Goal: Transaction & Acquisition: Book appointment/travel/reservation

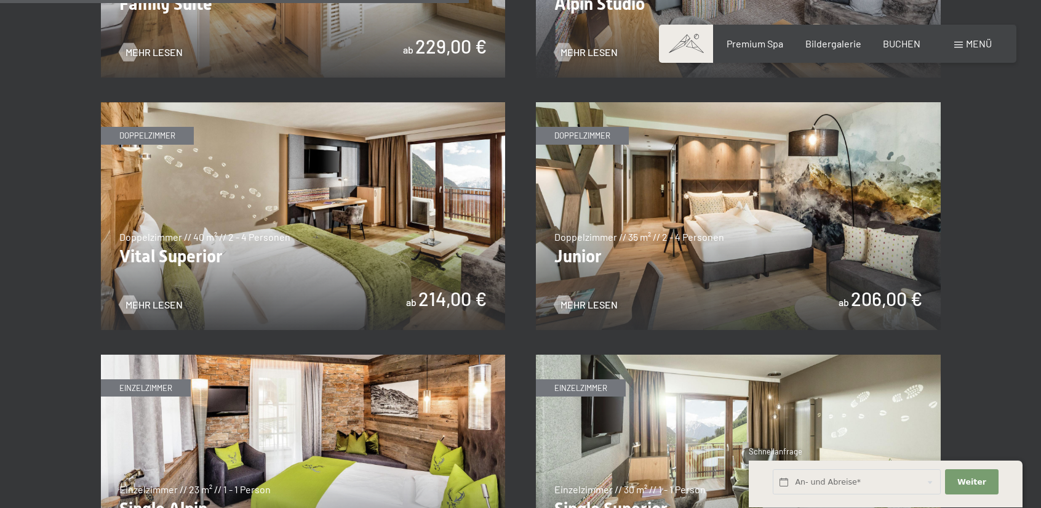
scroll to position [1723, 0]
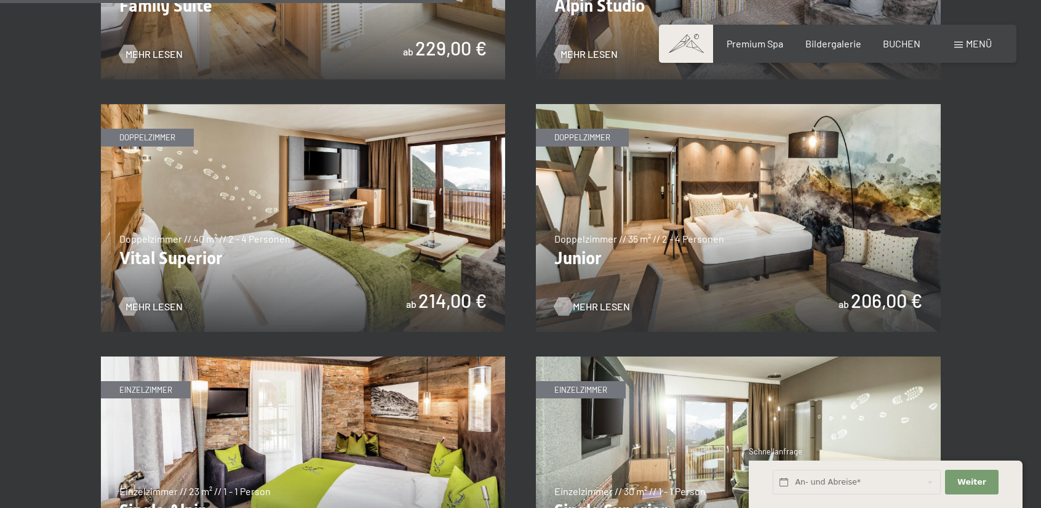
click at [588, 305] on span "Mehr Lesen" at bounding box center [601, 307] width 57 height 14
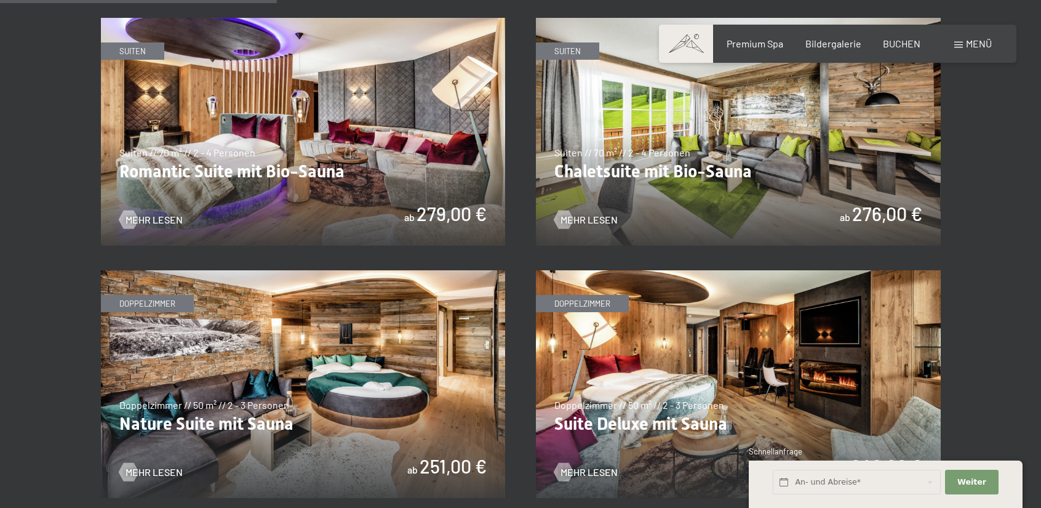
scroll to position [1046, 0]
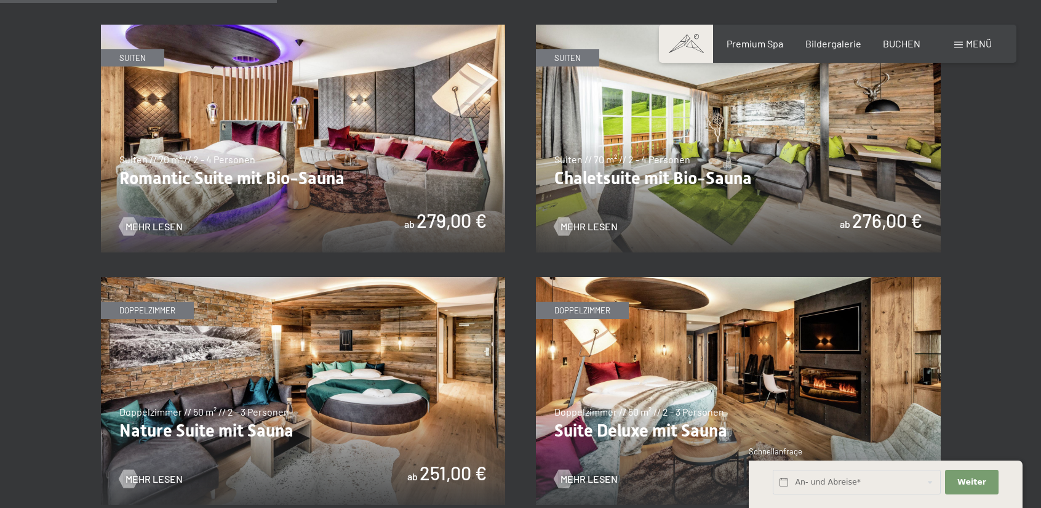
click at [219, 150] on img at bounding box center [303, 139] width 405 height 228
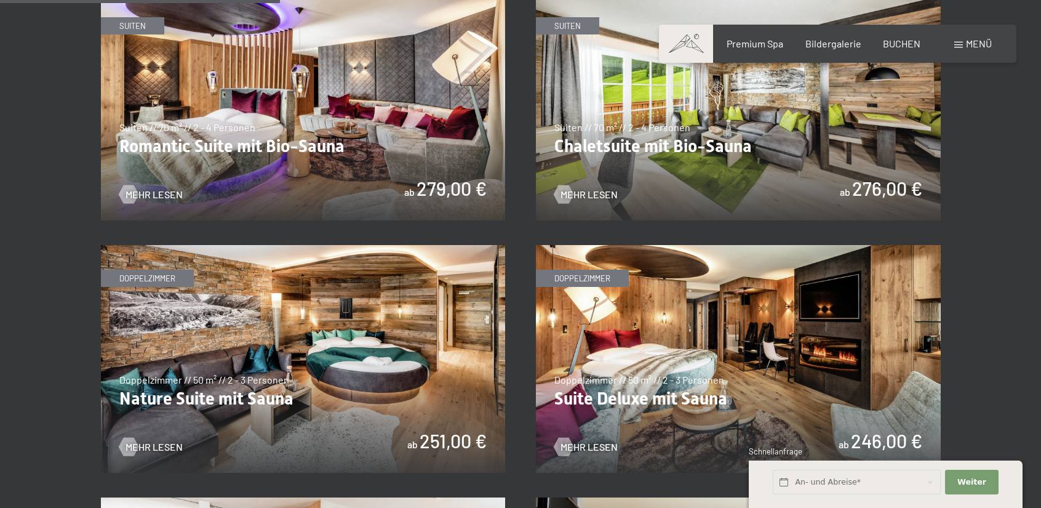
scroll to position [1169, 0]
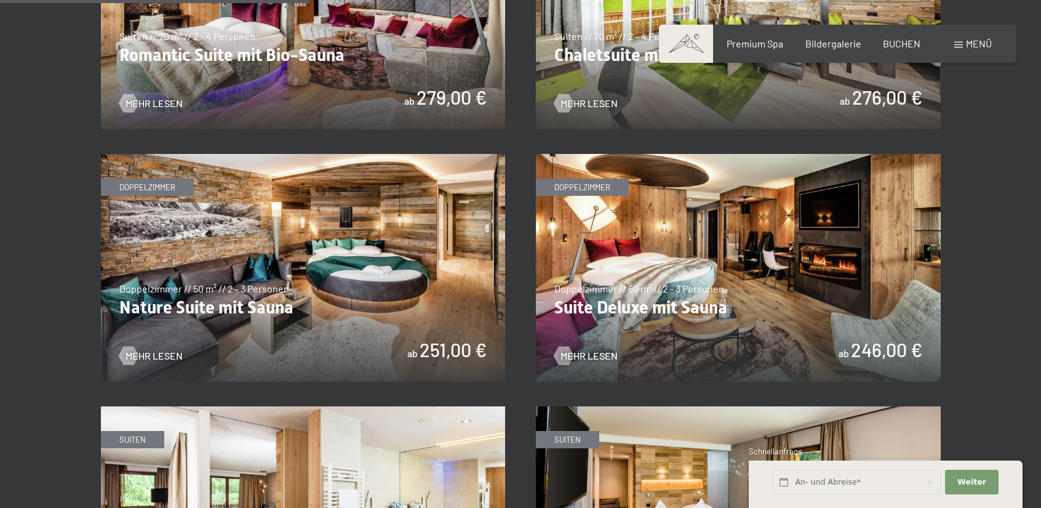
drag, startPoint x: 641, startPoint y: 310, endPoint x: 522, endPoint y: 132, distance: 214.7
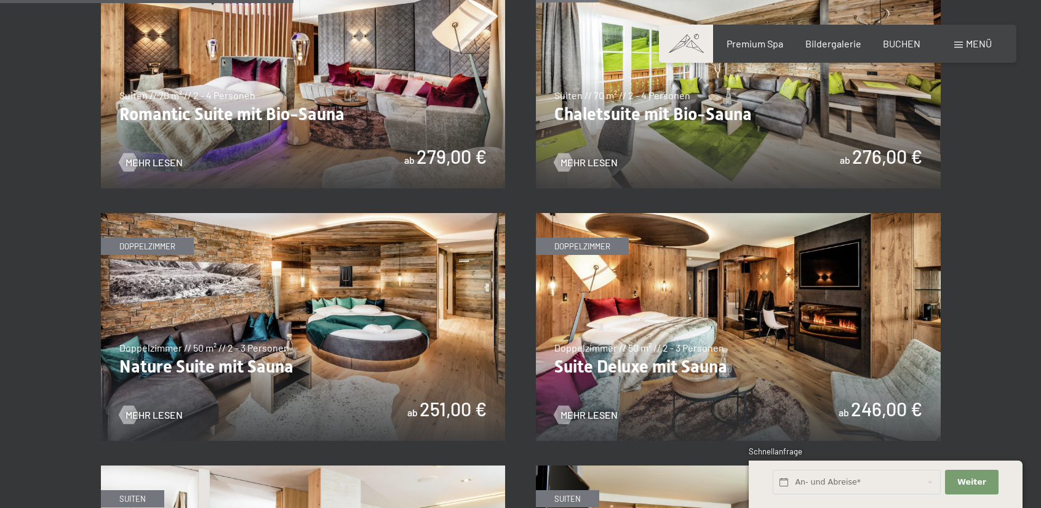
scroll to position [1108, 0]
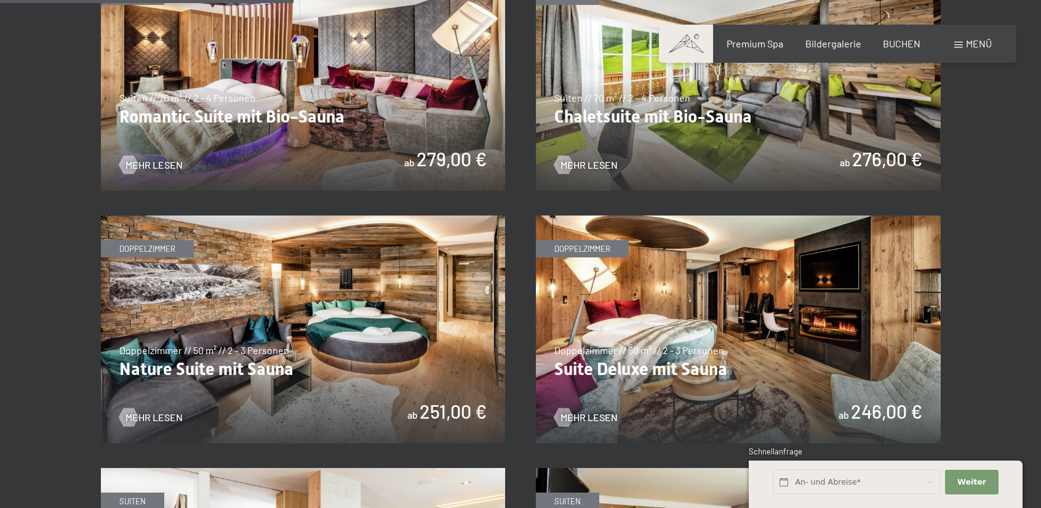
click at [203, 365] on img at bounding box center [303, 329] width 405 height 228
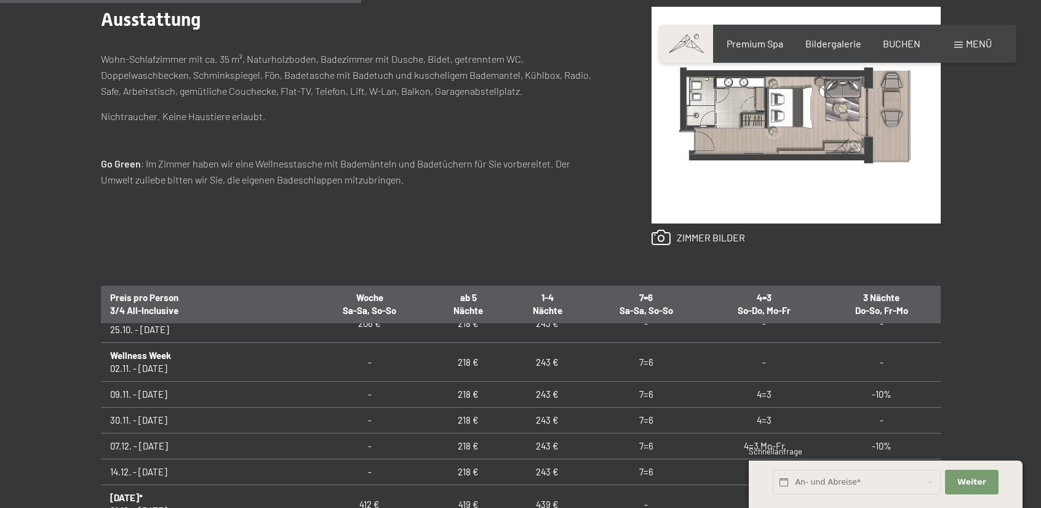
scroll to position [123, 0]
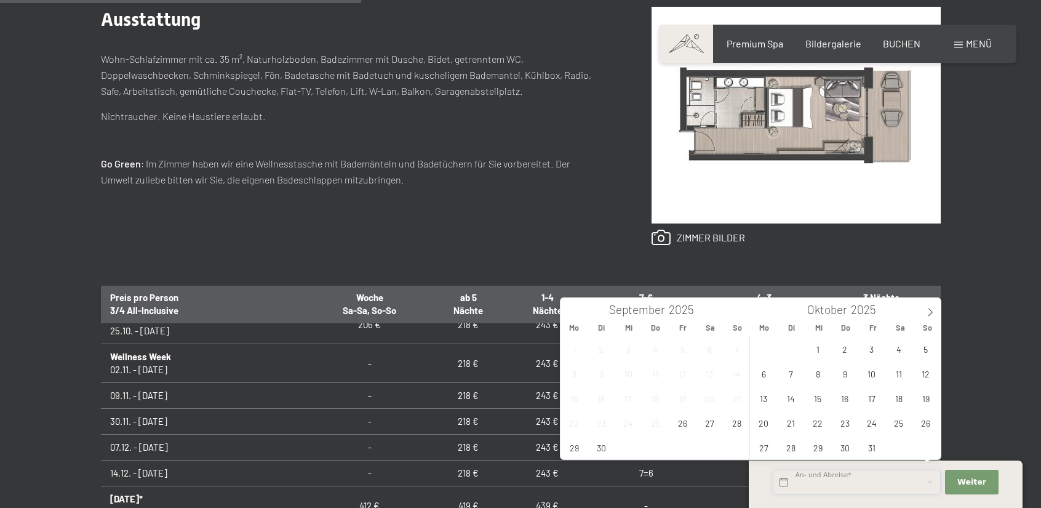
click at [859, 482] on input "text" at bounding box center [857, 481] width 168 height 25
click at [931, 313] on icon at bounding box center [930, 312] width 9 height 9
click at [931, 312] on icon at bounding box center [930, 312] width 9 height 9
click at [633, 395] on span "12" at bounding box center [629, 398] width 24 height 24
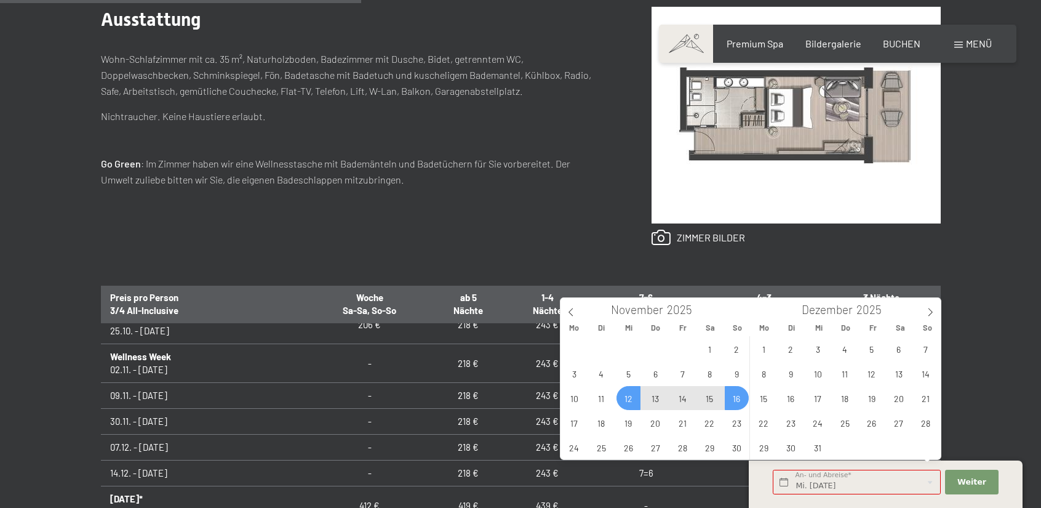
click at [735, 396] on span "16" at bounding box center [737, 398] width 24 height 24
type input "Mi. 12.11.2025 - So. 16.11.2025"
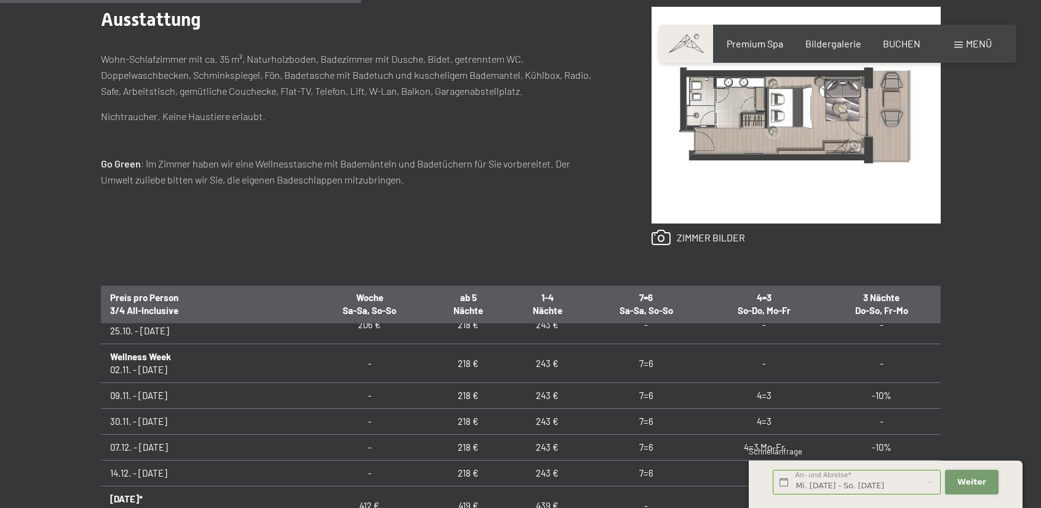
click at [977, 477] on button "Weiter Adressfelder ausblenden" at bounding box center [971, 481] width 53 height 25
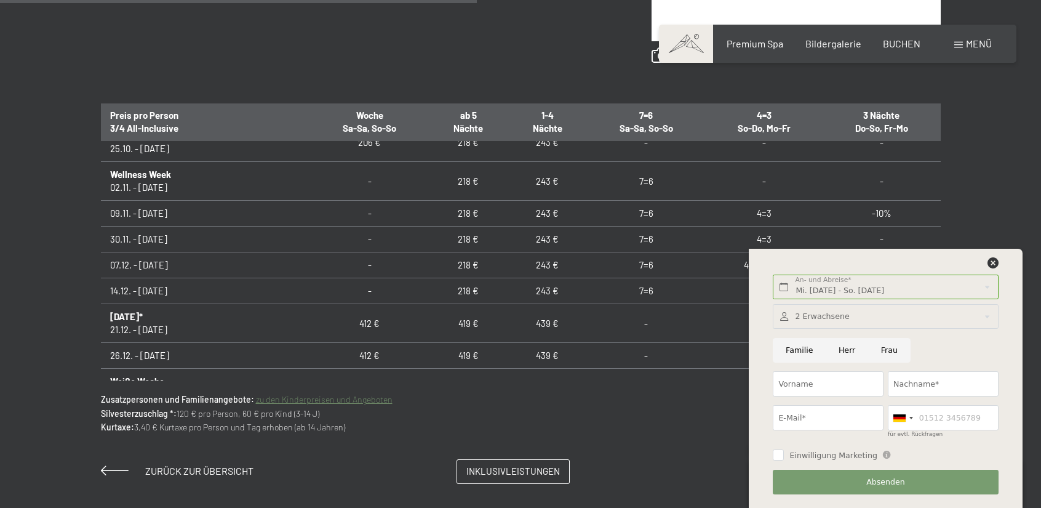
scroll to position [738, 0]
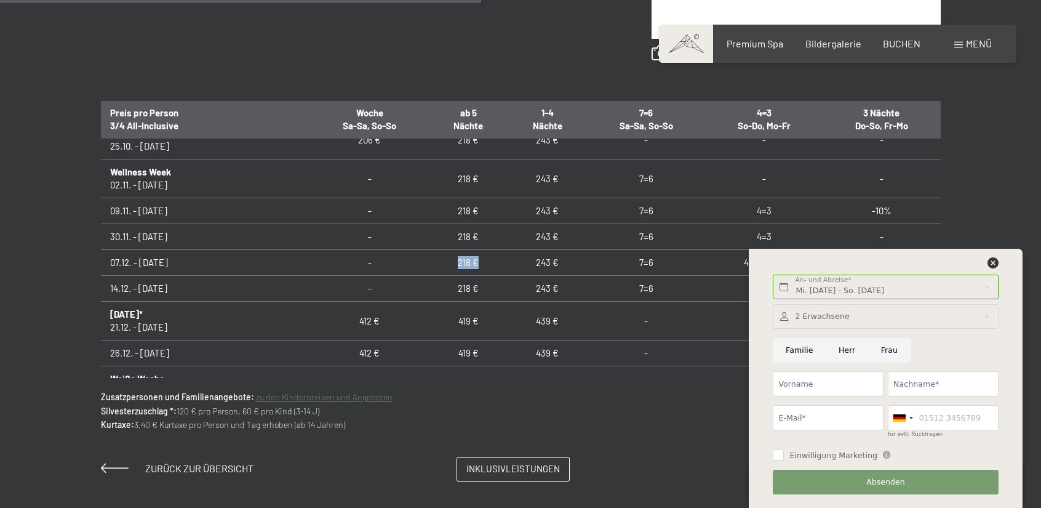
drag, startPoint x: 447, startPoint y: 260, endPoint x: 356, endPoint y: 259, distance: 90.5
click at [356, 259] on tr "07.12. - 14.12.25 - 218 € 243 € 7=6 4=3 Mo-Fr -10%" at bounding box center [521, 263] width 840 height 26
click at [429, 261] on td "218 €" at bounding box center [468, 263] width 79 height 26
drag, startPoint x: 443, startPoint y: 209, endPoint x: 363, endPoint y: 211, distance: 80.0
click at [363, 211] on tr "09.11. - 30.11.25 - 218 € 243 € 7=6 4=3 -10%" at bounding box center [521, 211] width 840 height 26
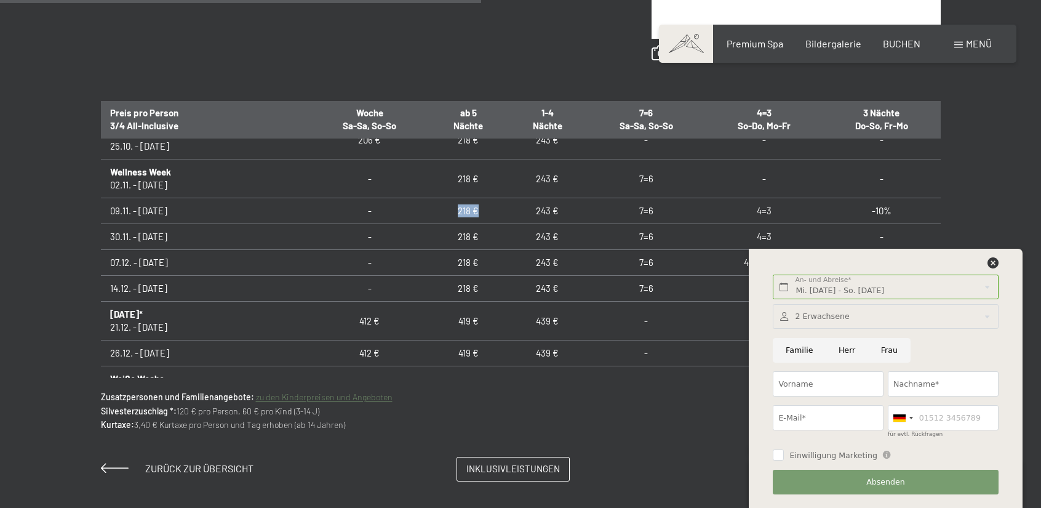
click at [468, 217] on td "218 €" at bounding box center [468, 211] width 79 height 26
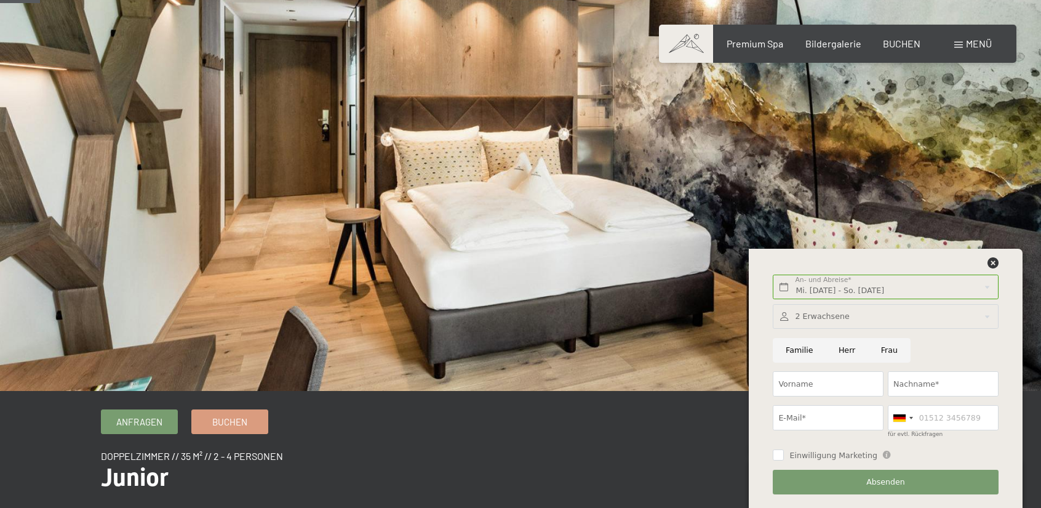
scroll to position [0, 0]
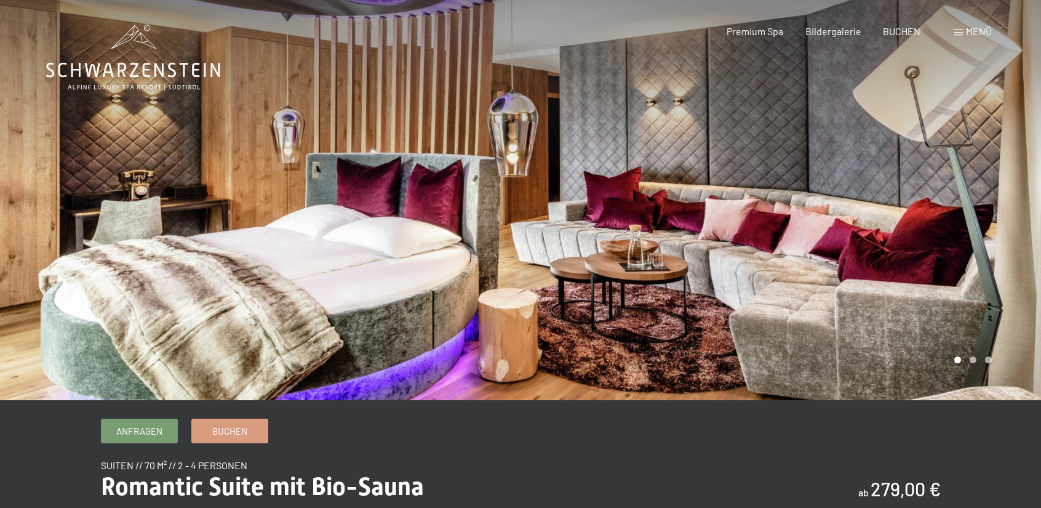
click at [972, 361] on div at bounding box center [781, 200] width 521 height 400
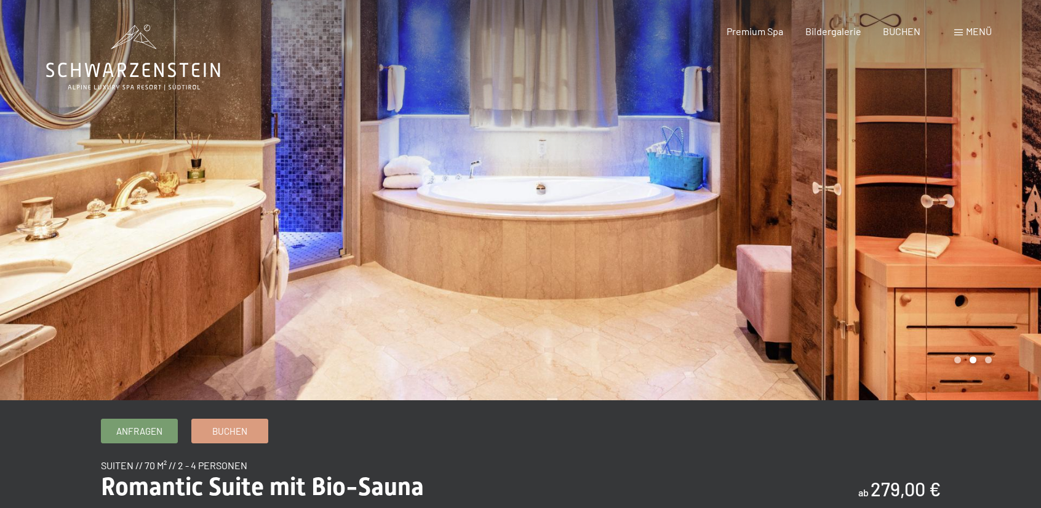
click at [972, 361] on div at bounding box center [781, 200] width 521 height 400
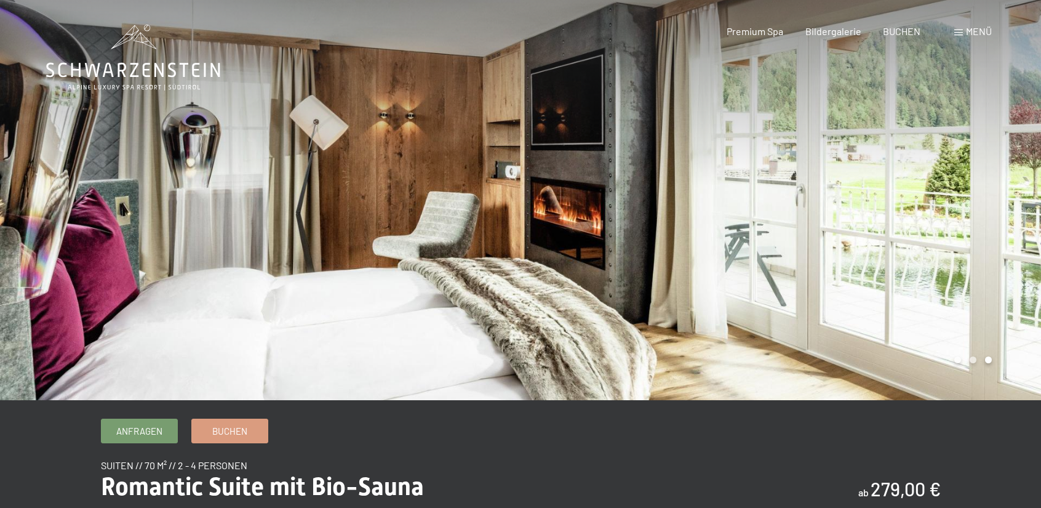
click at [973, 361] on div at bounding box center [781, 200] width 521 height 400
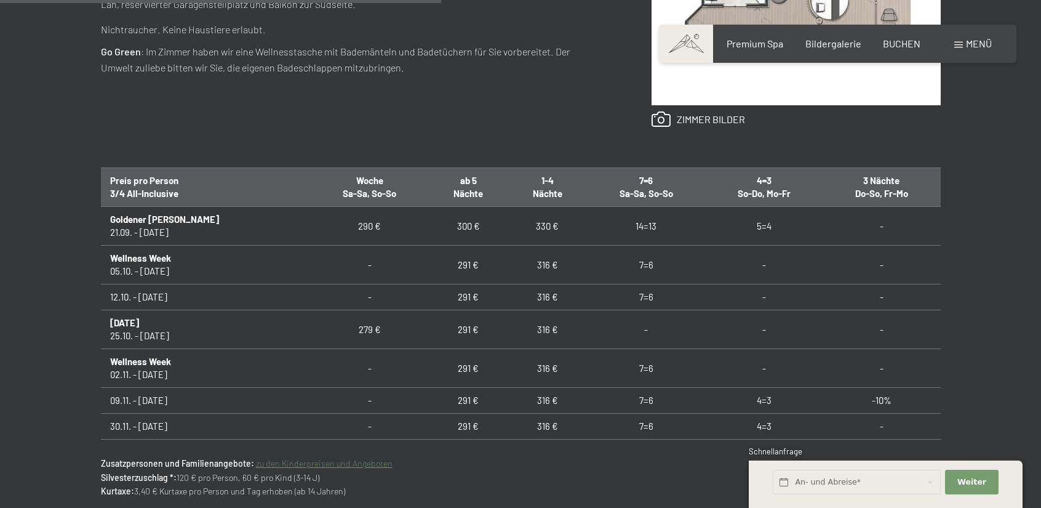
scroll to position [677, 0]
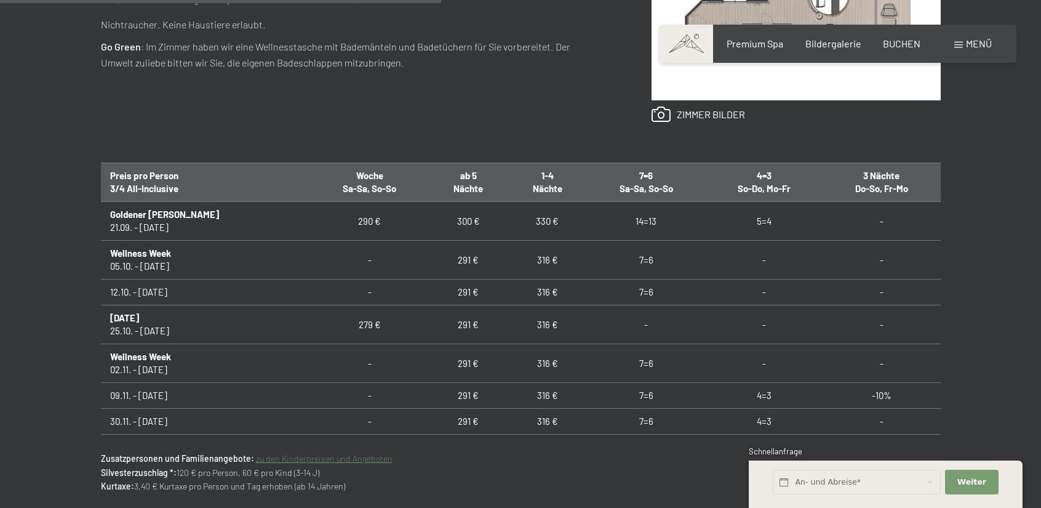
drag, startPoint x: 530, startPoint y: 293, endPoint x: 521, endPoint y: 289, distance: 10.2
click at [521, 289] on td "316 €" at bounding box center [547, 292] width 79 height 26
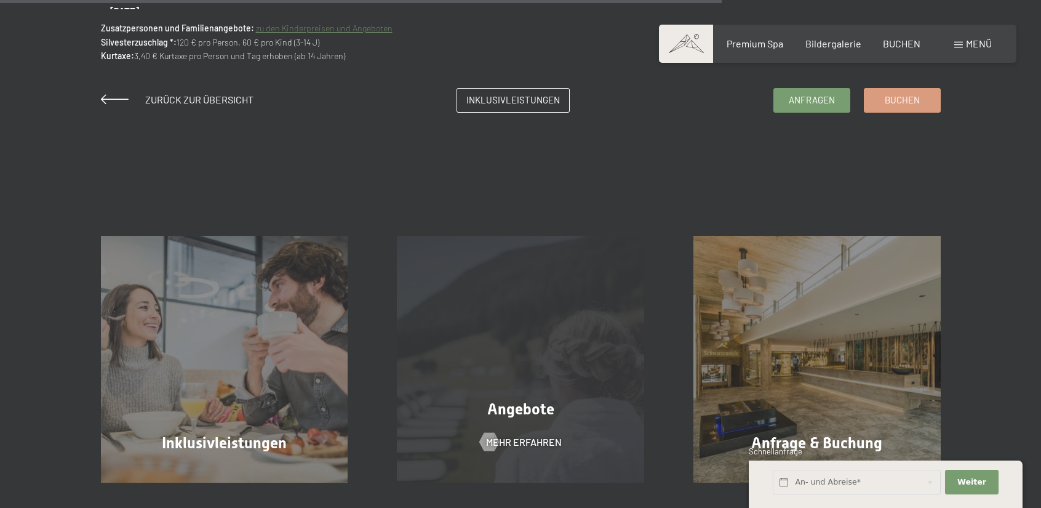
scroll to position [1108, 0]
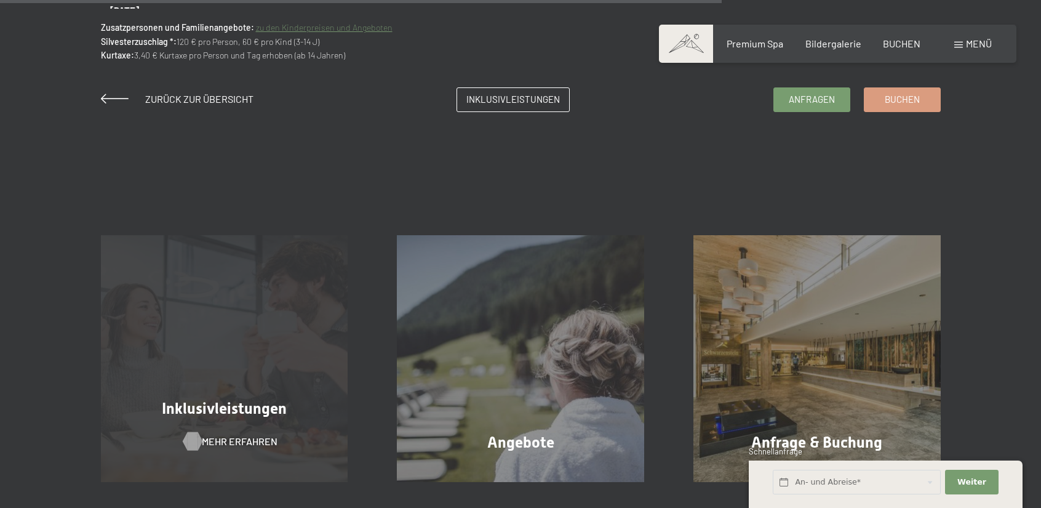
click at [233, 435] on span "Mehr erfahren" at bounding box center [240, 441] width 76 height 14
click at [234, 403] on span "Inklusivleistungen" at bounding box center [224, 408] width 125 height 18
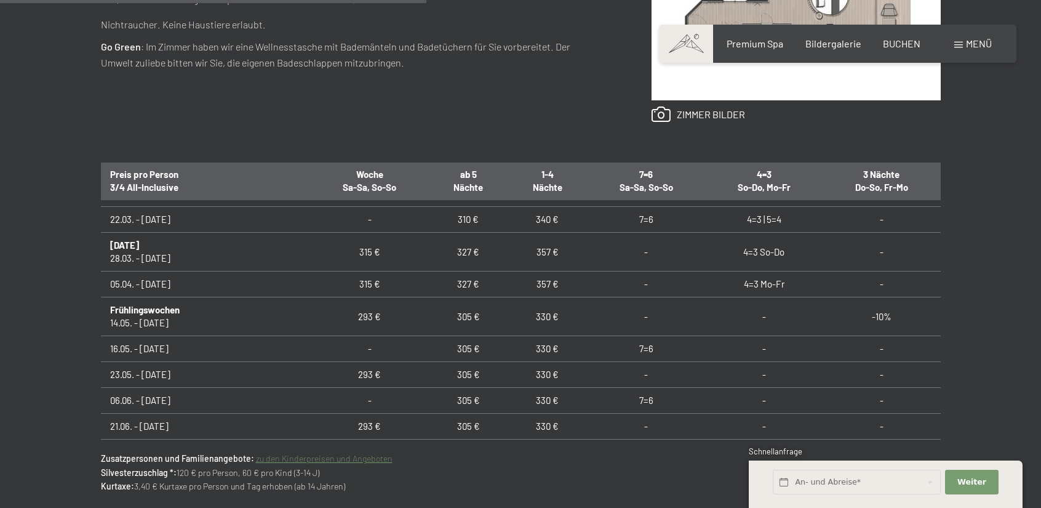
scroll to position [369, 0]
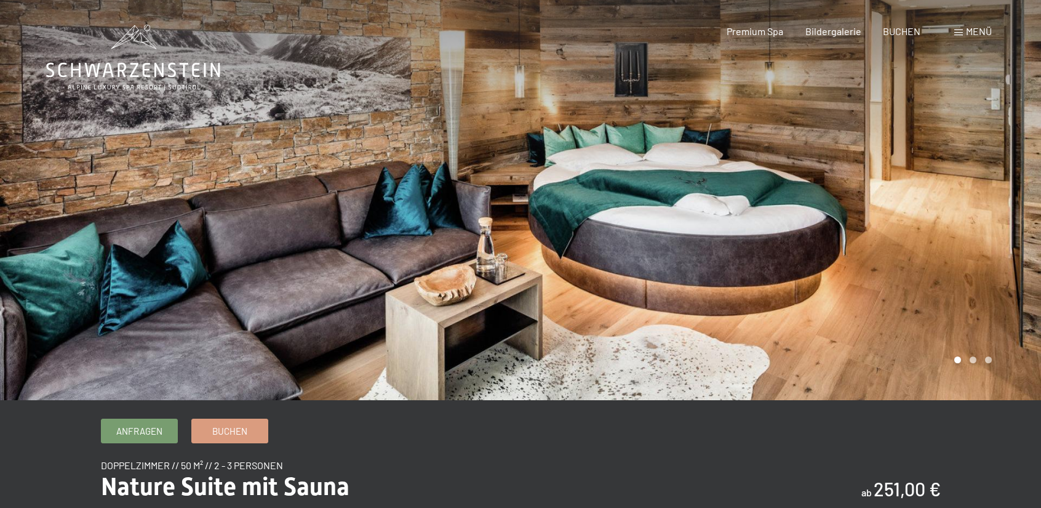
click at [972, 357] on div at bounding box center [781, 200] width 521 height 400
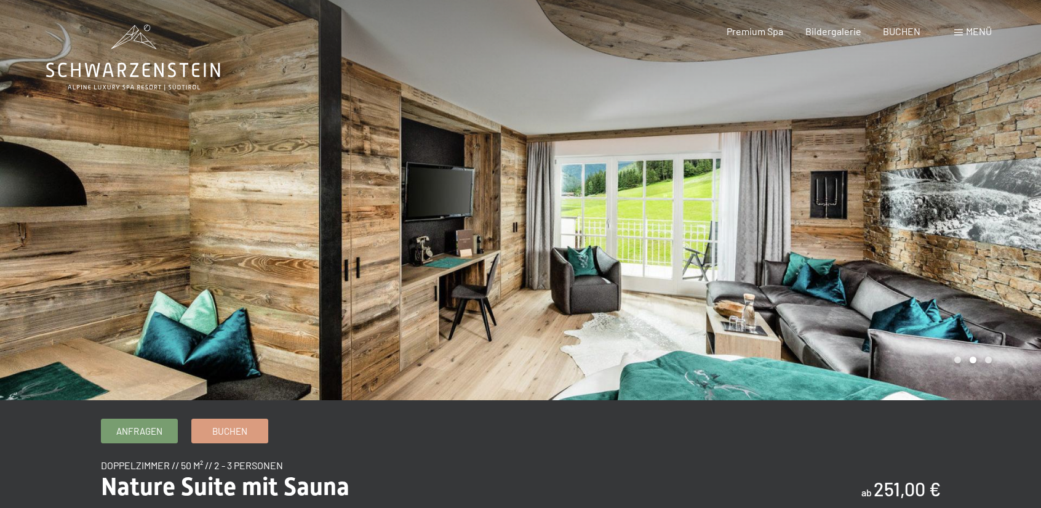
click at [954, 258] on div at bounding box center [781, 200] width 521 height 400
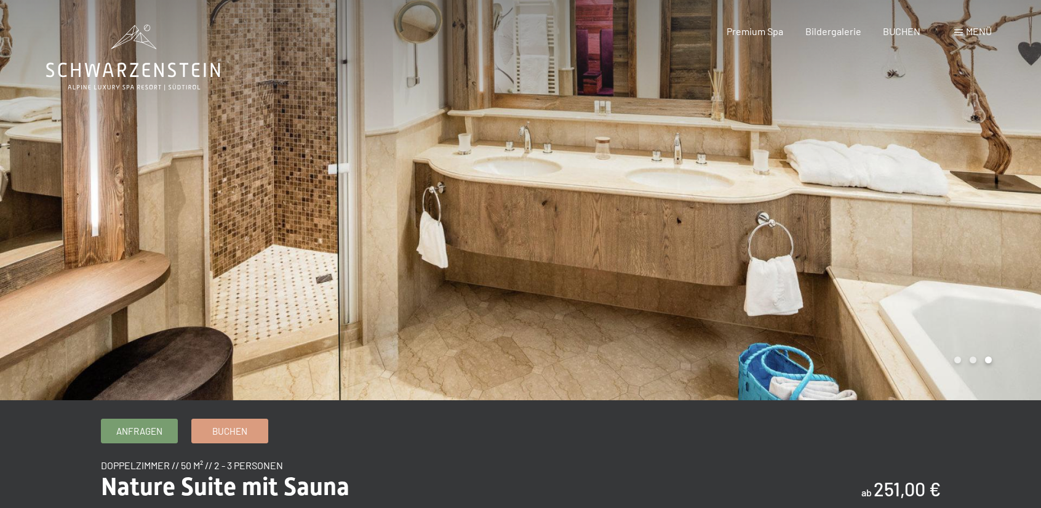
click at [962, 250] on div at bounding box center [781, 200] width 521 height 400
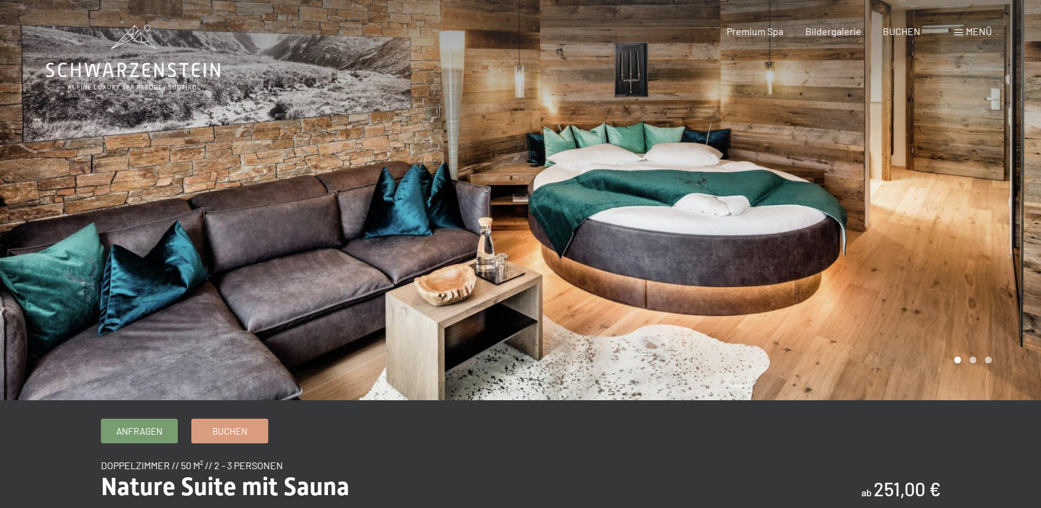
click at [962, 250] on div at bounding box center [781, 200] width 521 height 400
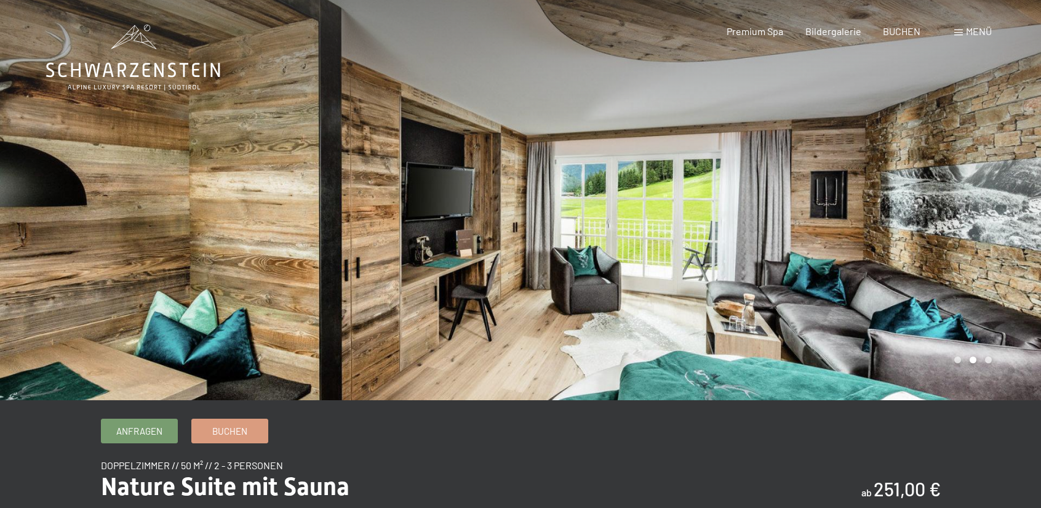
click at [962, 250] on div at bounding box center [781, 200] width 521 height 400
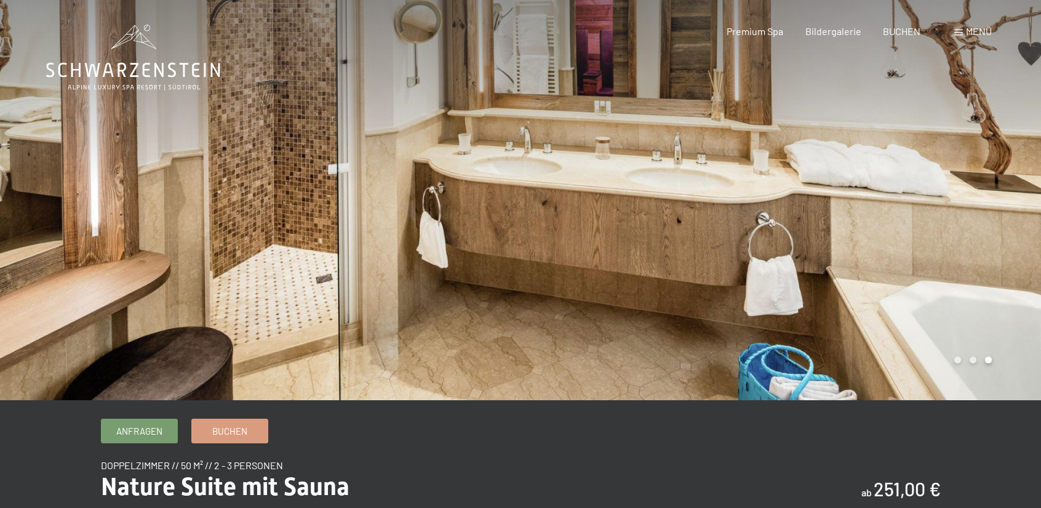
click at [962, 250] on div at bounding box center [781, 200] width 521 height 400
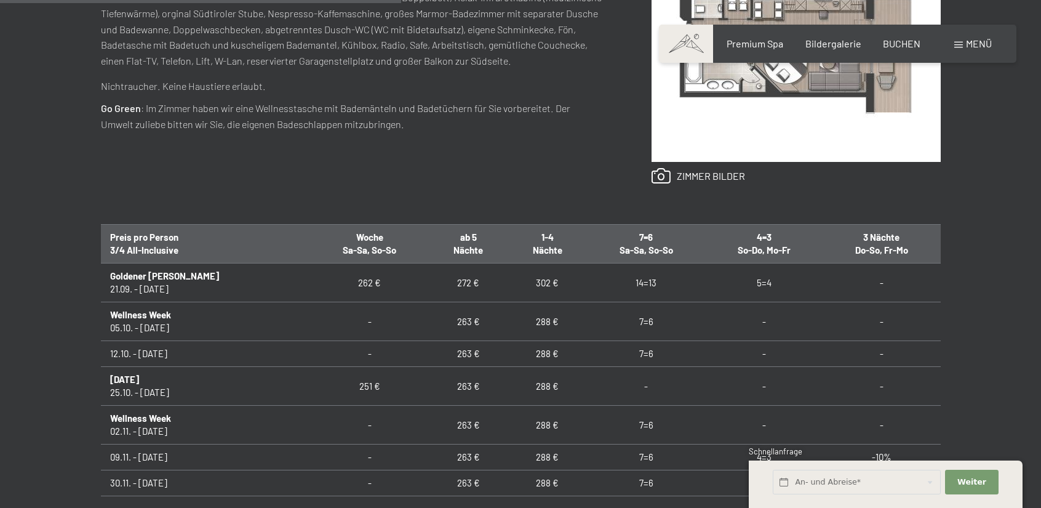
scroll to position [246, 0]
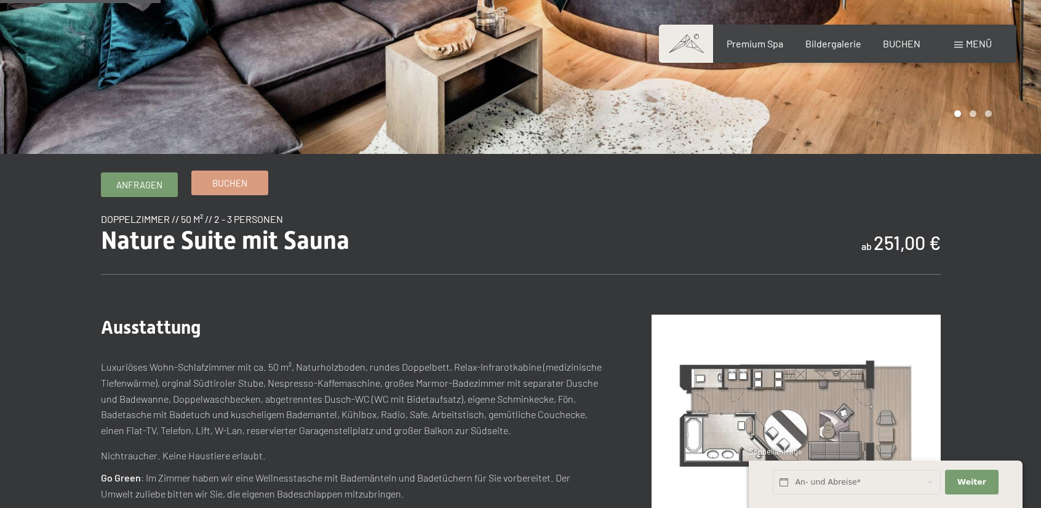
click at [229, 188] on span "Buchen" at bounding box center [229, 183] width 35 height 13
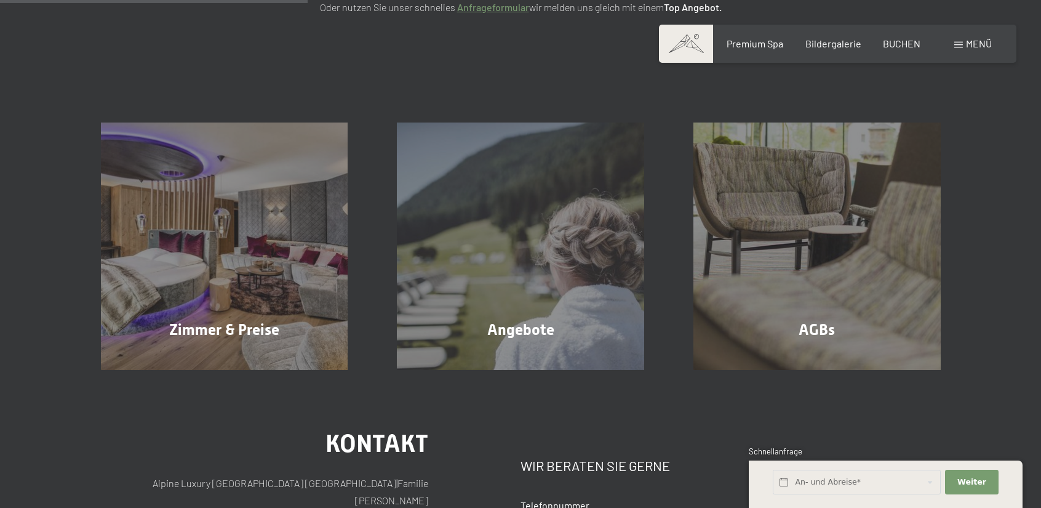
scroll to position [246, 0]
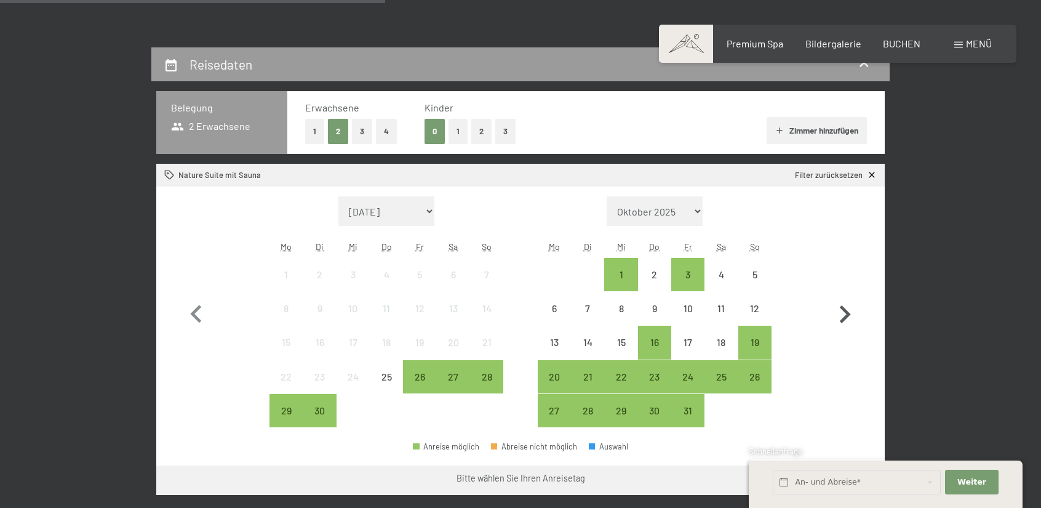
click at [845, 306] on icon "button" at bounding box center [845, 315] width 36 height 36
select select "[DATE]"
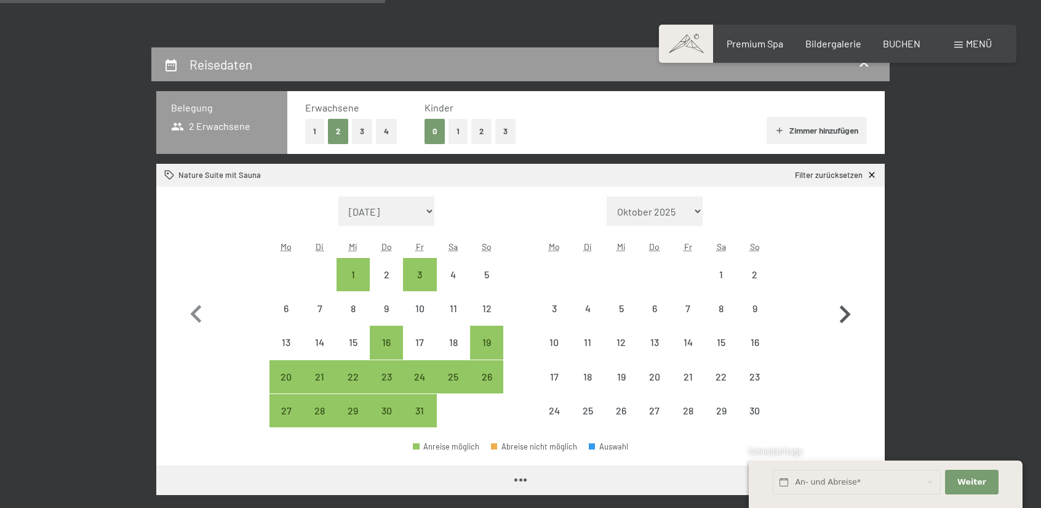
select select "[DATE]"
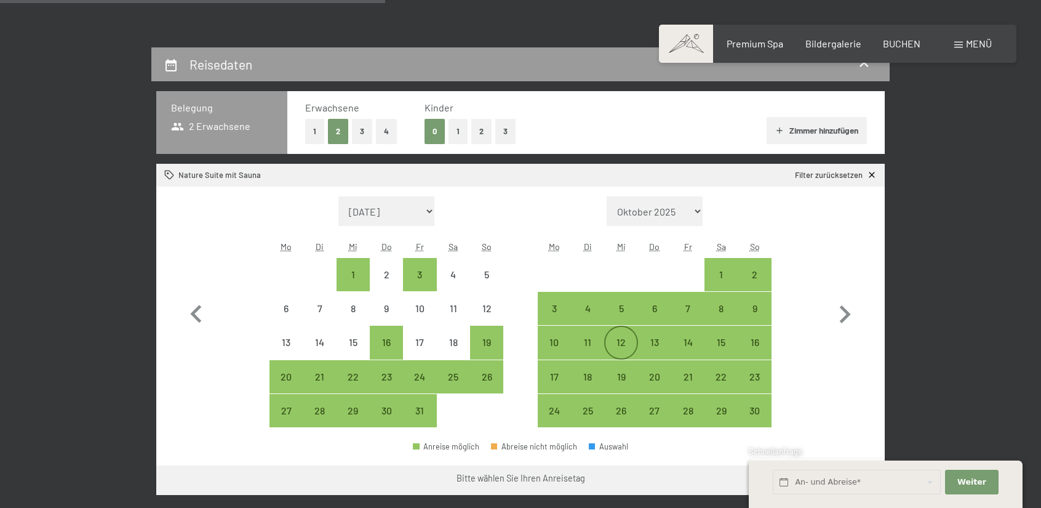
click at [626, 344] on div "12" at bounding box center [620, 352] width 31 height 31
select select "[DATE]"
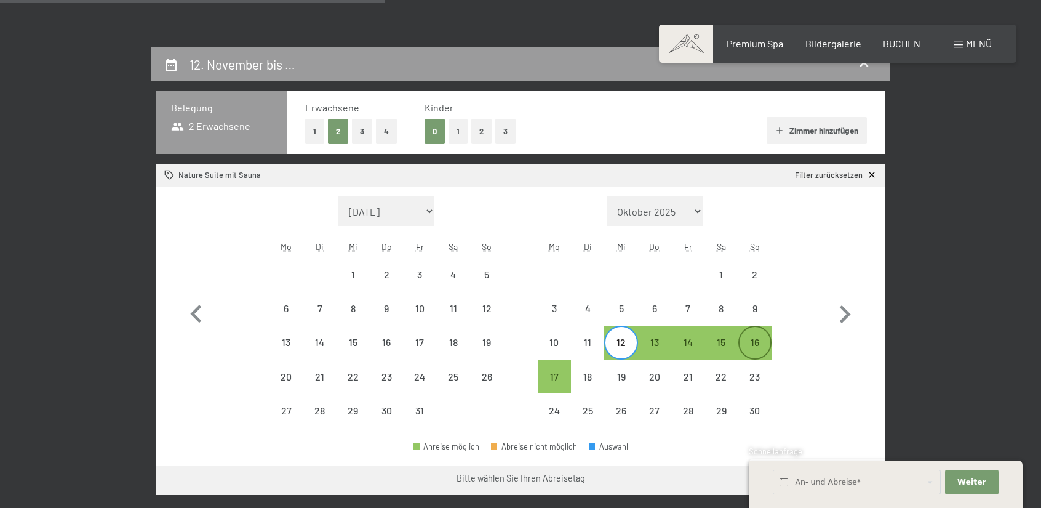
click at [754, 343] on div "16" at bounding box center [755, 352] width 31 height 31
select select "[DATE]"
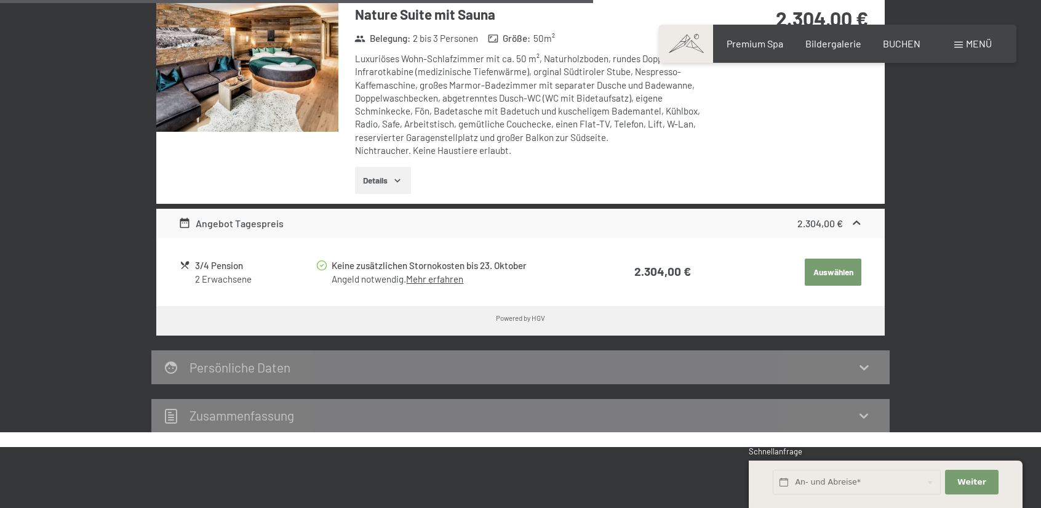
scroll to position [800, 0]
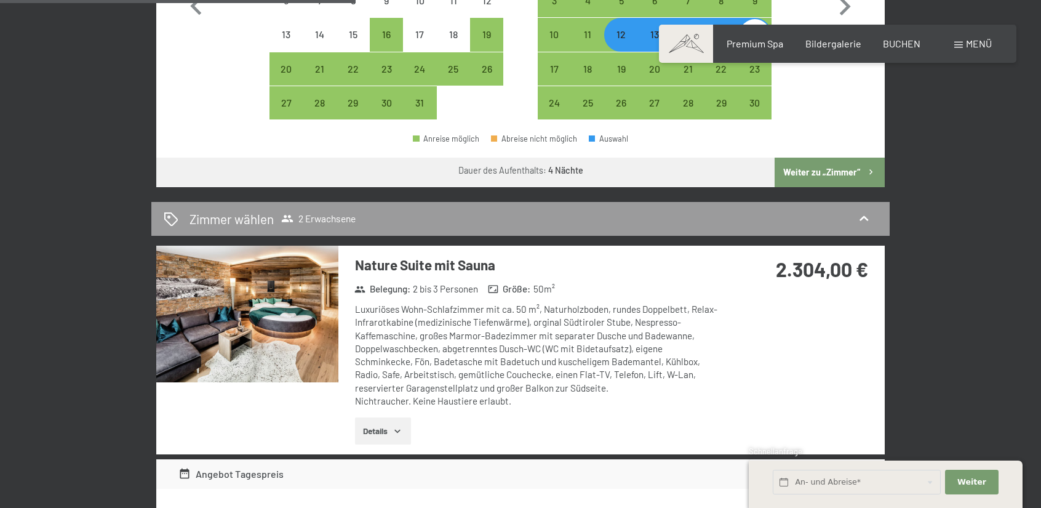
click at [828, 172] on button "Weiter zu „Zimmer“" at bounding box center [830, 173] width 110 height 30
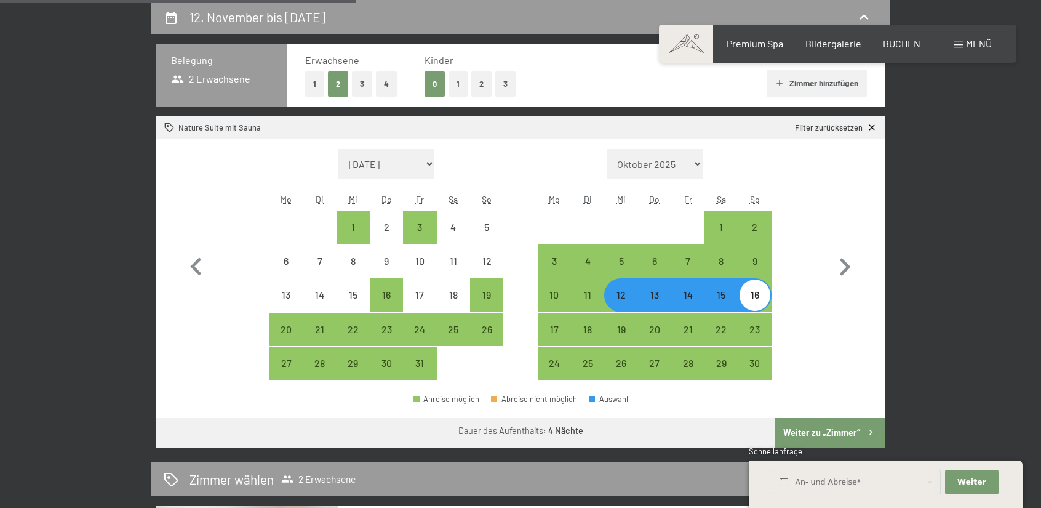
select select "[DATE]"
select select "2025-11-01"
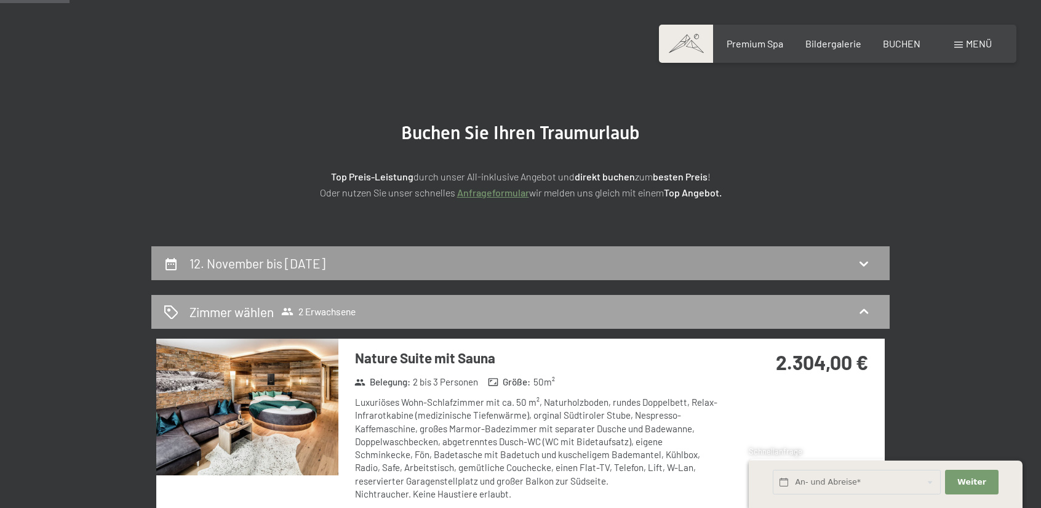
scroll to position [123, 0]
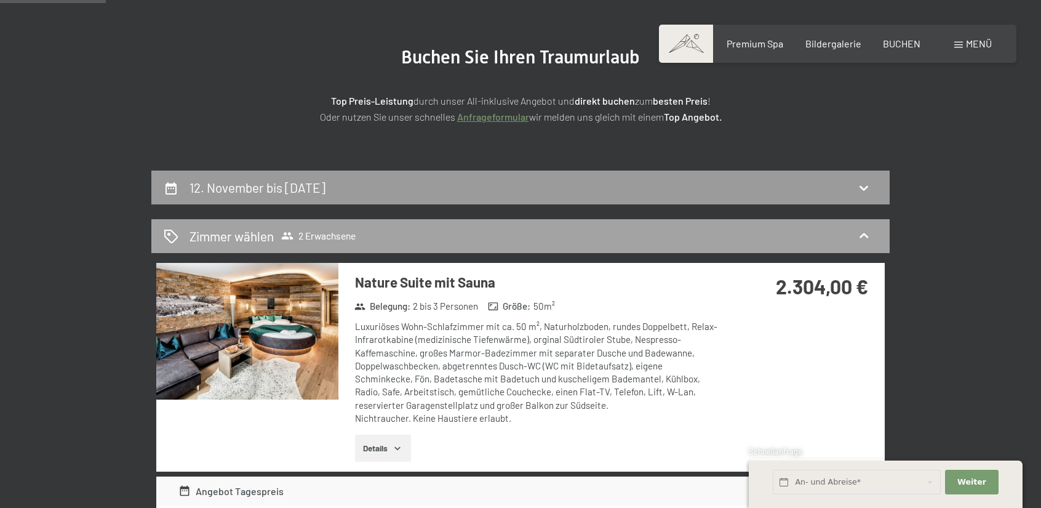
click at [229, 232] on h2 "Zimmer wählen" at bounding box center [232, 236] width 84 height 18
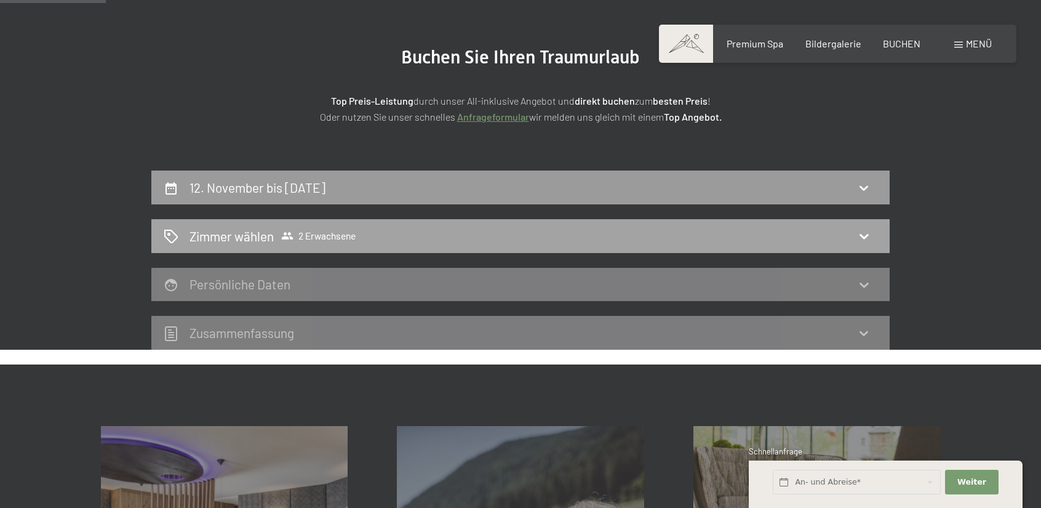
click at [239, 232] on h2 "Zimmer wählen" at bounding box center [232, 236] width 84 height 18
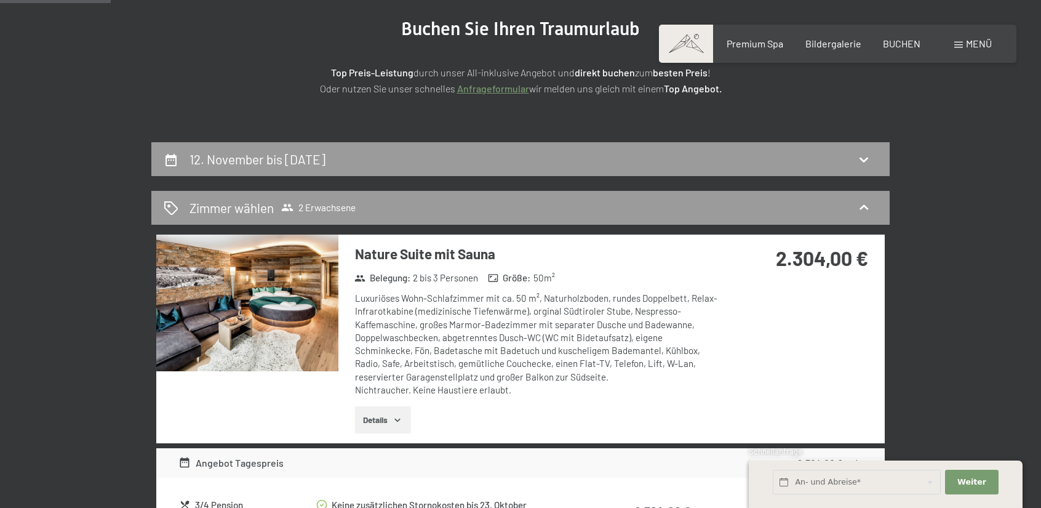
scroll to position [308, 0]
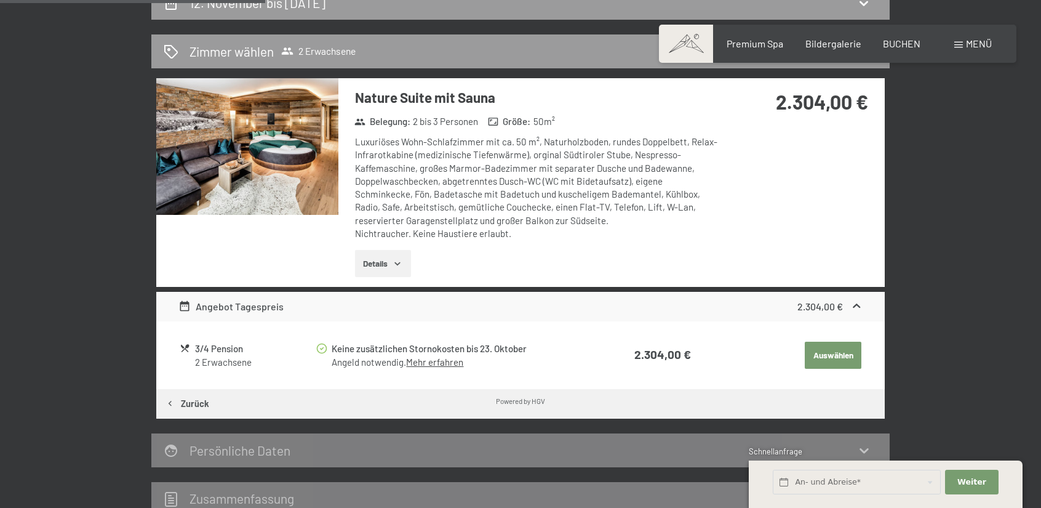
click at [389, 263] on button "Details" at bounding box center [383, 263] width 56 height 27
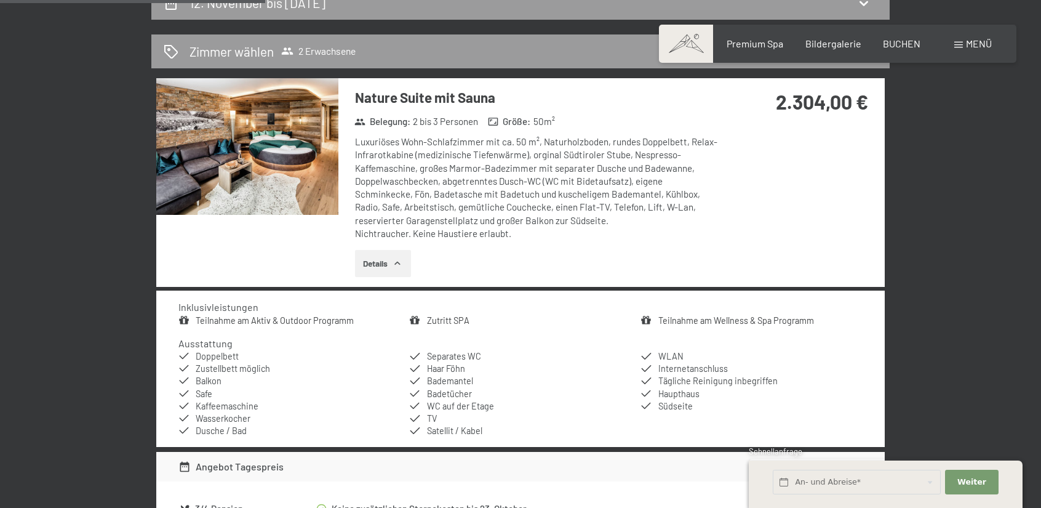
click at [389, 263] on button "Details" at bounding box center [383, 263] width 56 height 27
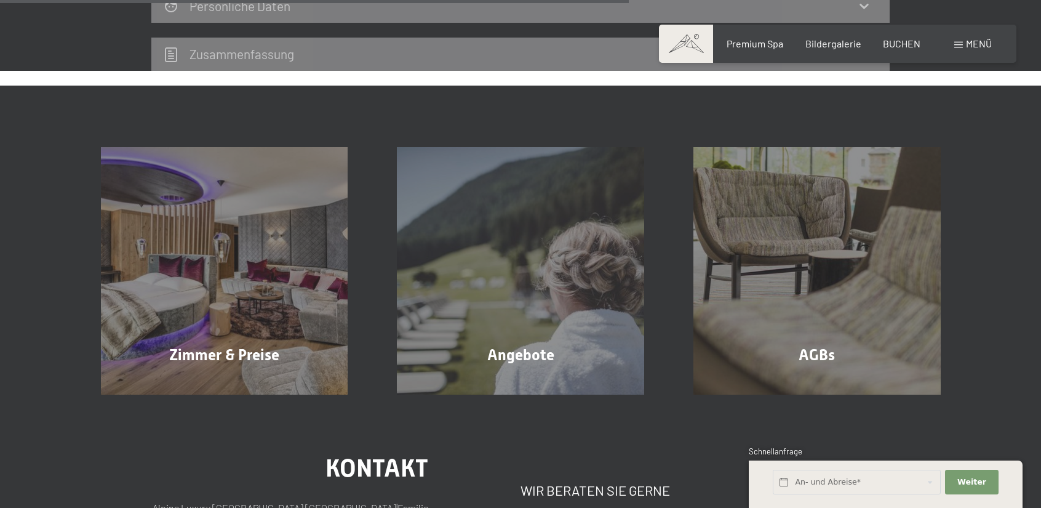
scroll to position [861, 0]
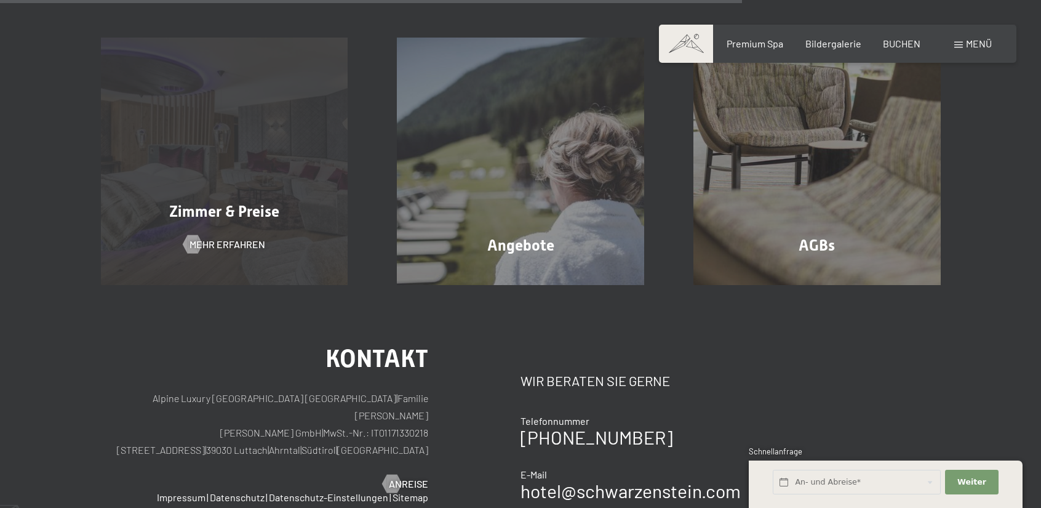
click at [348, 217] on div "Zimmer & Preise" at bounding box center [224, 212] width 297 height 22
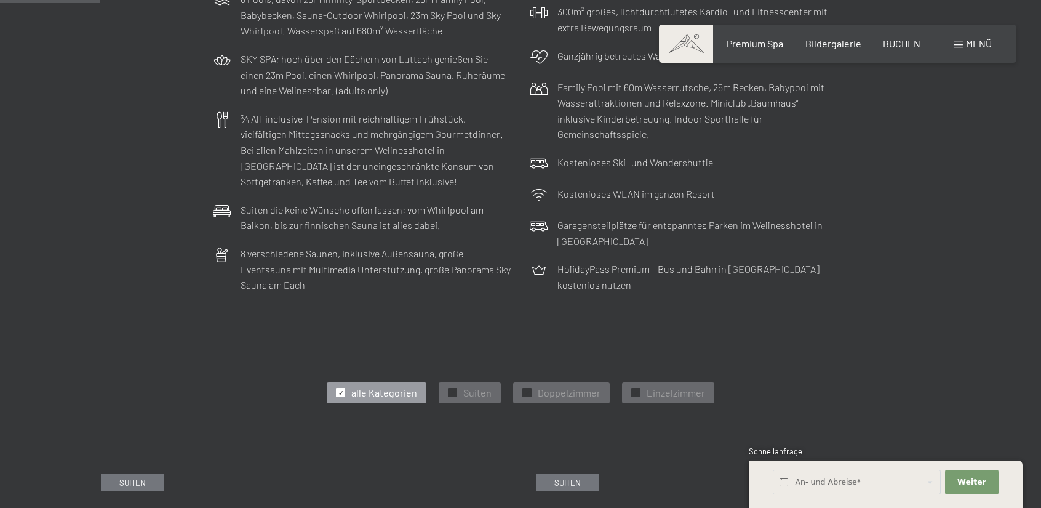
scroll to position [677, 0]
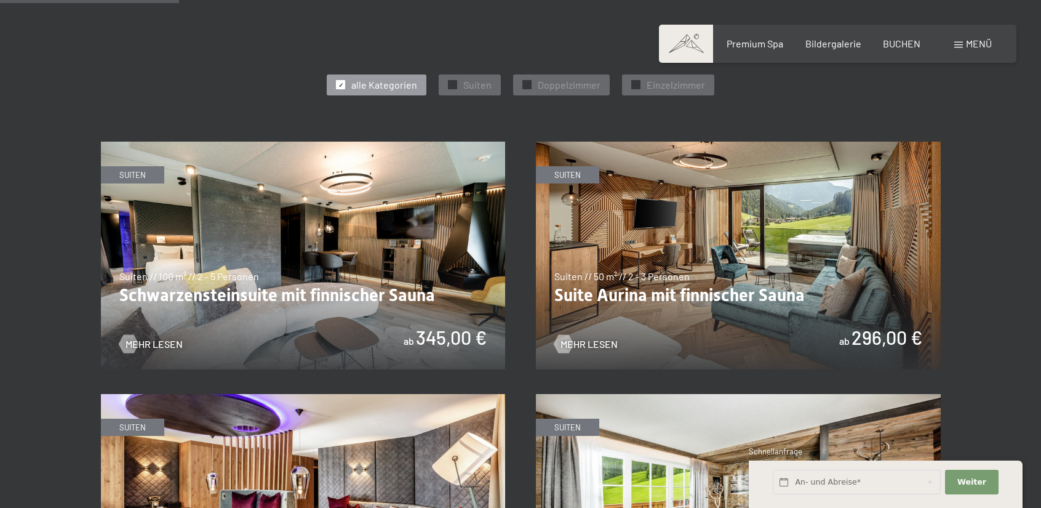
click at [733, 281] on img at bounding box center [738, 256] width 405 height 228
click at [317, 281] on img at bounding box center [303, 256] width 405 height 228
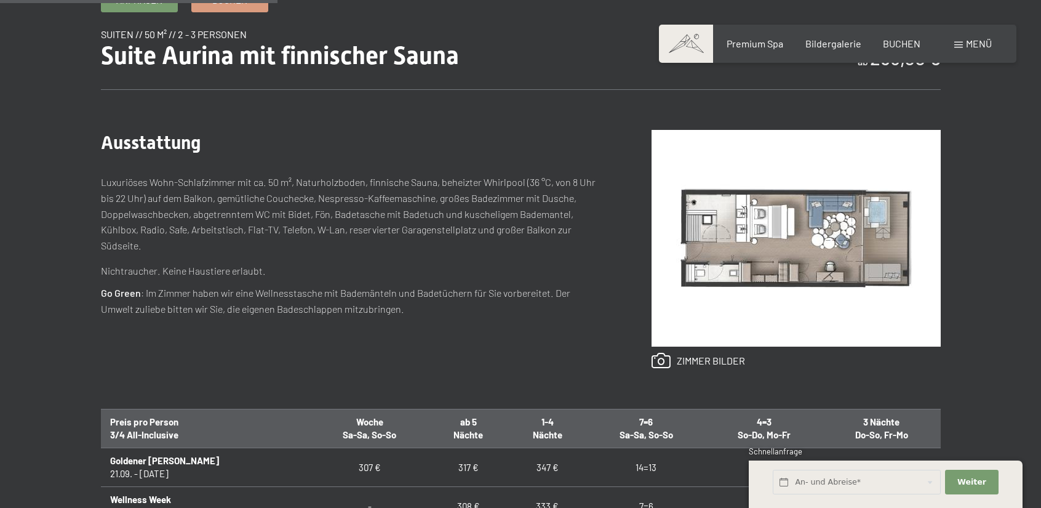
scroll to position [246, 0]
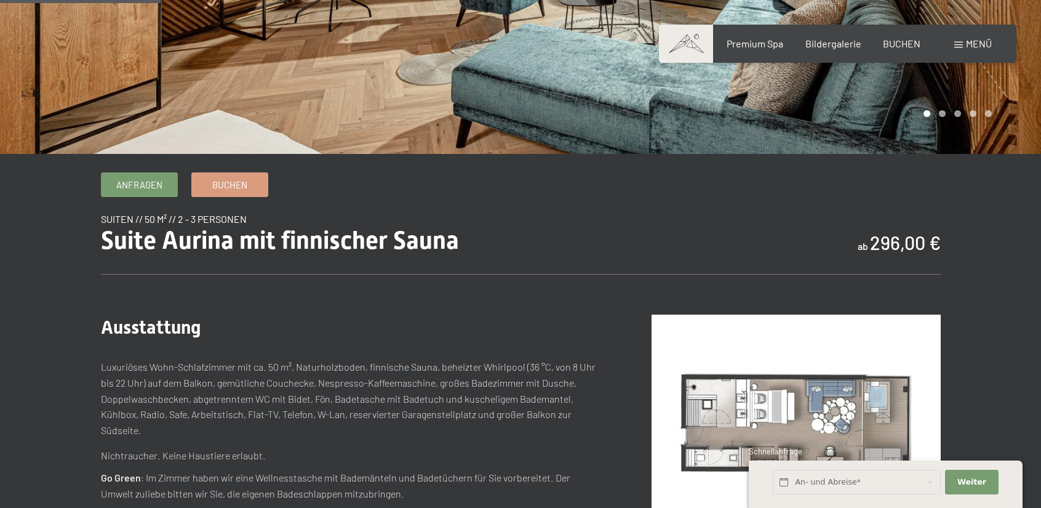
click at [238, 196] on div "Anfragen Buchen" at bounding box center [184, 184] width 167 height 25
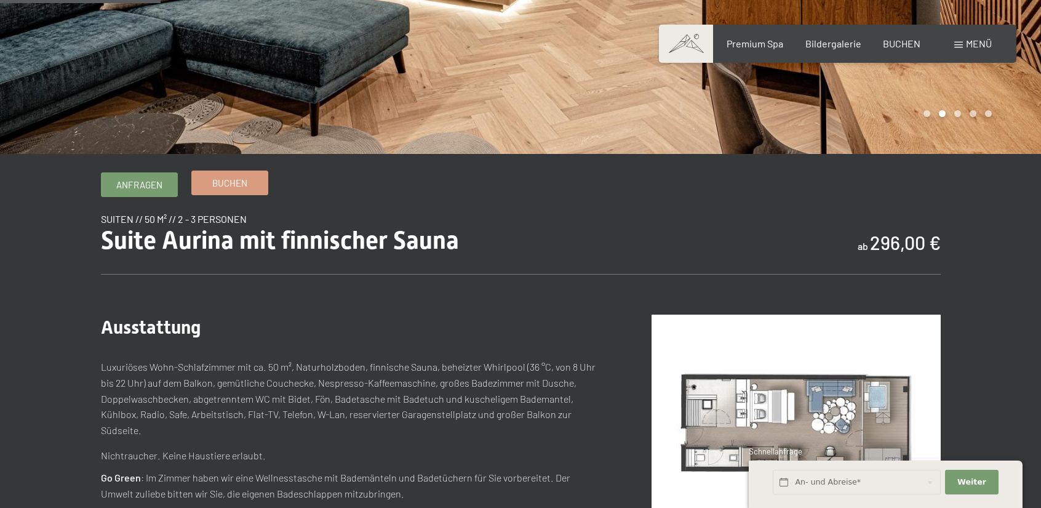
click at [235, 185] on span "Buchen" at bounding box center [229, 183] width 35 height 13
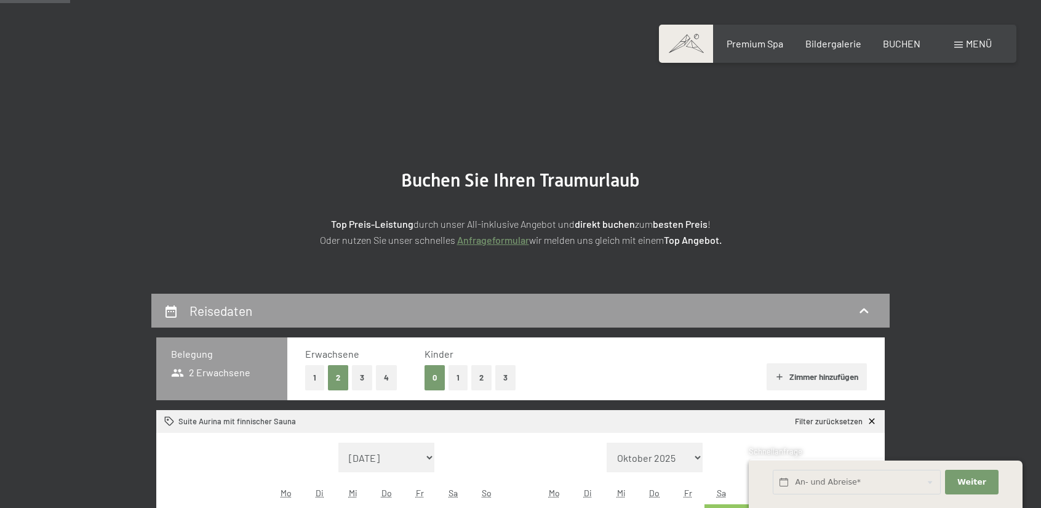
scroll to position [308, 0]
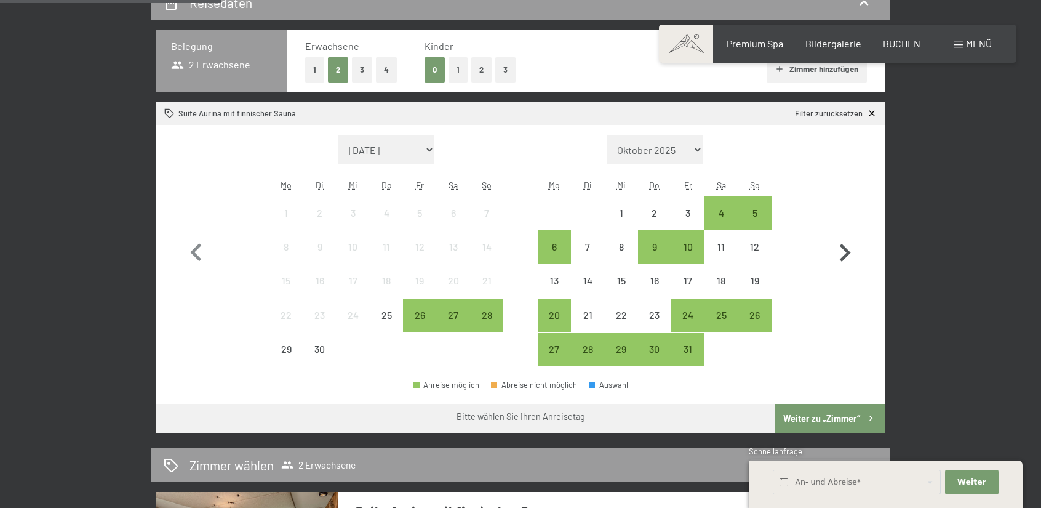
click at [848, 256] on icon "button" at bounding box center [845, 253] width 36 height 36
select select "2025-10-01"
select select "2025-11-01"
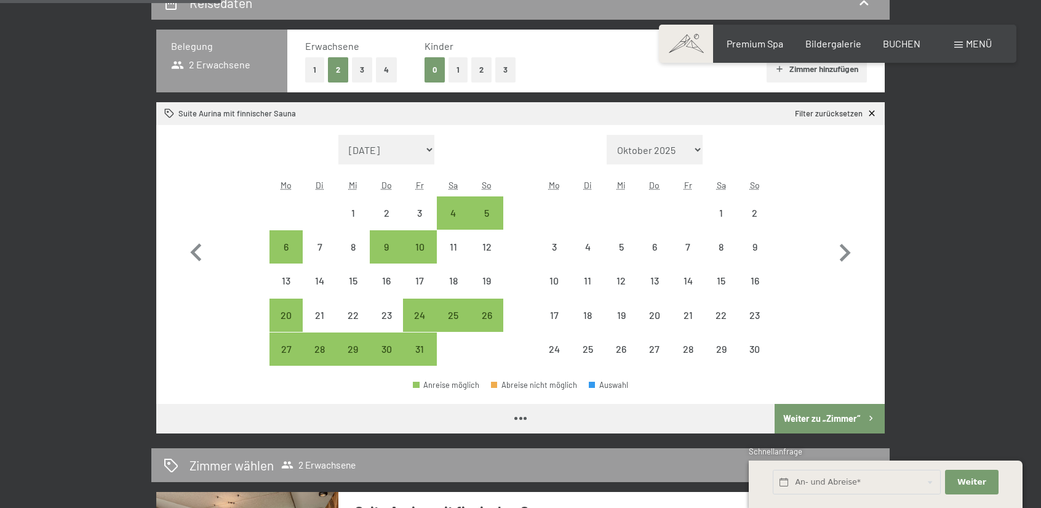
select select "2025-10-01"
select select "2025-11-01"
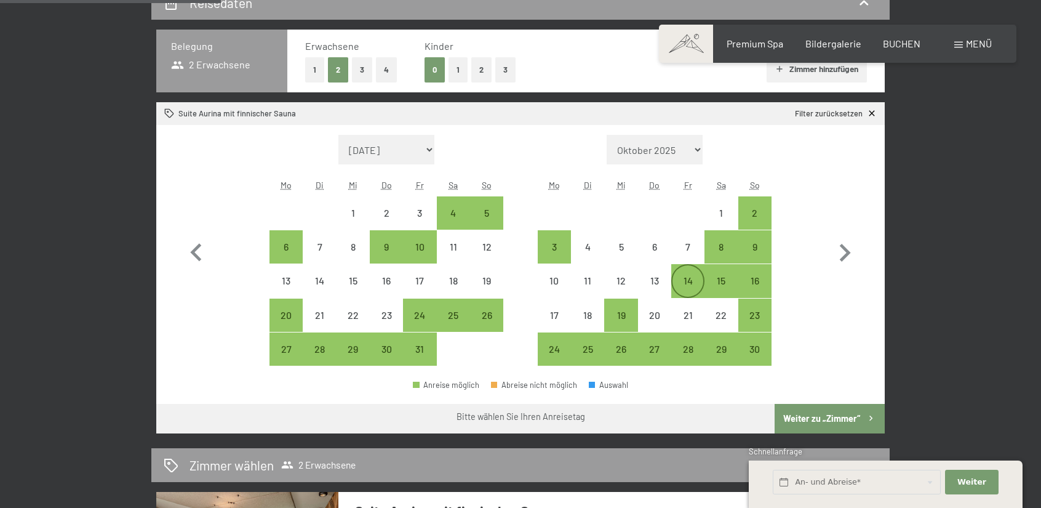
click at [693, 278] on div "14" at bounding box center [688, 291] width 31 height 31
select select "2025-10-01"
select select "2025-11-01"
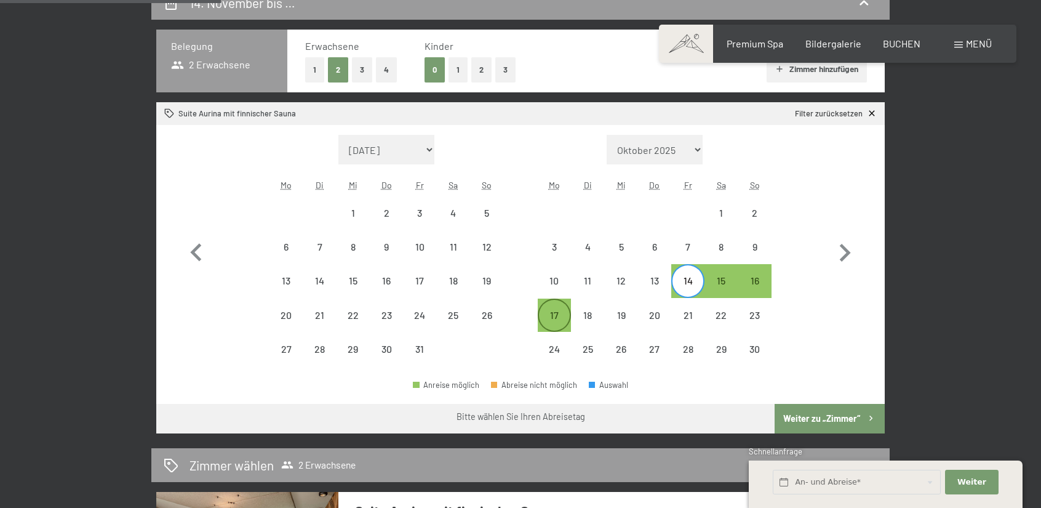
click at [551, 313] on div "17" at bounding box center [554, 325] width 31 height 31
select select "[DATE]"
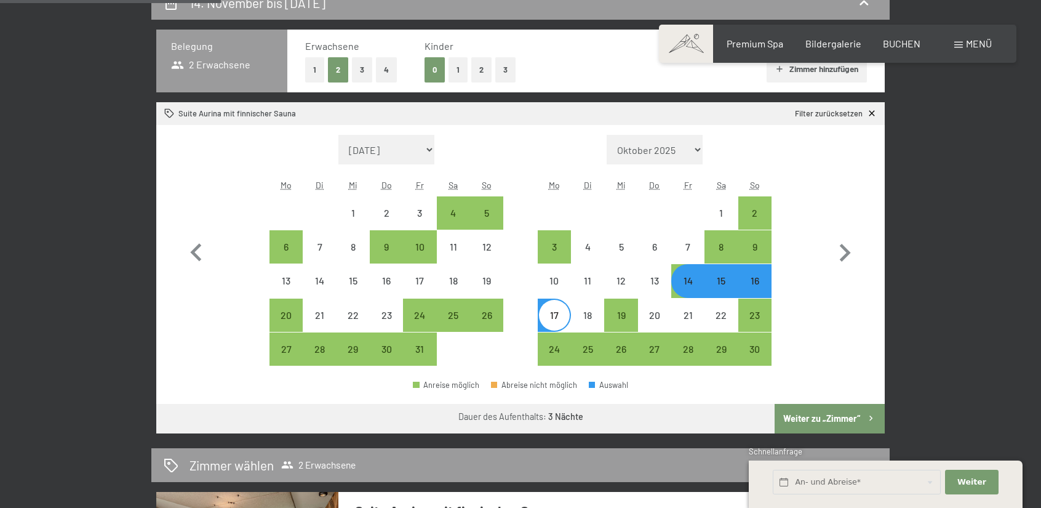
click at [687, 281] on div "14" at bounding box center [688, 291] width 31 height 31
select select "[DATE]"
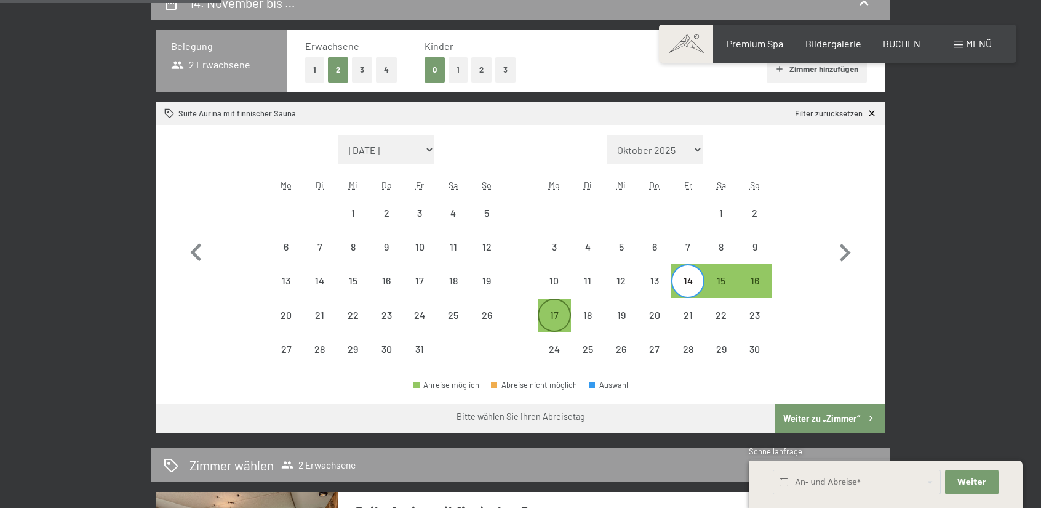
click at [551, 317] on div "17" at bounding box center [554, 325] width 31 height 31
select select "[DATE]"
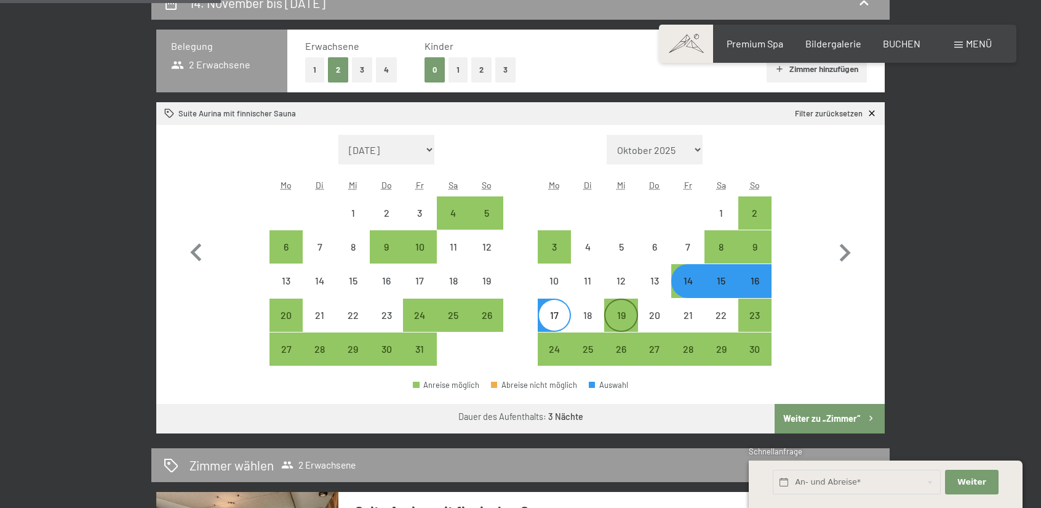
click at [624, 316] on div "19" at bounding box center [620, 325] width 31 height 31
select select "[DATE]"
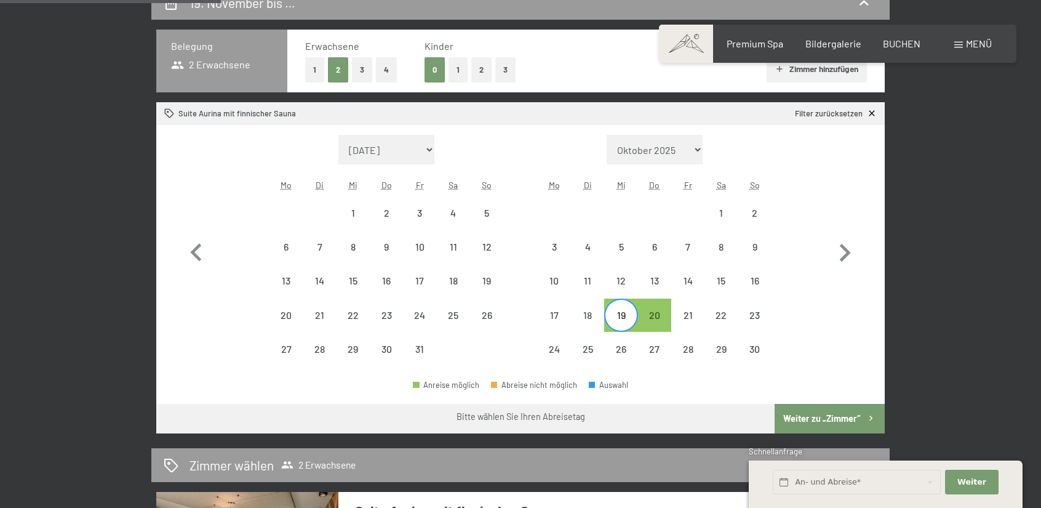
click at [628, 310] on div "19" at bounding box center [620, 325] width 31 height 31
select select "[DATE]"
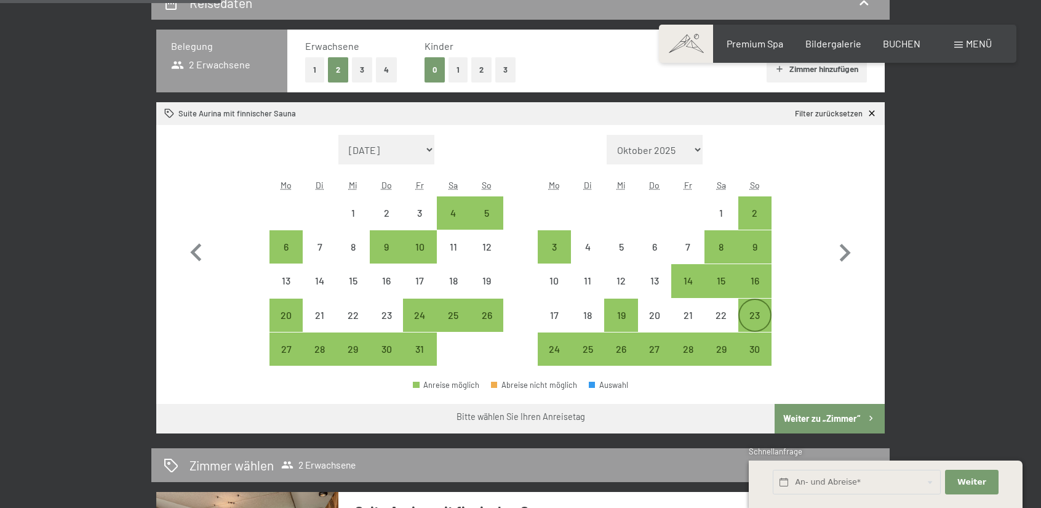
click at [754, 312] on div "23" at bounding box center [755, 325] width 31 height 31
select select "[DATE]"
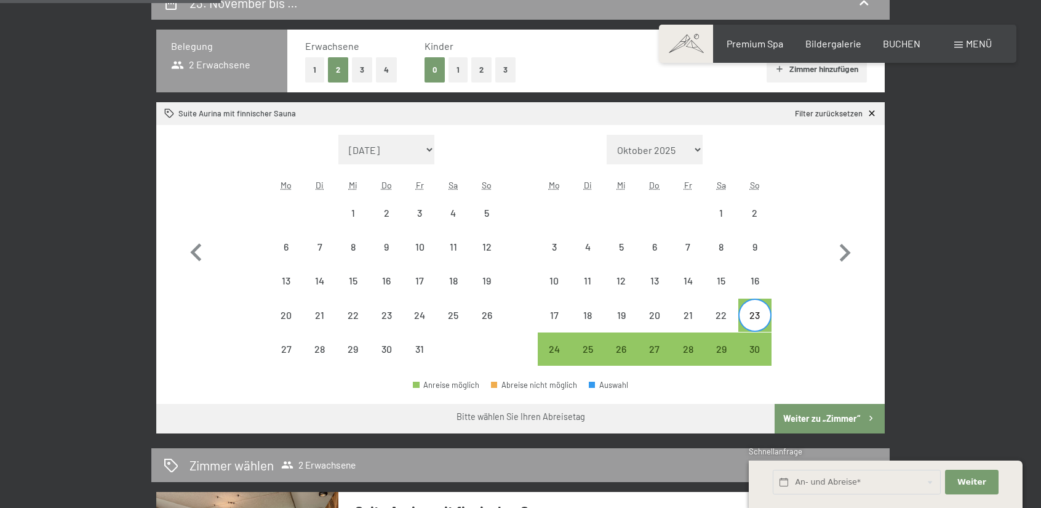
click at [755, 313] on div "23" at bounding box center [755, 325] width 31 height 31
select select "2025-10-01"
select select "2025-11-01"
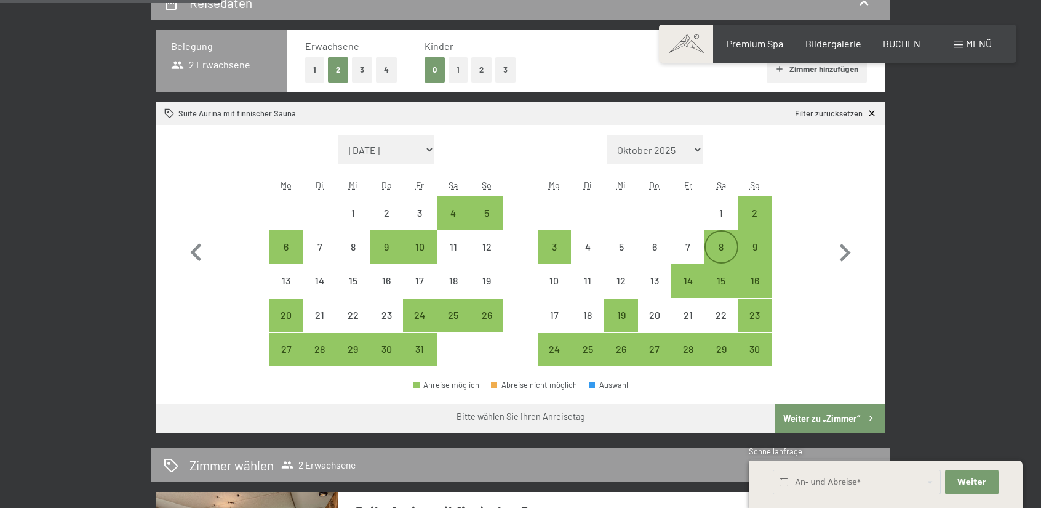
click at [724, 237] on div "8" at bounding box center [721, 246] width 31 height 31
select select "2025-10-01"
select select "2025-11-01"
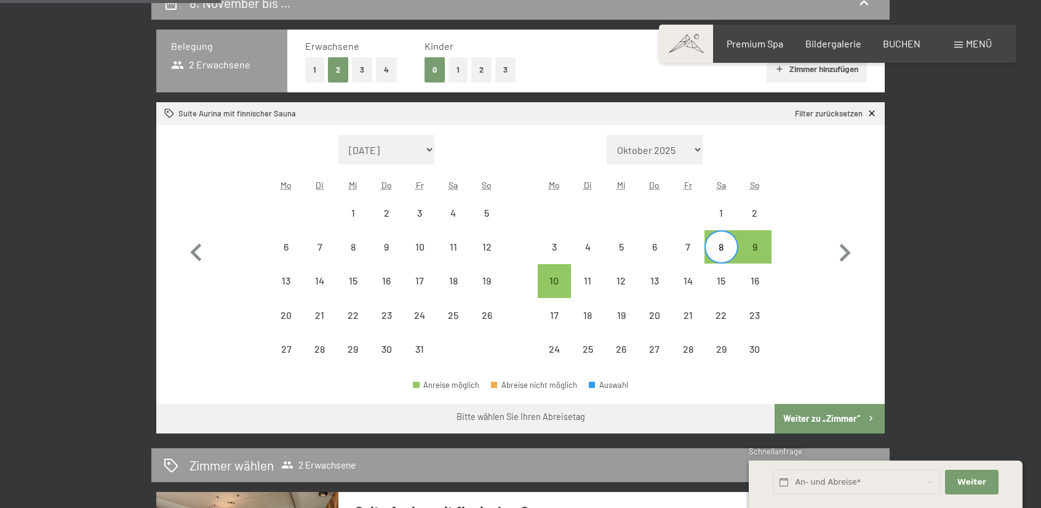
click at [719, 255] on div "8" at bounding box center [721, 257] width 31 height 31
select select "2025-10-01"
select select "2025-11-01"
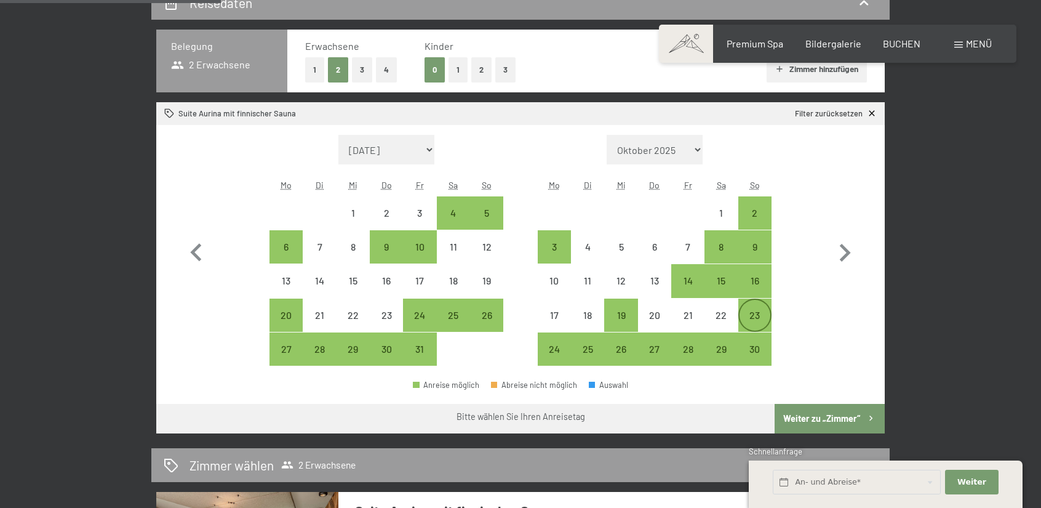
click at [756, 314] on div "23" at bounding box center [755, 325] width 31 height 31
select select "2025-10-01"
select select "2025-11-01"
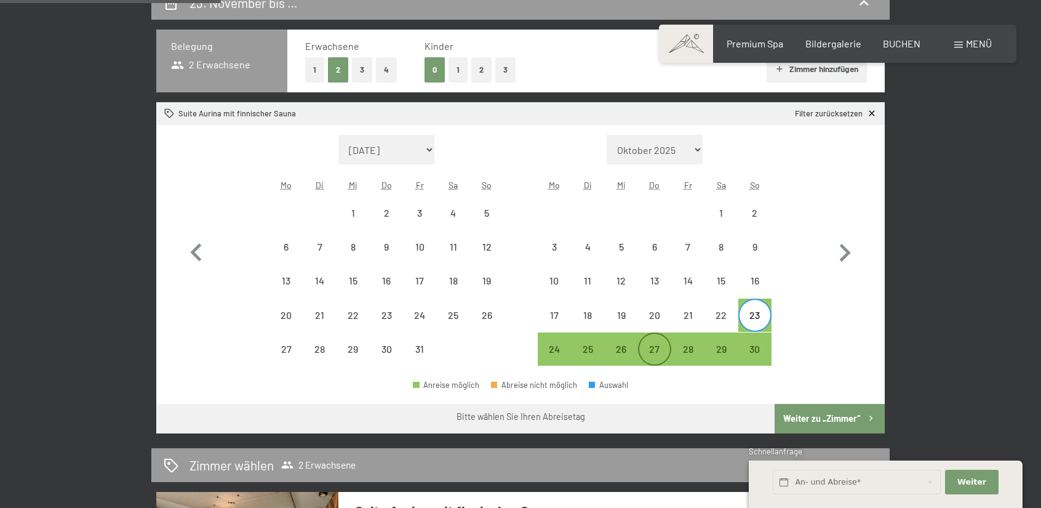
click at [652, 345] on div "27" at bounding box center [654, 359] width 31 height 31
select select "2025-10-01"
select select "2025-11-01"
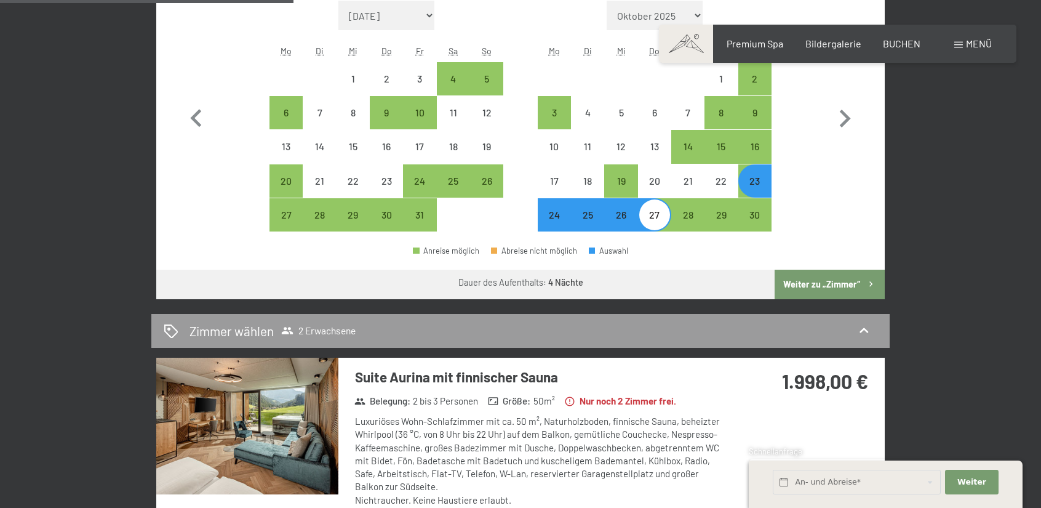
scroll to position [431, 0]
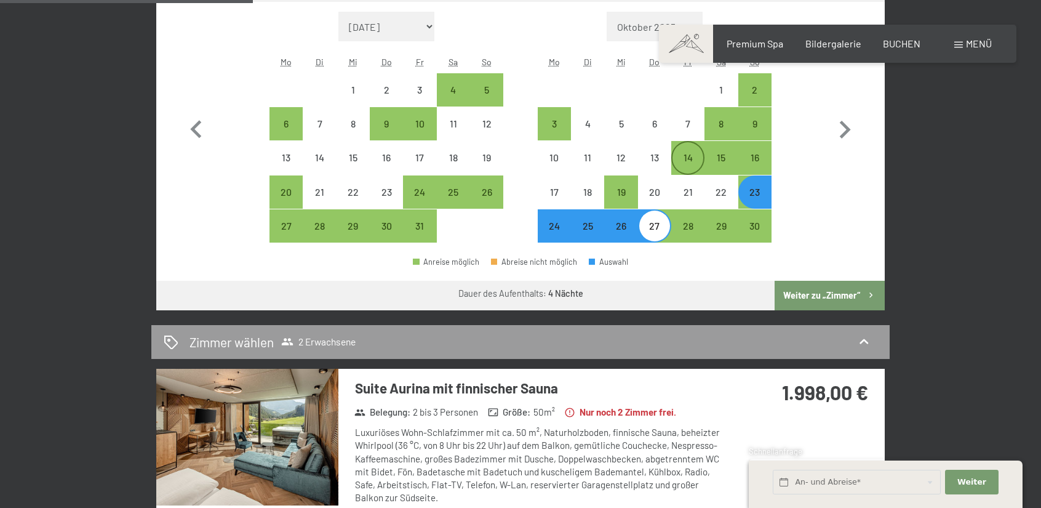
click at [682, 161] on div "14" at bounding box center [688, 168] width 31 height 31
select select "2025-10-01"
select select "2025-11-01"
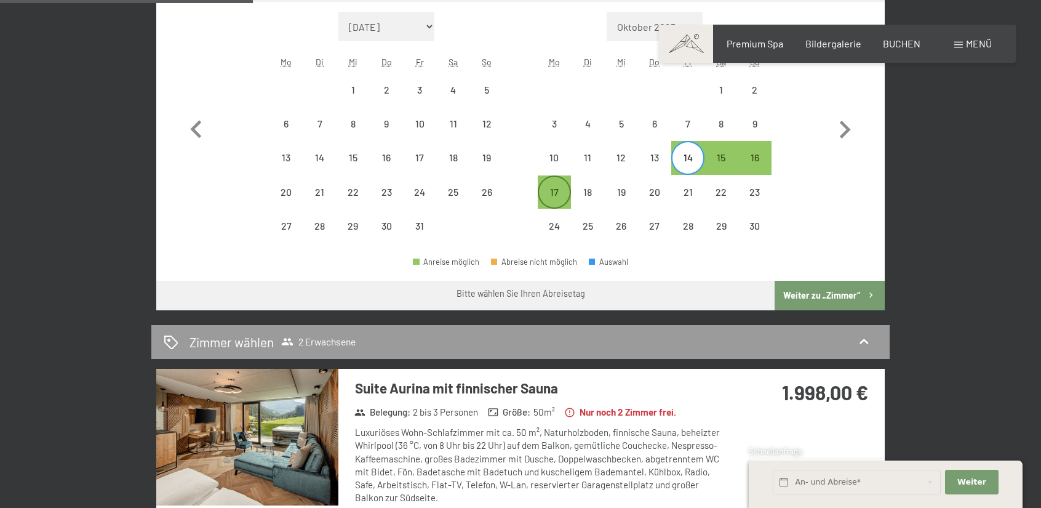
click at [557, 184] on div "17" at bounding box center [554, 192] width 31 height 31
select select "2025-10-01"
select select "2025-11-01"
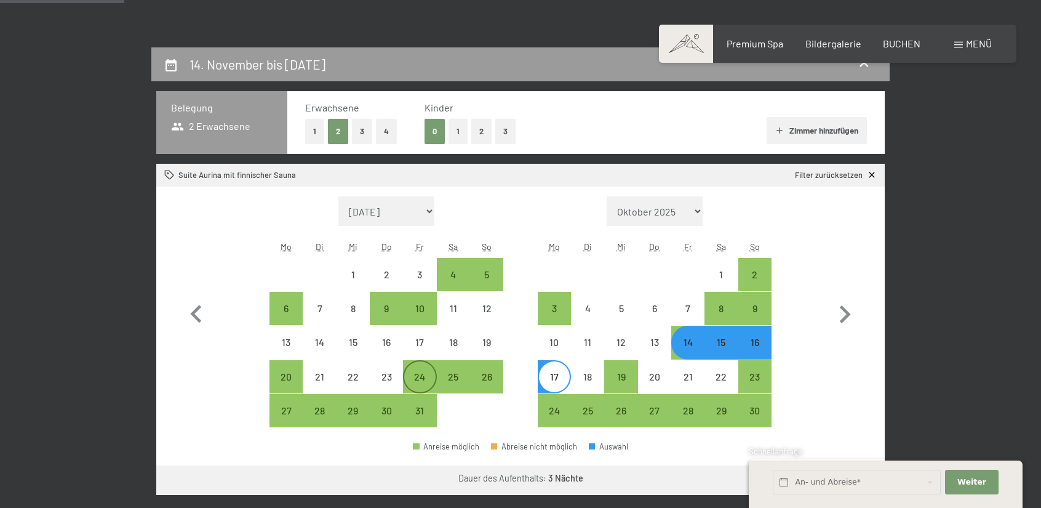
scroll to position [0, 0]
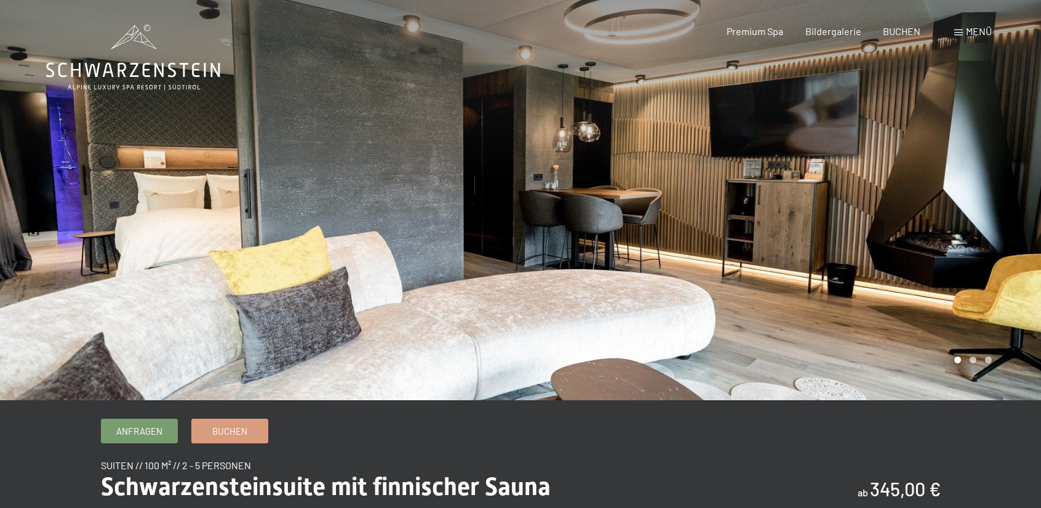
click at [973, 356] on div at bounding box center [781, 200] width 521 height 400
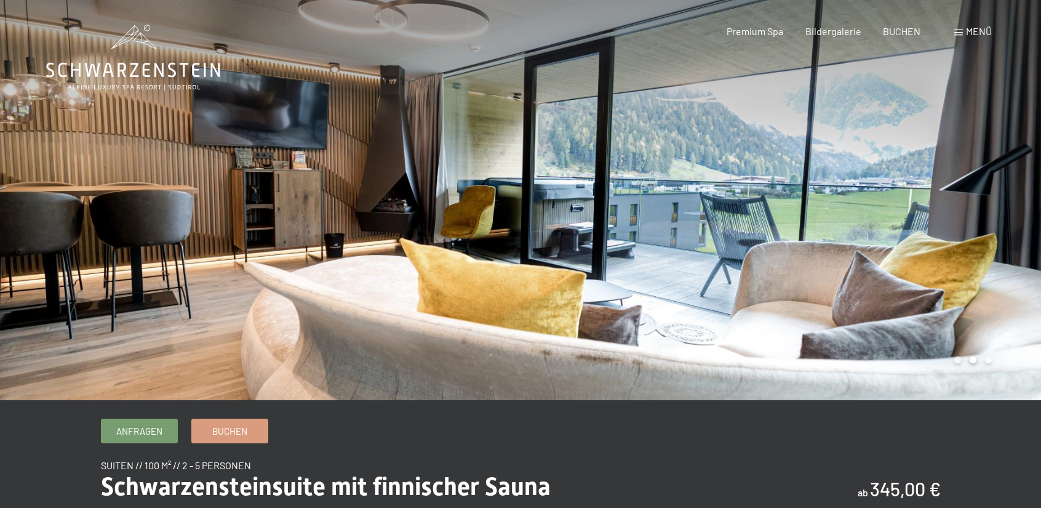
click at [956, 297] on div at bounding box center [781, 200] width 521 height 400
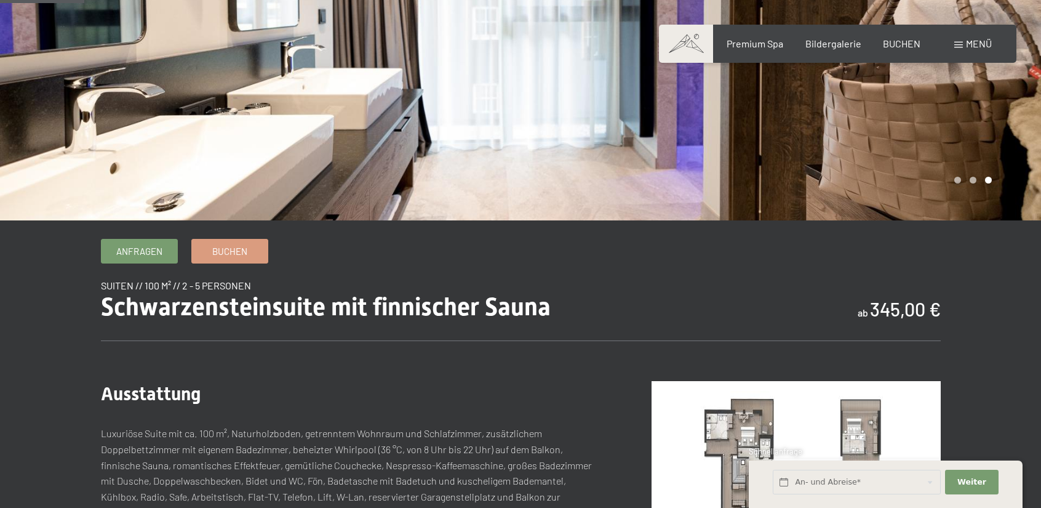
scroll to position [185, 0]
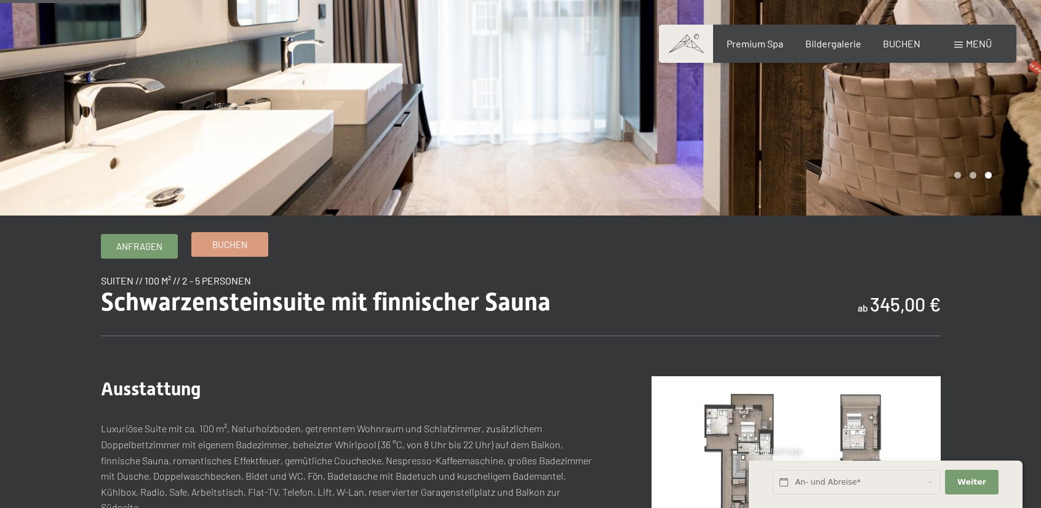
click at [244, 247] on span "Buchen" at bounding box center [229, 244] width 35 height 13
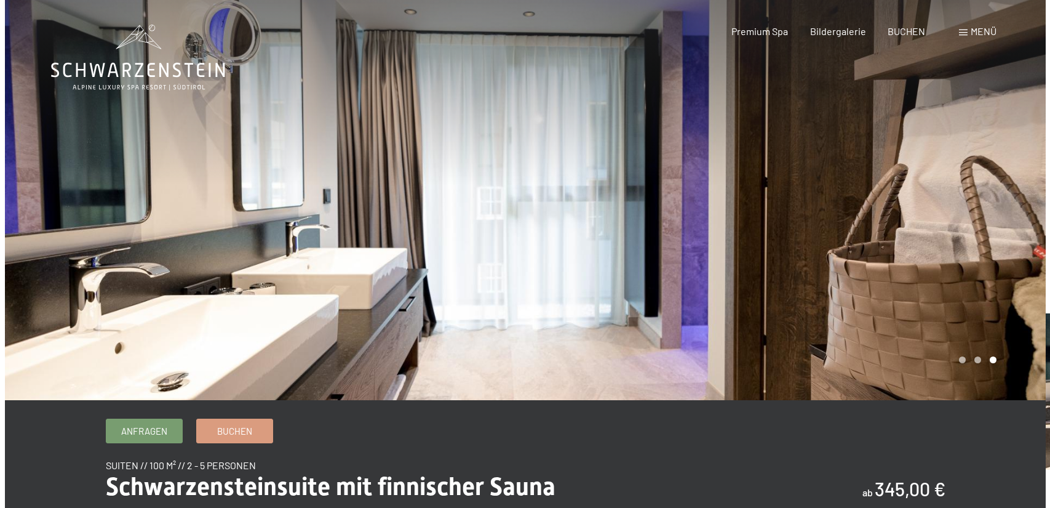
scroll to position [0, 0]
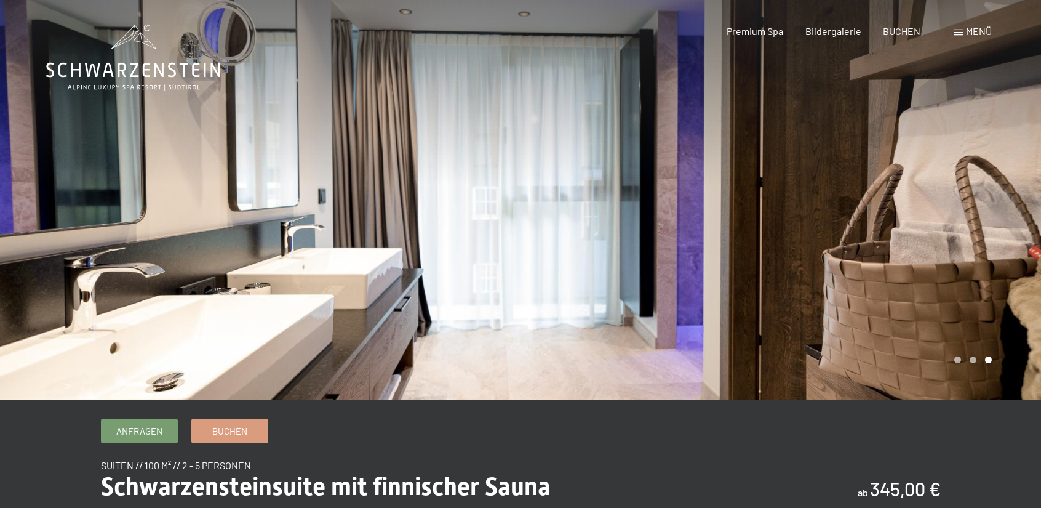
click at [960, 359] on div at bounding box center [781, 200] width 521 height 400
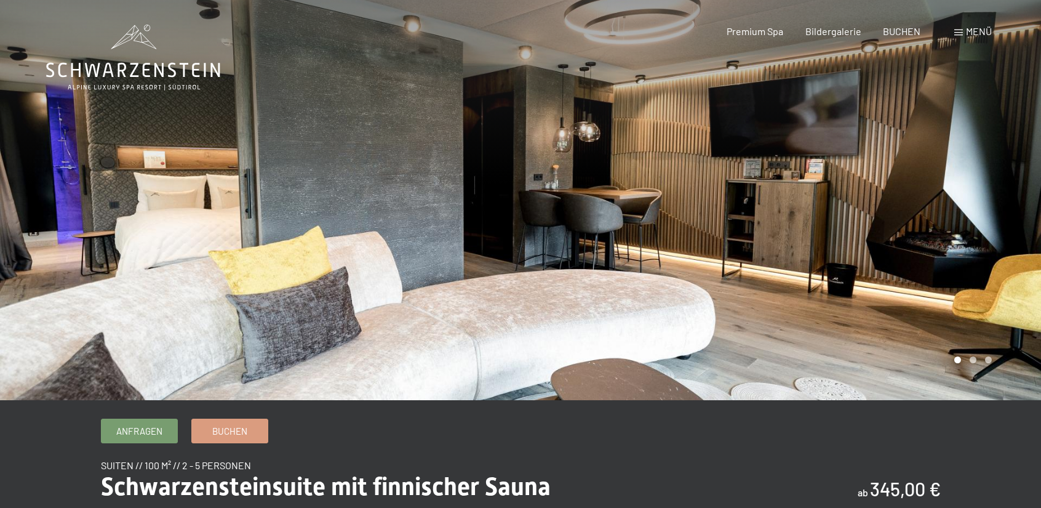
click at [974, 360] on div at bounding box center [781, 200] width 521 height 400
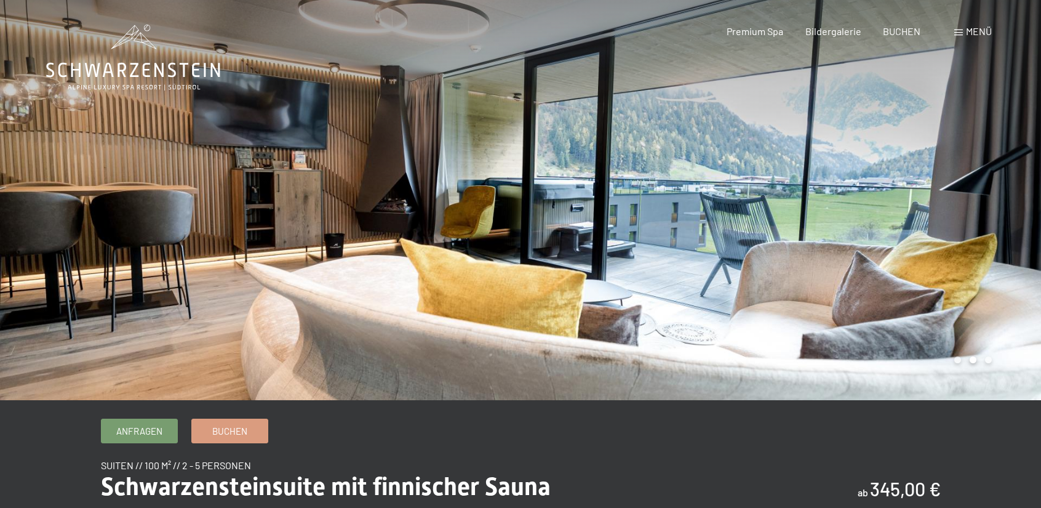
drag, startPoint x: 402, startPoint y: 201, endPoint x: 575, endPoint y: 216, distance: 173.5
click at [575, 400] on div at bounding box center [520, 400] width 1009 height 0
click at [957, 30] on span at bounding box center [958, 33] width 9 height 6
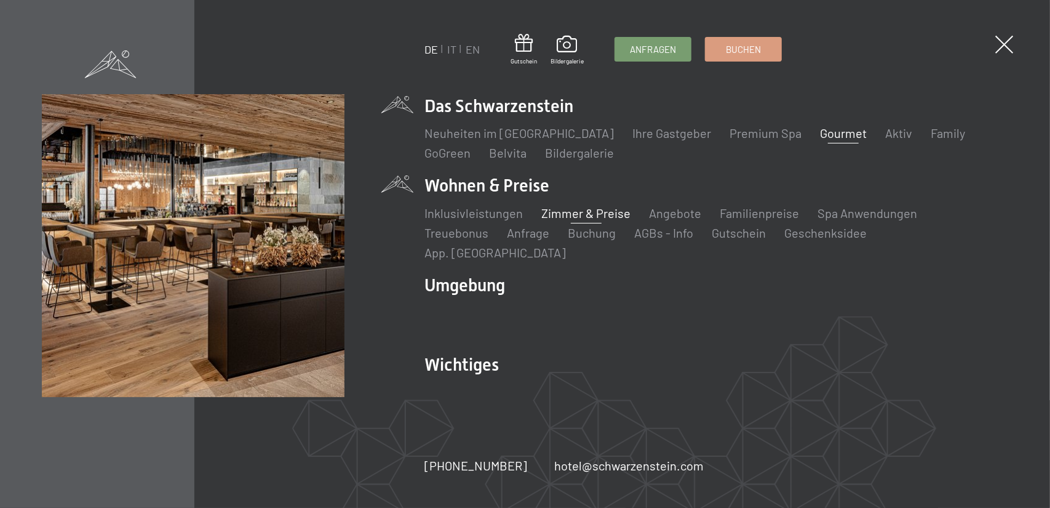
click at [820, 140] on link "Gourmet" at bounding box center [843, 133] width 47 height 15
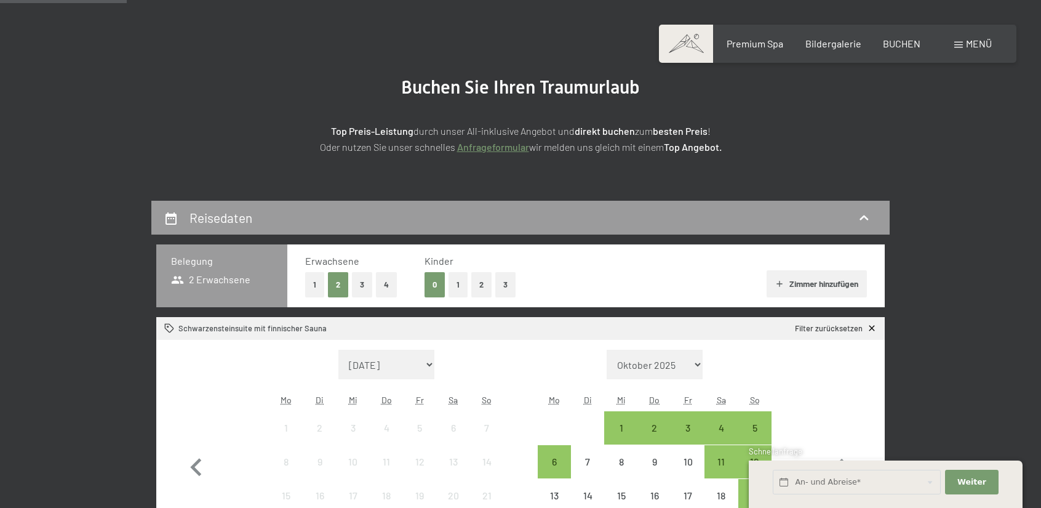
scroll to position [185, 0]
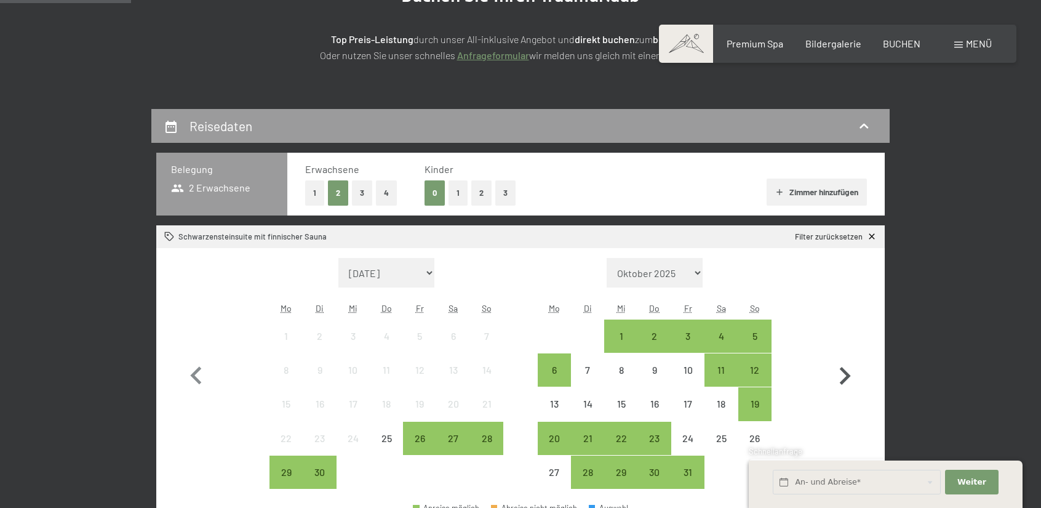
click at [850, 373] on icon "button" at bounding box center [845, 376] width 36 height 36
select select "[DATE]"
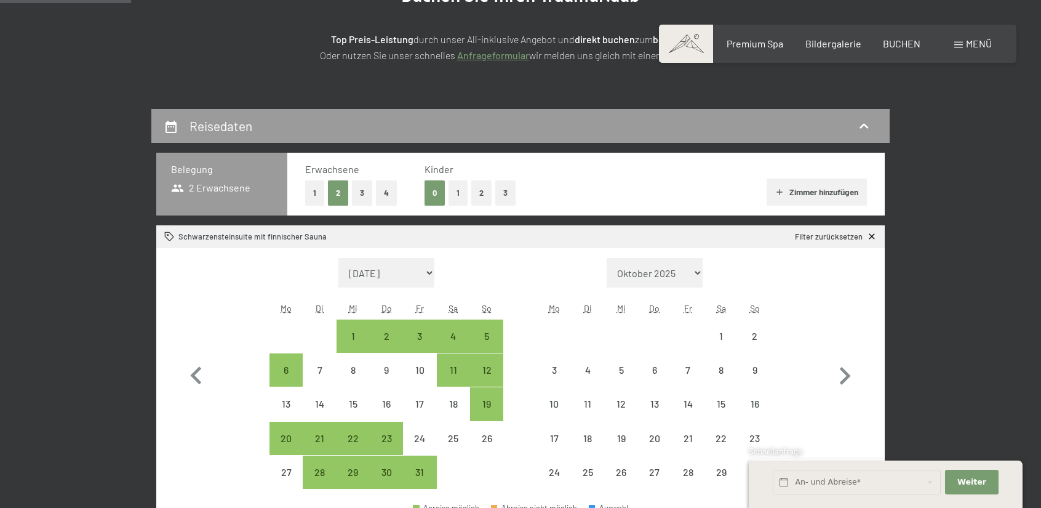
select select "[DATE]"
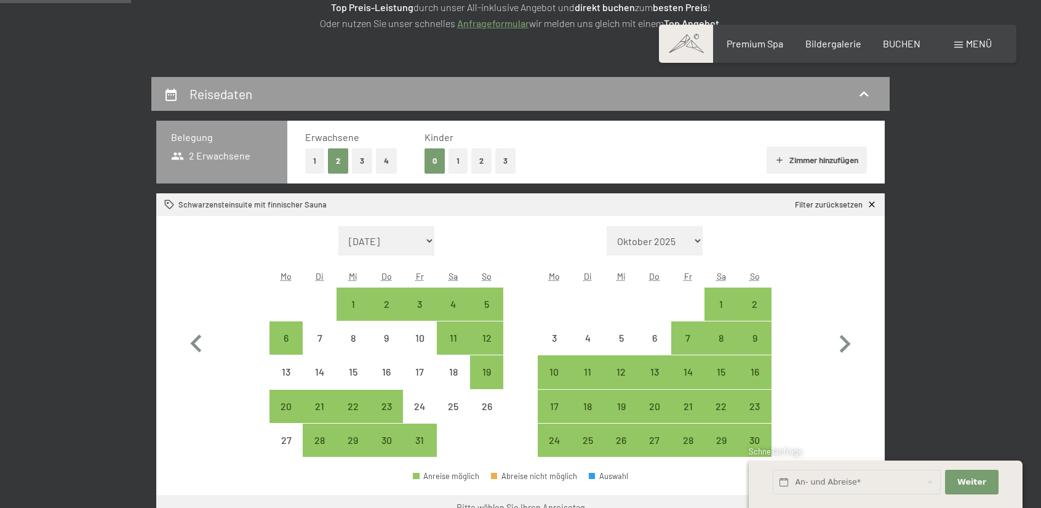
scroll to position [246, 0]
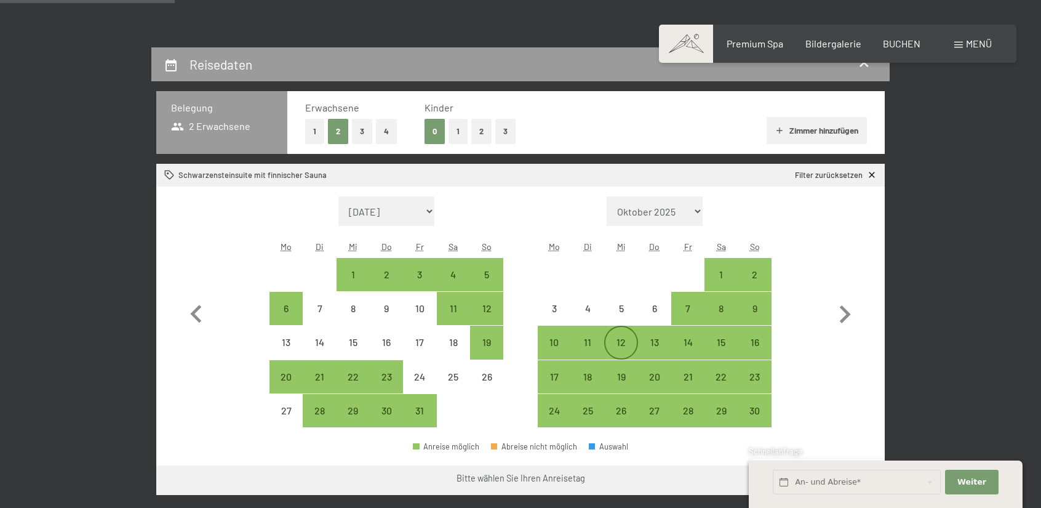
click at [626, 343] on div "12" at bounding box center [620, 352] width 31 height 31
select select "[DATE]"
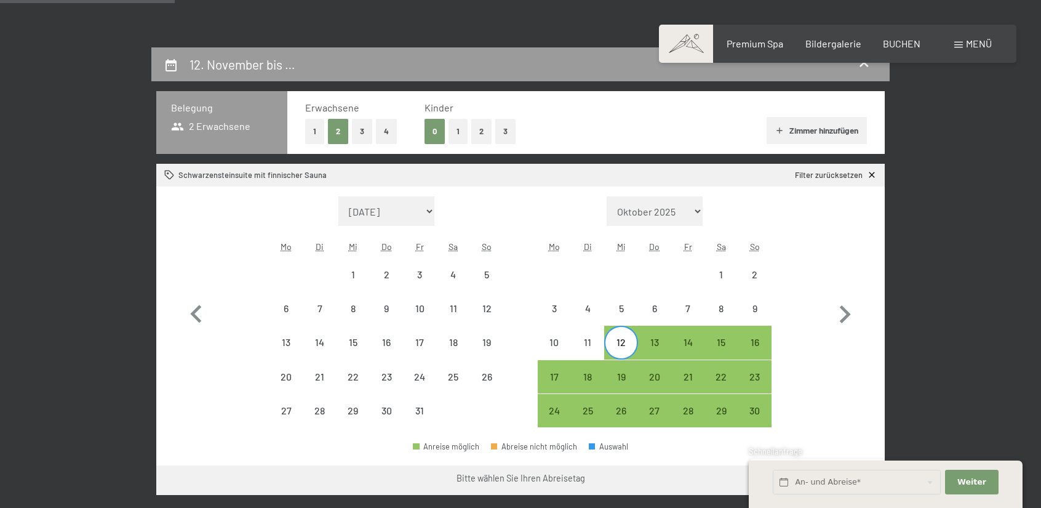
drag, startPoint x: 763, startPoint y: 339, endPoint x: 774, endPoint y: 349, distance: 14.8
click at [764, 340] on div "16" at bounding box center [755, 352] width 31 height 31
select select "[DATE]"
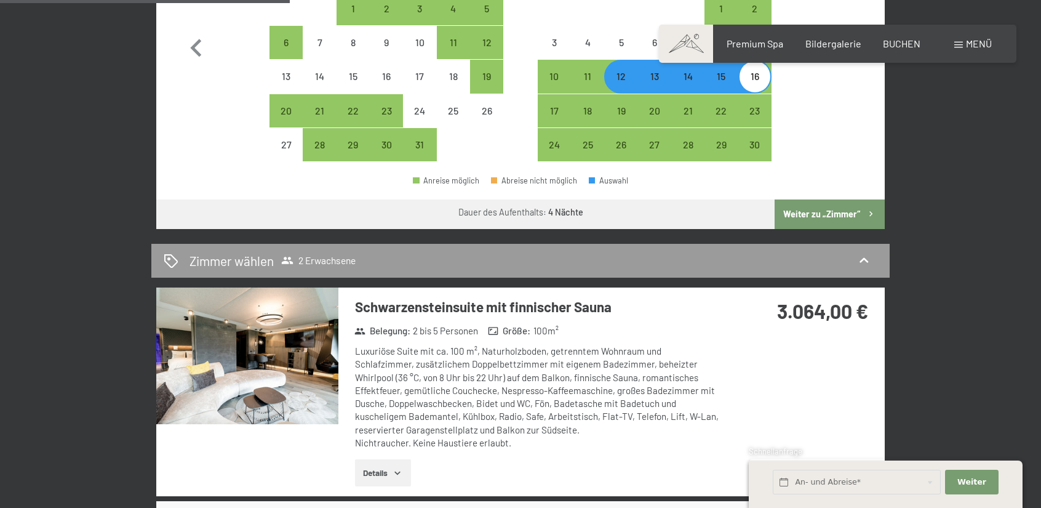
scroll to position [615, 0]
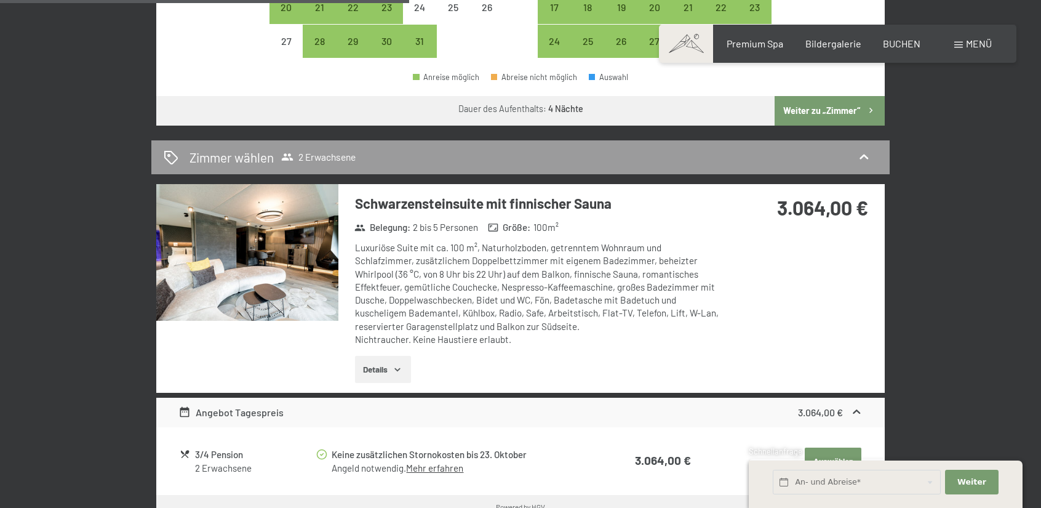
click at [380, 368] on button "Details" at bounding box center [383, 369] width 56 height 27
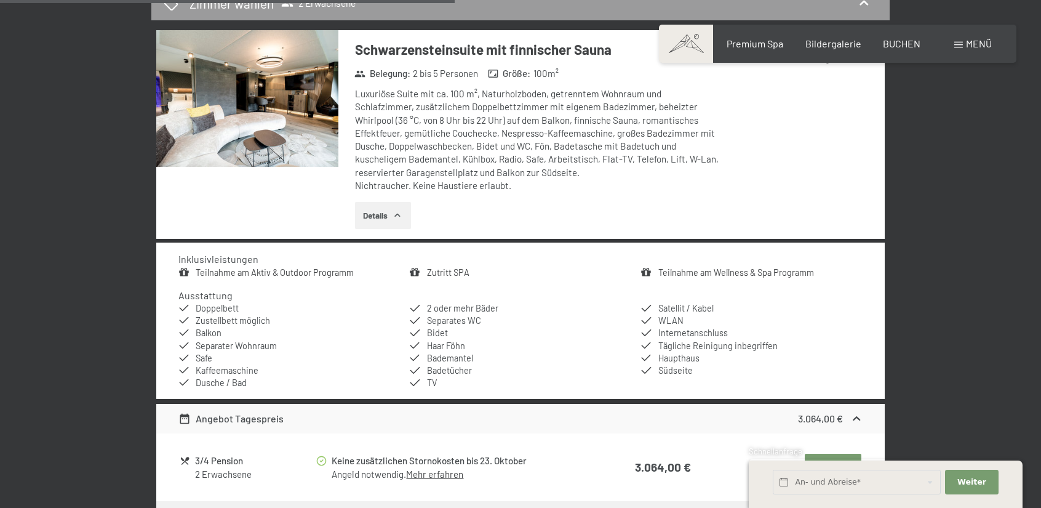
scroll to position [800, 0]
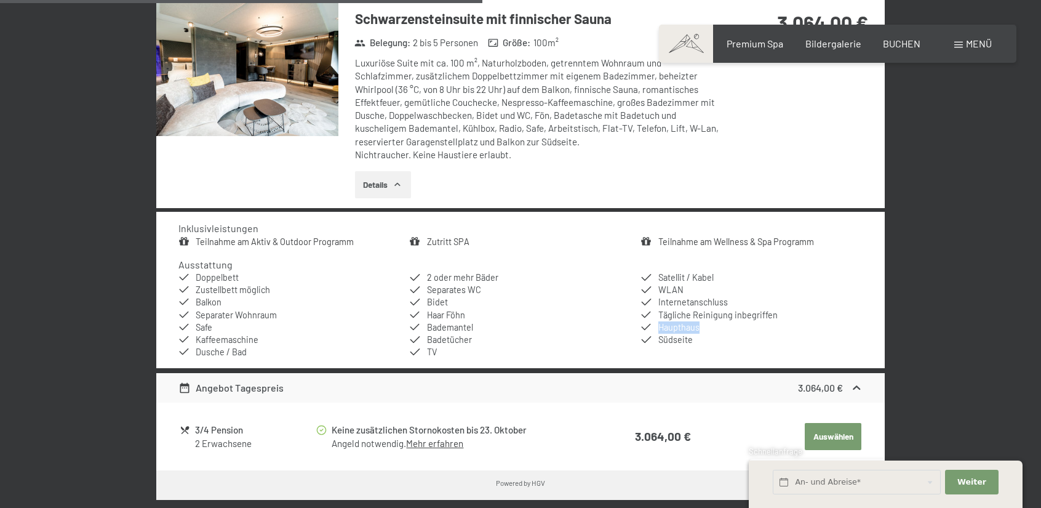
drag, startPoint x: 708, startPoint y: 327, endPoint x: 640, endPoint y: 327, distance: 67.7
click at [640, 327] on ul "Doppelbett Zustellbett möglich Balkon Separater Wohnraum Safe Kaffeemaschine Du…" at bounding box center [520, 314] width 685 height 87
click at [742, 348] on ul "Doppelbett Zustellbett möglich Balkon Separater Wohnraum Safe Kaffeemaschine Du…" at bounding box center [520, 314] width 685 height 87
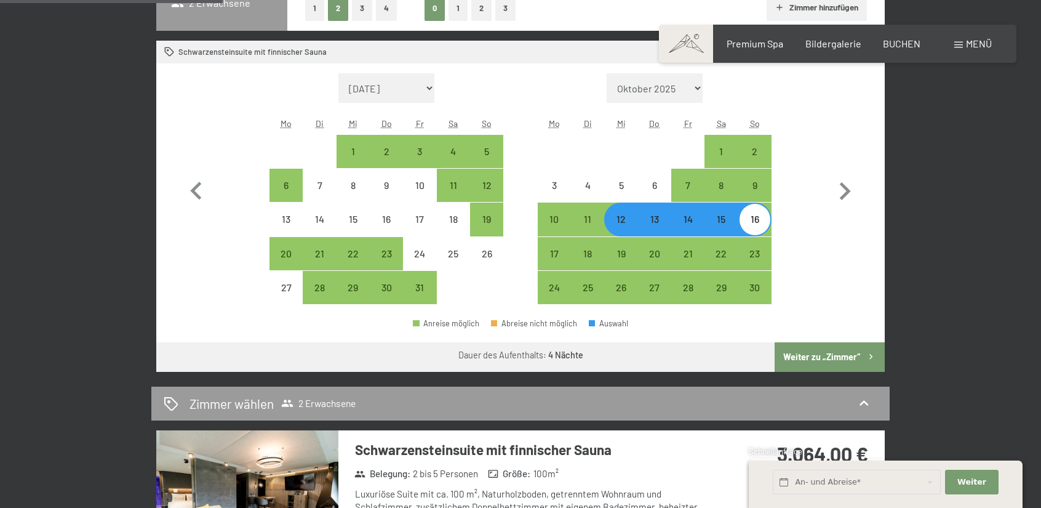
scroll to position [0, 0]
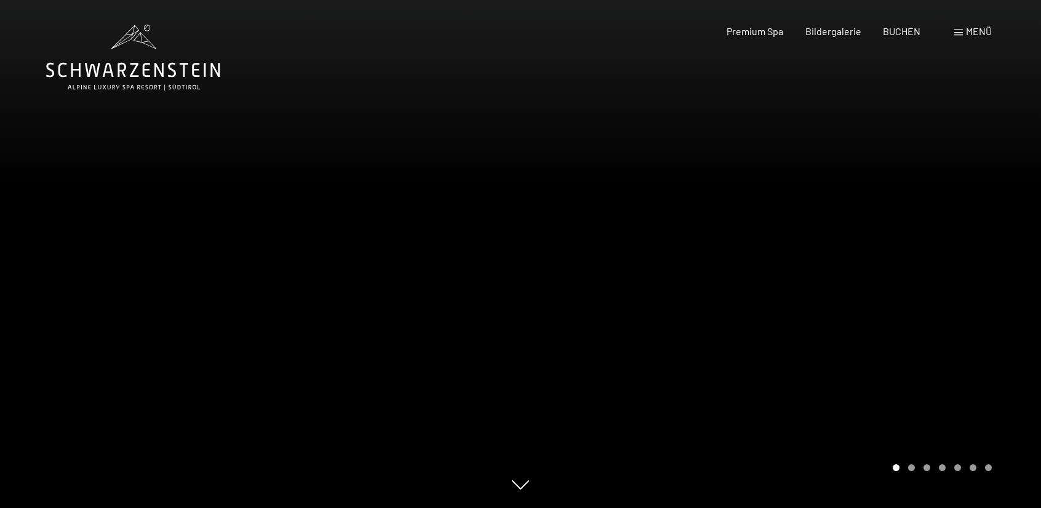
click at [918, 397] on div at bounding box center [781, 254] width 521 height 508
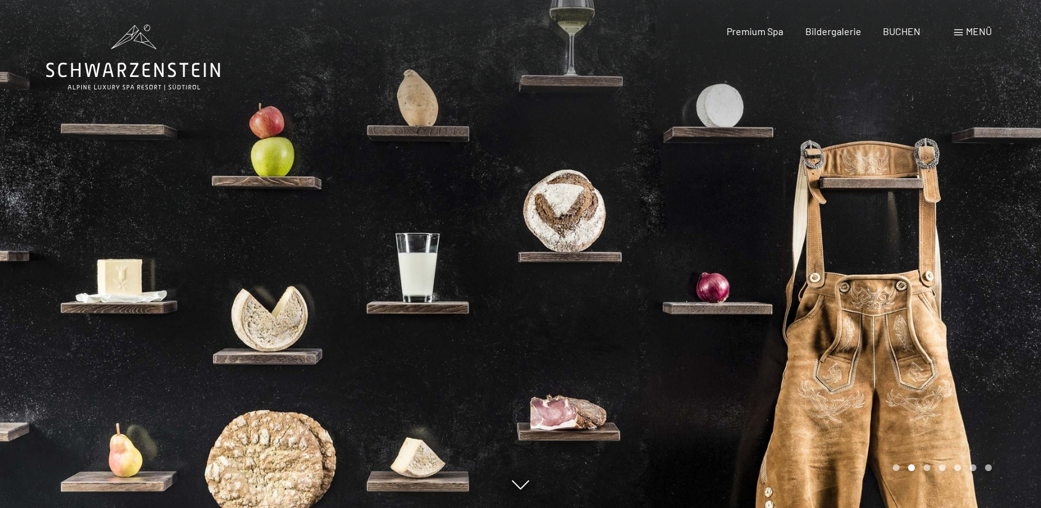
click at [918, 397] on div at bounding box center [781, 254] width 521 height 508
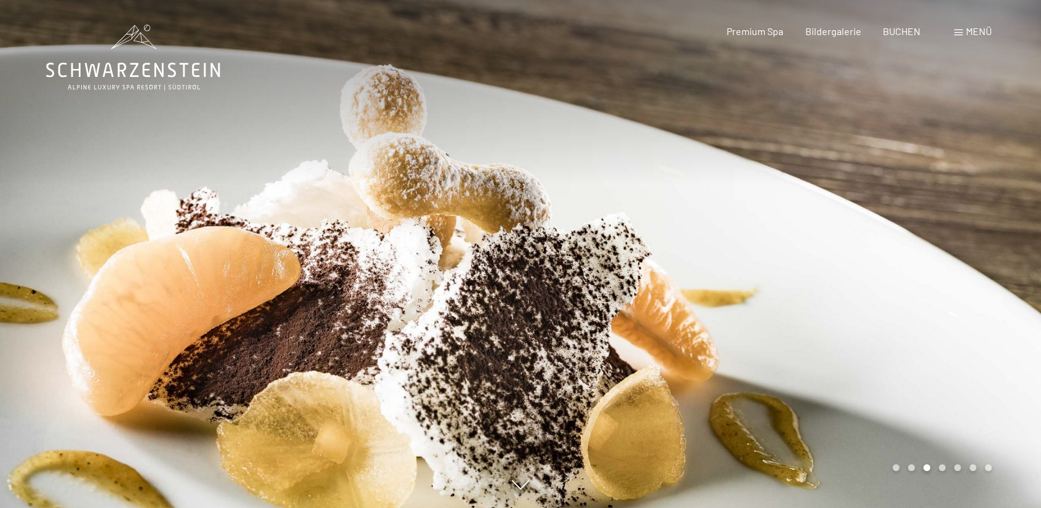
click at [918, 397] on div at bounding box center [781, 254] width 521 height 508
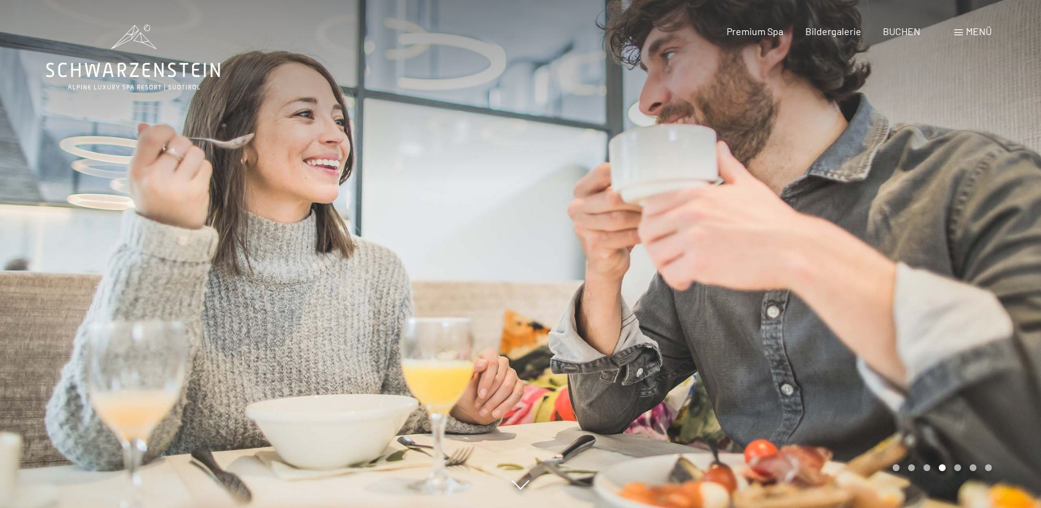
click at [918, 397] on div at bounding box center [781, 254] width 521 height 508
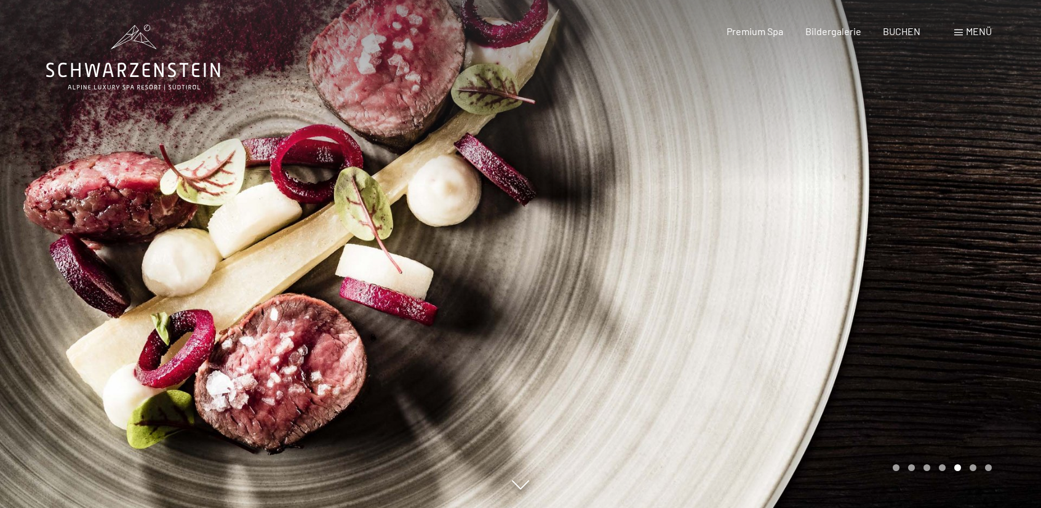
click at [918, 397] on div at bounding box center [781, 254] width 521 height 508
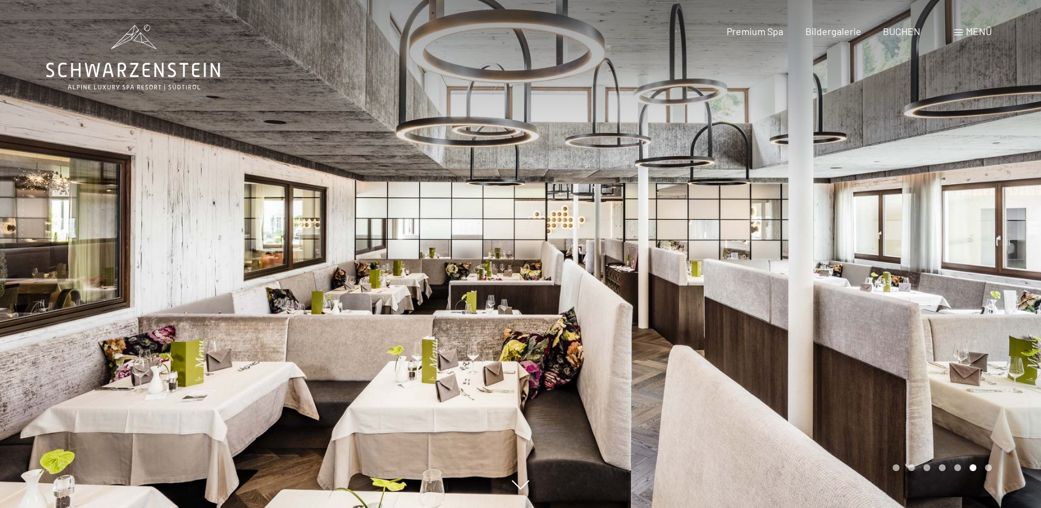
click at [880, 329] on div at bounding box center [781, 254] width 521 height 508
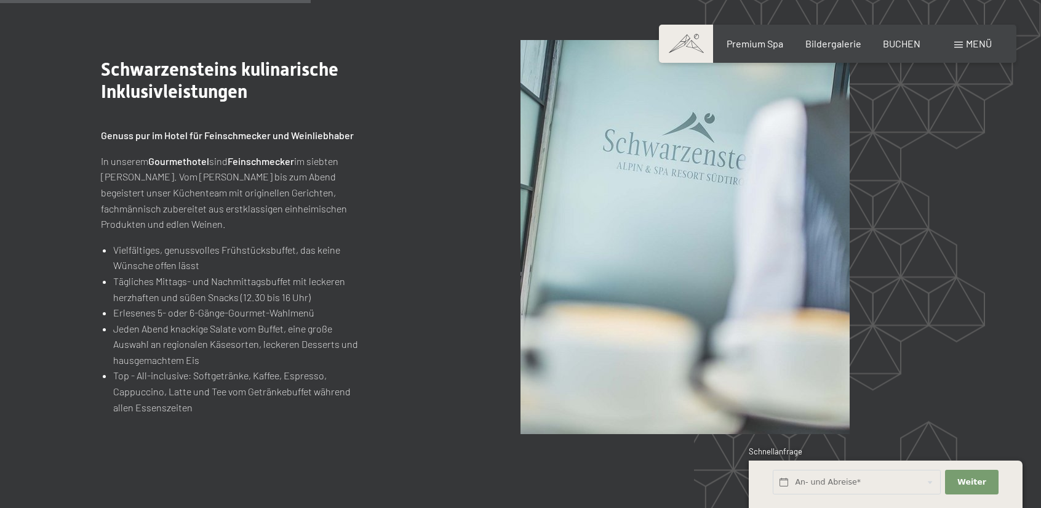
scroll to position [1354, 0]
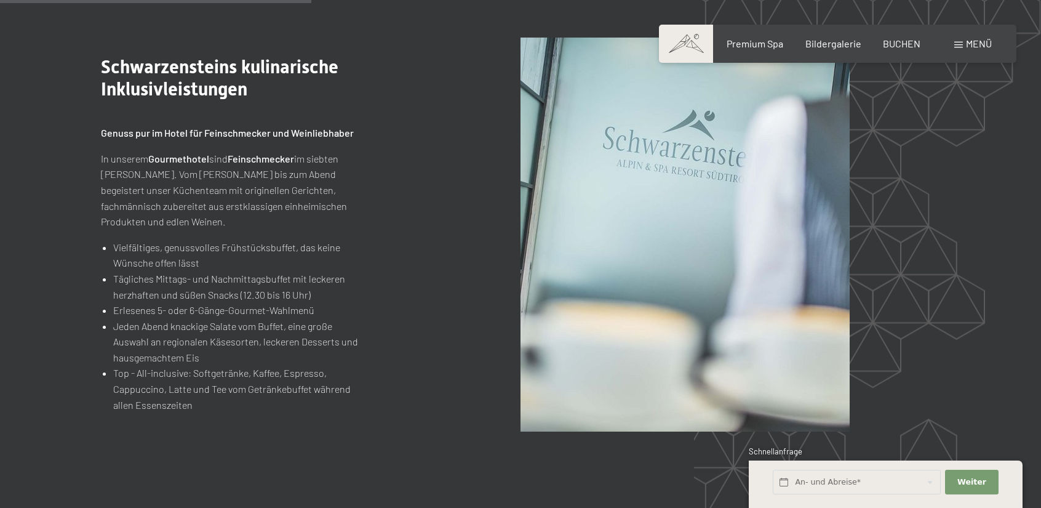
drag, startPoint x: 200, startPoint y: 312, endPoint x: 463, endPoint y: 338, distance: 264.6
click at [483, 336] on div ".st0{fill:none;stroke:#FFFFFF;stroke-width:2;stroke-linecap:round;stroke-miterl…" at bounding box center [521, 235] width 840 height 394
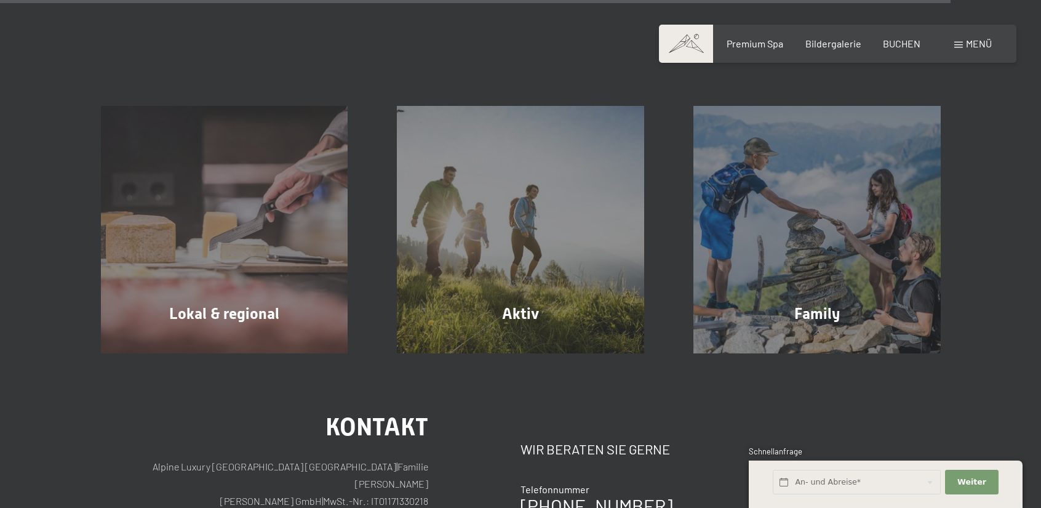
scroll to position [4184, 0]
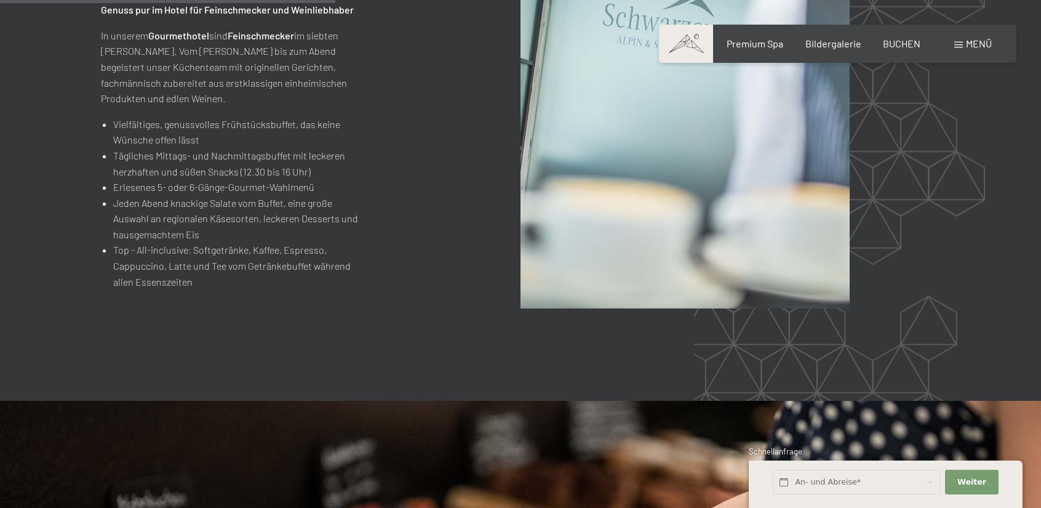
click at [978, 47] on span "Menü" at bounding box center [979, 44] width 26 height 12
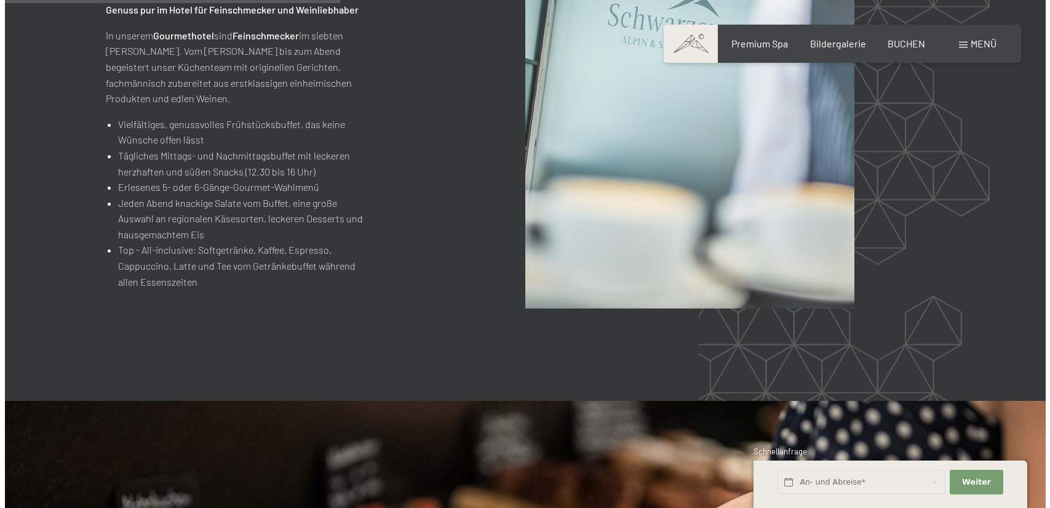
scroll to position [1480, 0]
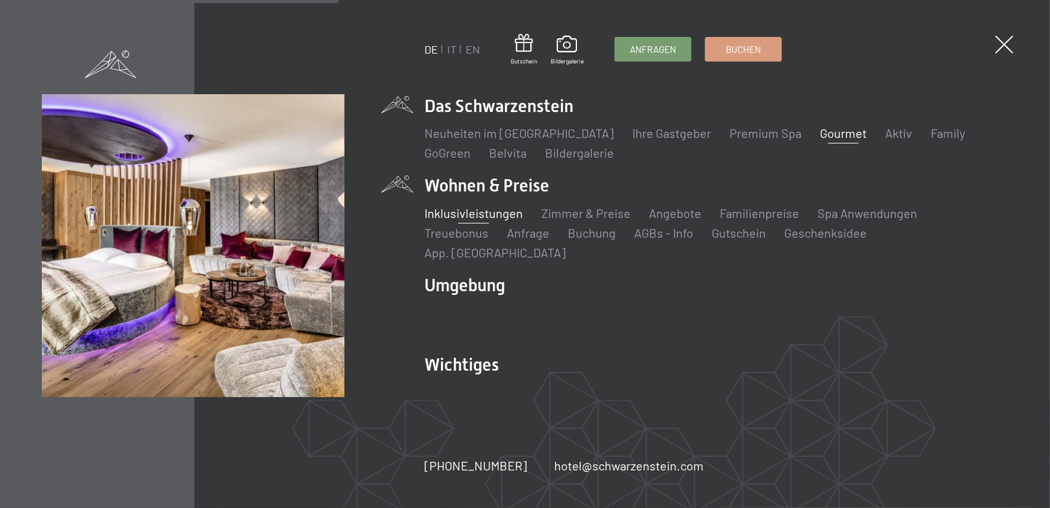
click at [481, 220] on link "Inklusivleistungen" at bounding box center [474, 213] width 98 height 15
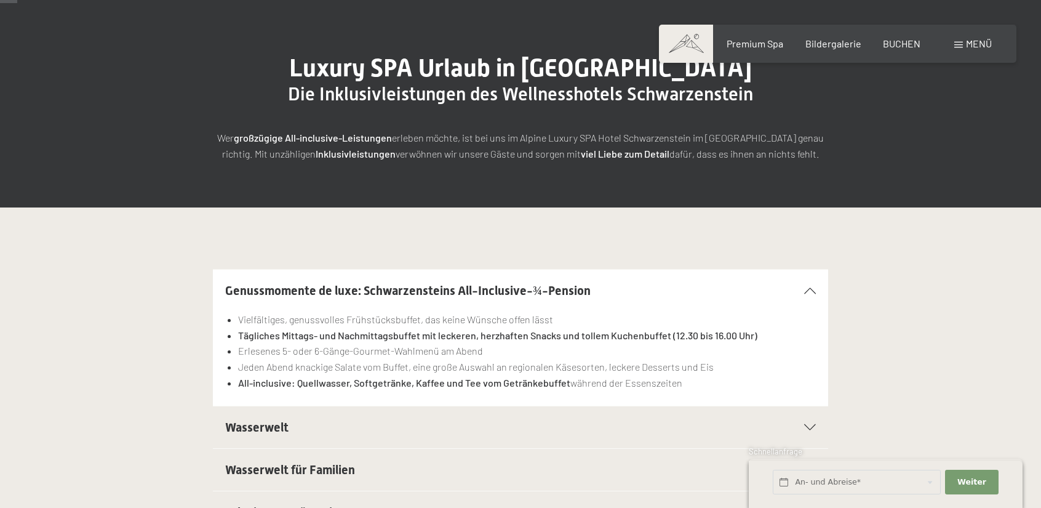
scroll to position [185, 0]
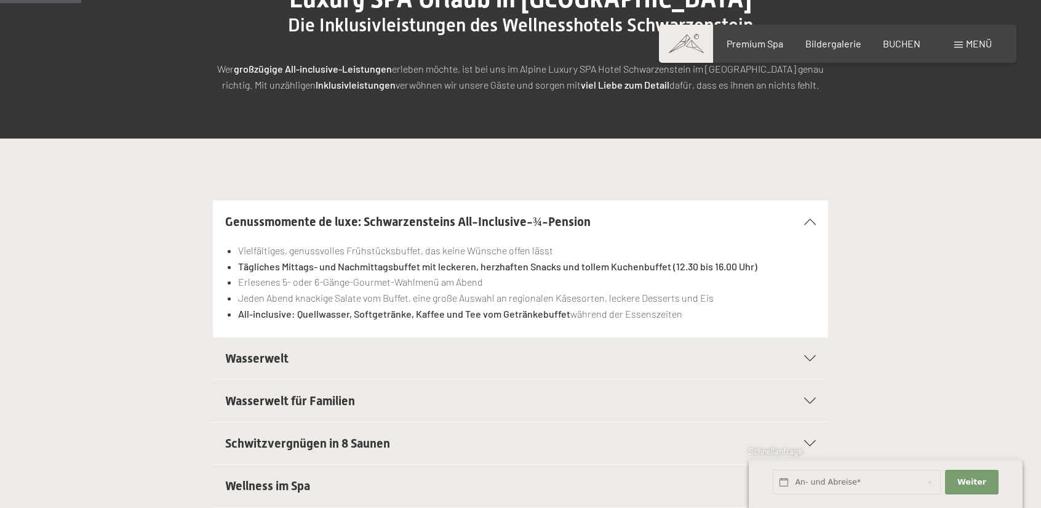
click at [279, 360] on span "Wasserwelt" at bounding box center [256, 358] width 63 height 15
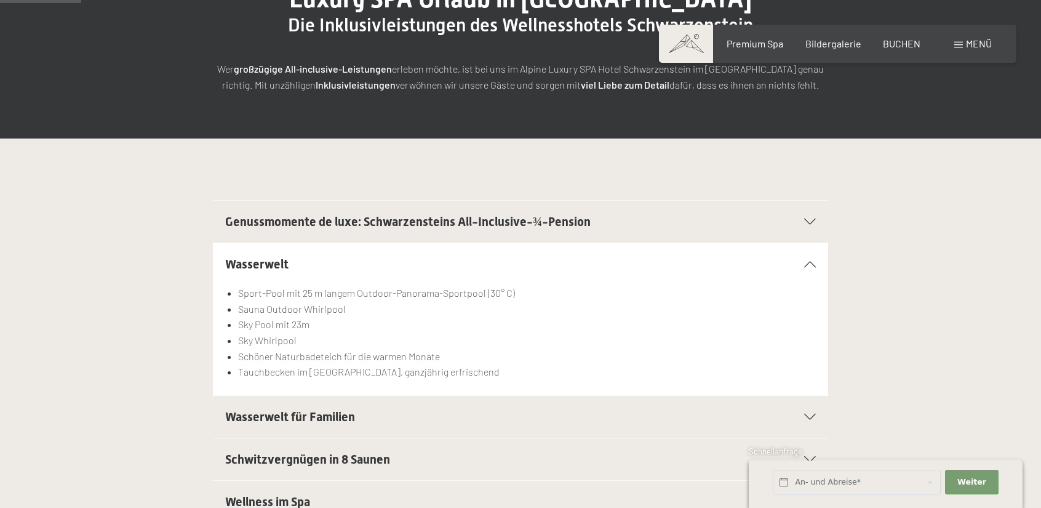
drag, startPoint x: 406, startPoint y: 361, endPoint x: 489, endPoint y: 450, distance: 121.5
click at [487, 453] on h2 "Schwitzvergnügen in 8 Saunen" at bounding box center [491, 458] width 532 height 17
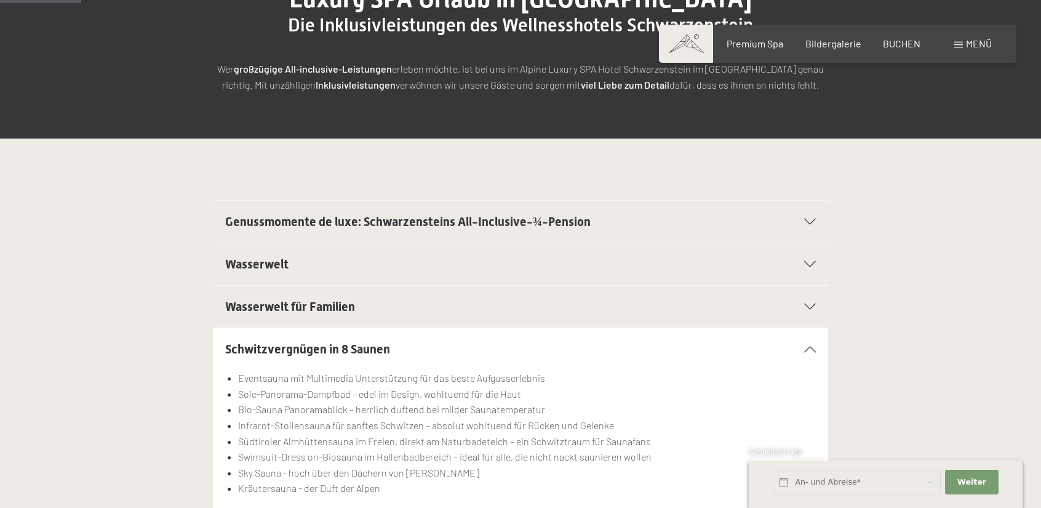
click at [293, 259] on h2 "Wasserwelt" at bounding box center [491, 263] width 532 height 17
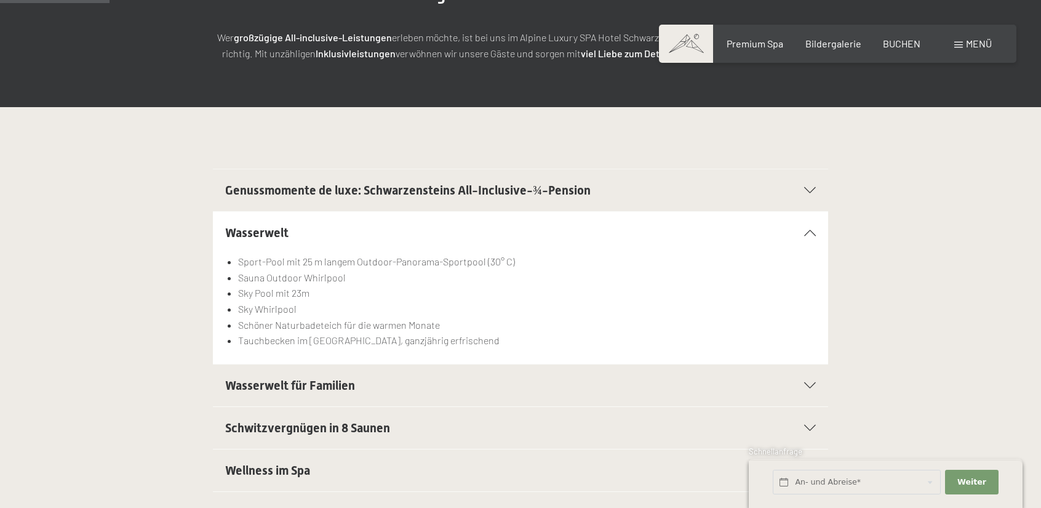
scroll to position [308, 0]
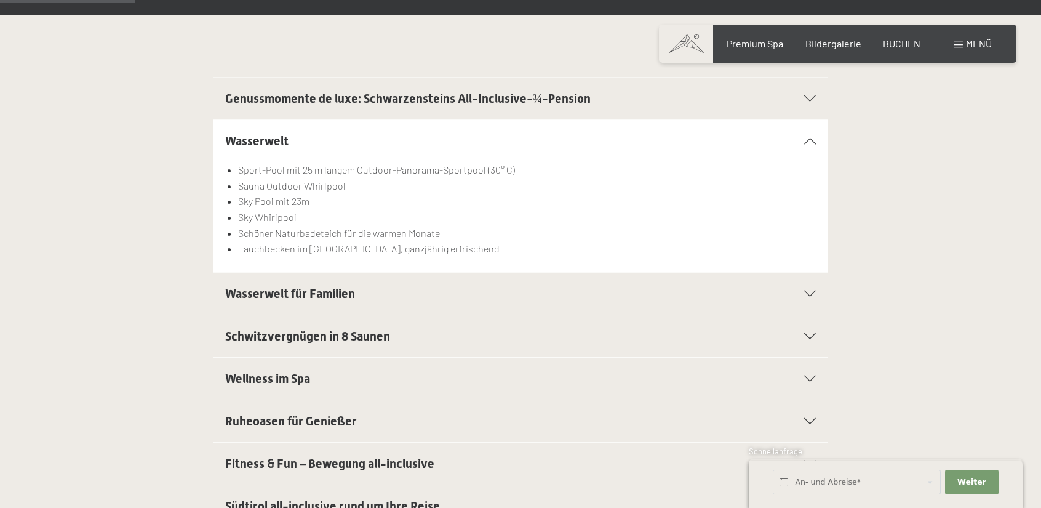
click at [306, 291] on span "Wasserwelt für Familien" at bounding box center [290, 293] width 130 height 15
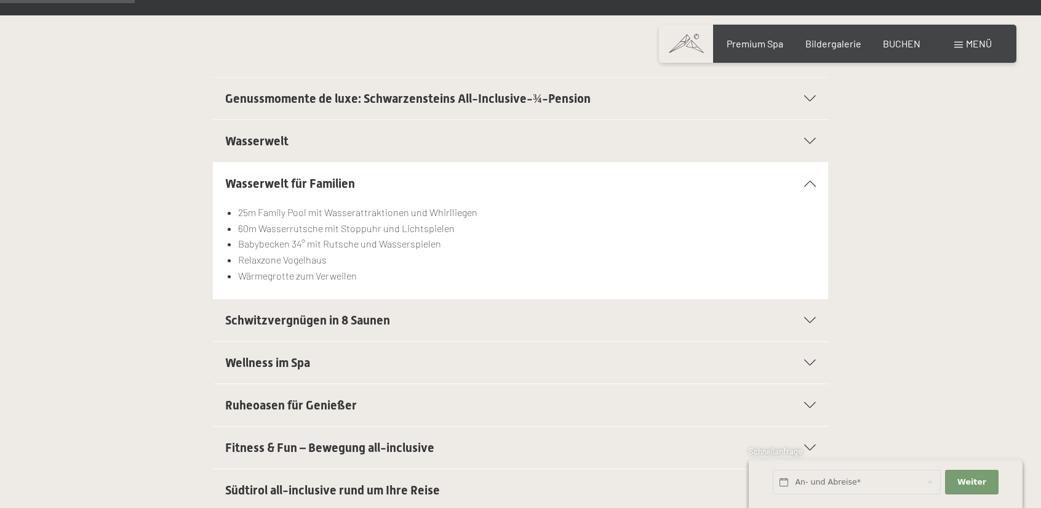
click at [278, 321] on span "Schwitzvergnügen in 8 Saunen" at bounding box center [307, 320] width 165 height 15
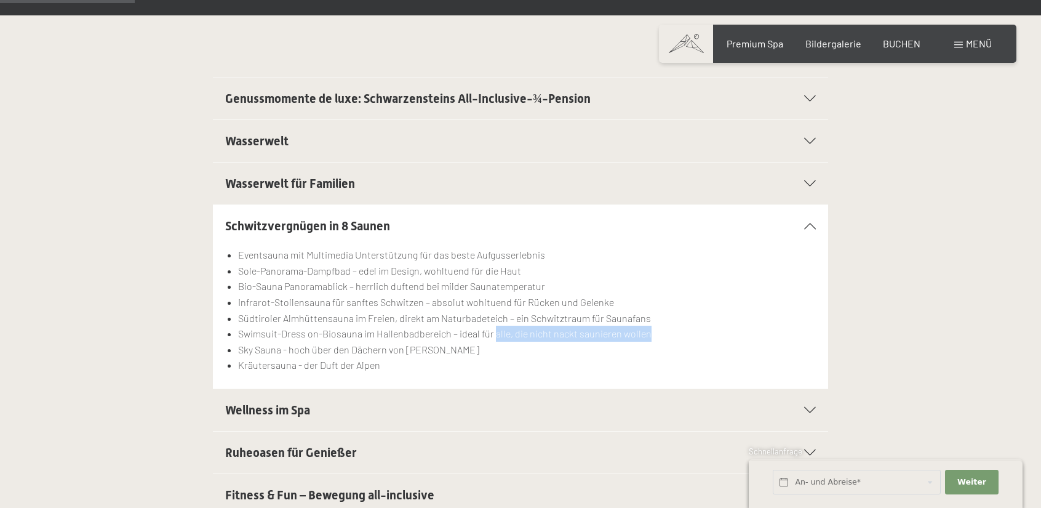
drag, startPoint x: 652, startPoint y: 330, endPoint x: 492, endPoint y: 329, distance: 160.6
click at [492, 329] on li "Swimsuit-Dress on-Biosauna im Hallenbadbereich – ideal für alle, die nicht nack…" at bounding box center [527, 333] width 578 height 16
click at [385, 379] on div "Eventsauna mit Multimedia Unterstützung für das beste Aufgusserlebnis Sole-Pano…" at bounding box center [520, 318] width 591 height 142
click at [273, 404] on span "Wellness im Spa" at bounding box center [267, 409] width 85 height 15
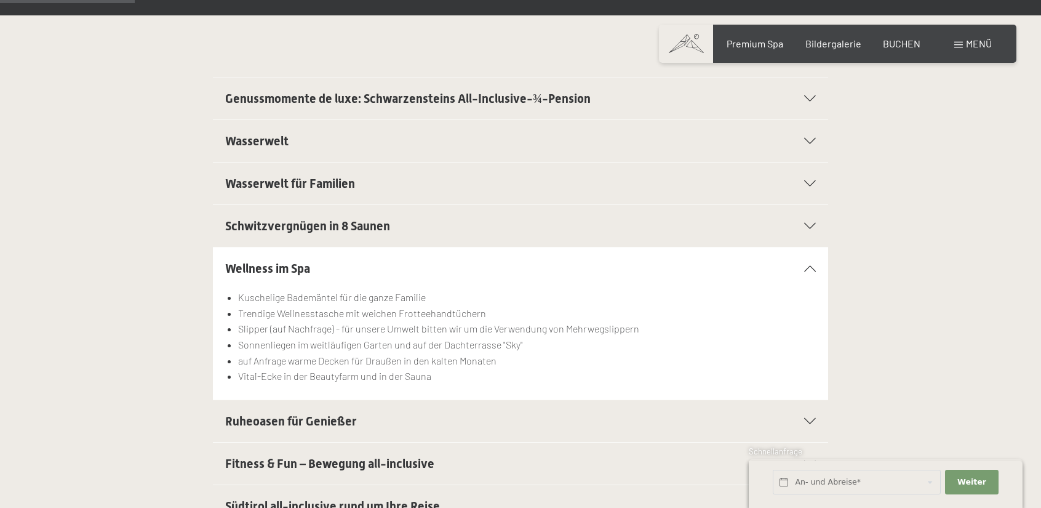
drag, startPoint x: 258, startPoint y: 375, endPoint x: 196, endPoint y: 359, distance: 63.4
click at [196, 359] on div "Wellness im Spa Kuschelige Bademäntel für die ganze Familie Trendige Wellnessta…" at bounding box center [521, 323] width 840 height 153
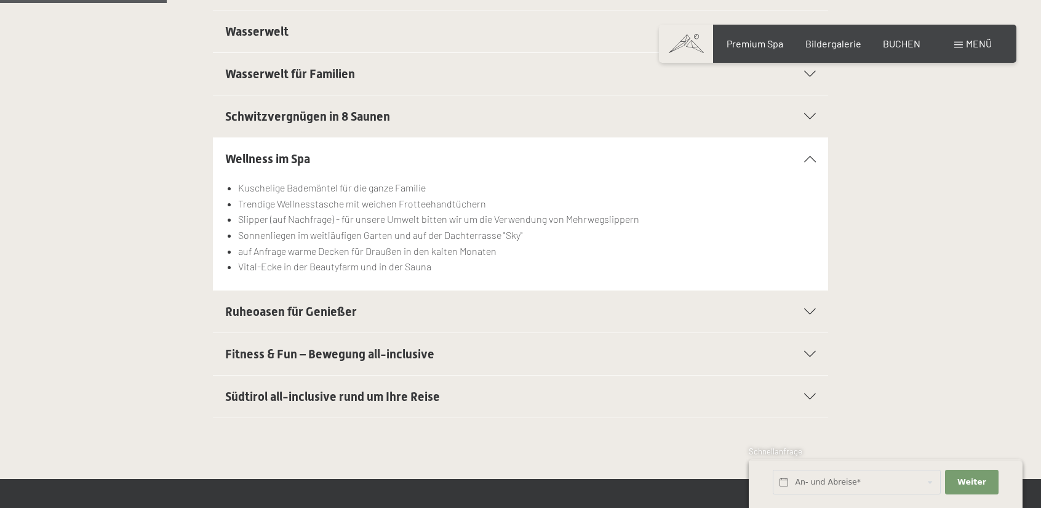
scroll to position [431, 0]
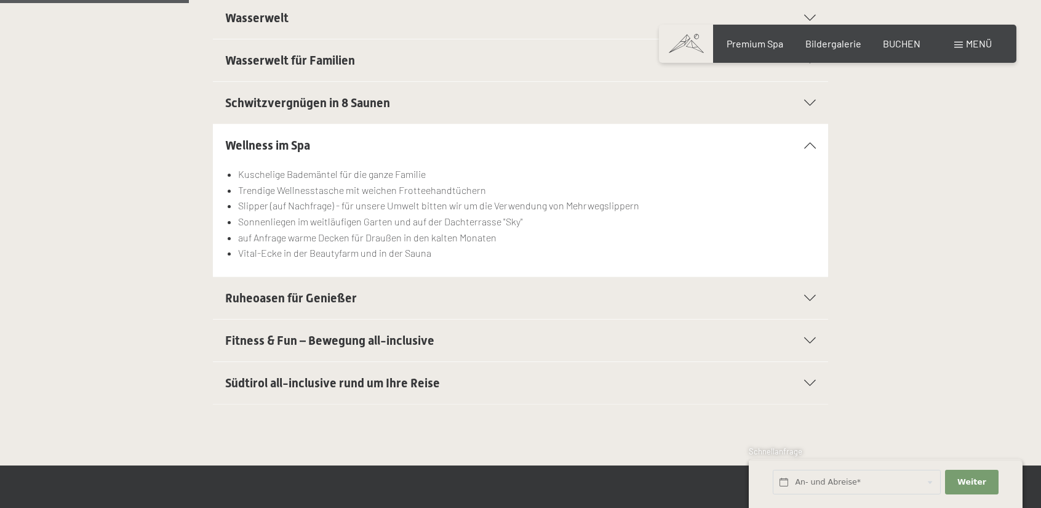
click at [294, 296] on span "Ruheoasen für Genießer" at bounding box center [291, 297] width 132 height 15
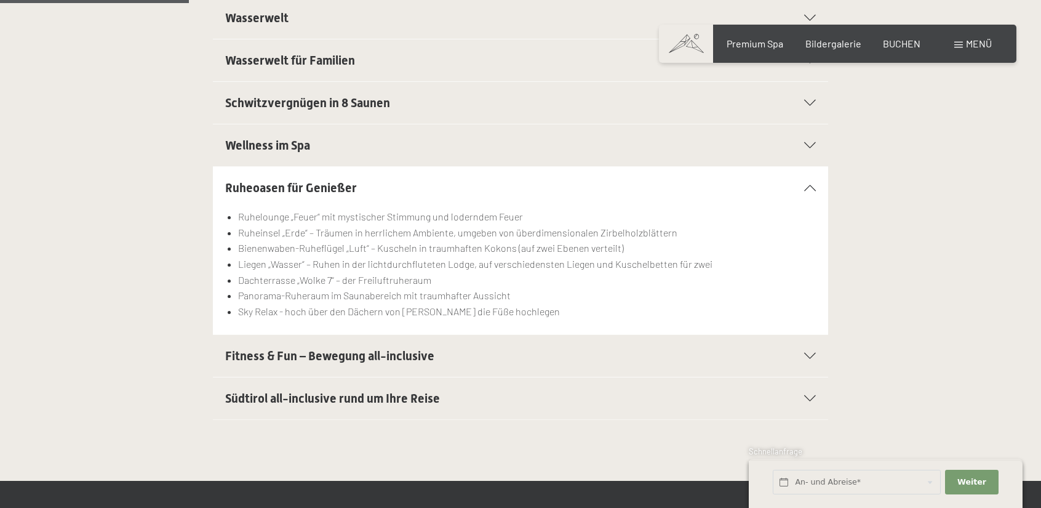
click at [370, 356] on span "Fitness & Fun – Bewegung all-inclusive" at bounding box center [329, 355] width 209 height 15
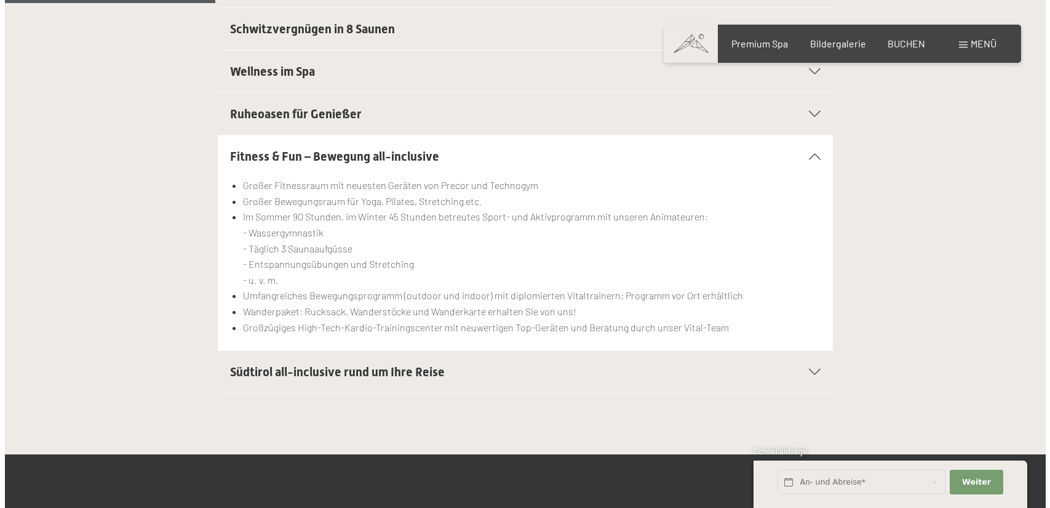
scroll to position [554, 0]
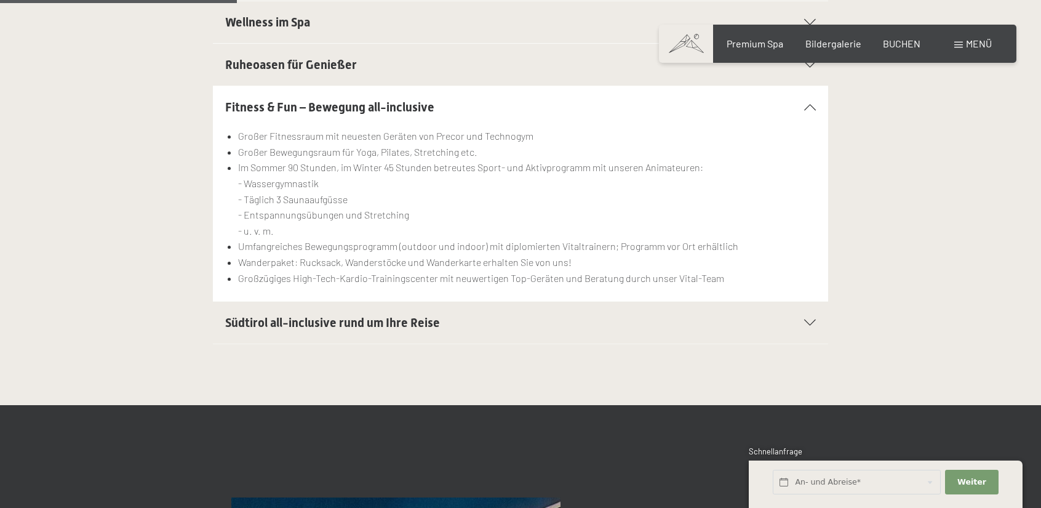
click at [341, 321] on span "Südtirol all-inclusive rund um Ihre Reise" at bounding box center [332, 322] width 215 height 15
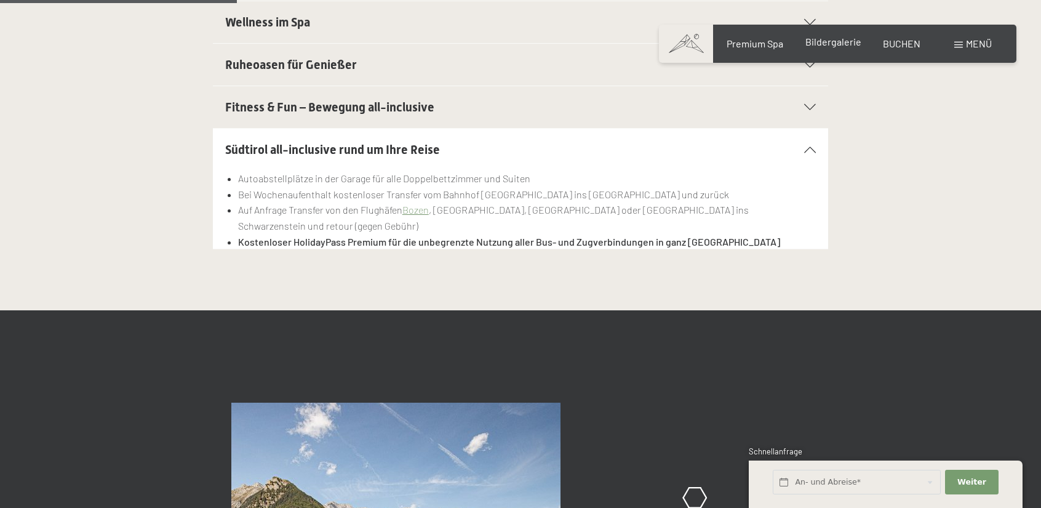
click at [845, 45] on span "Bildergalerie" at bounding box center [833, 42] width 56 height 12
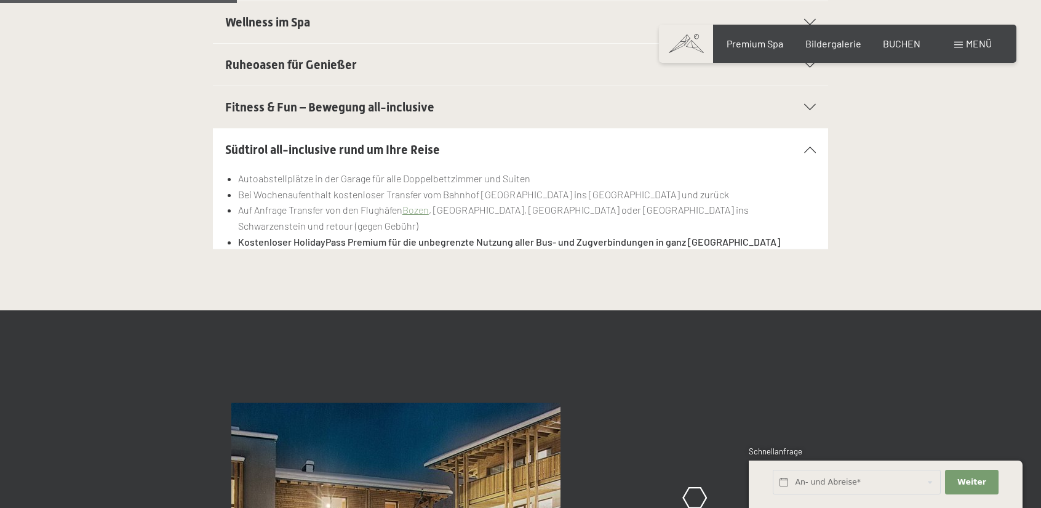
click at [972, 42] on span "Menü" at bounding box center [979, 44] width 26 height 12
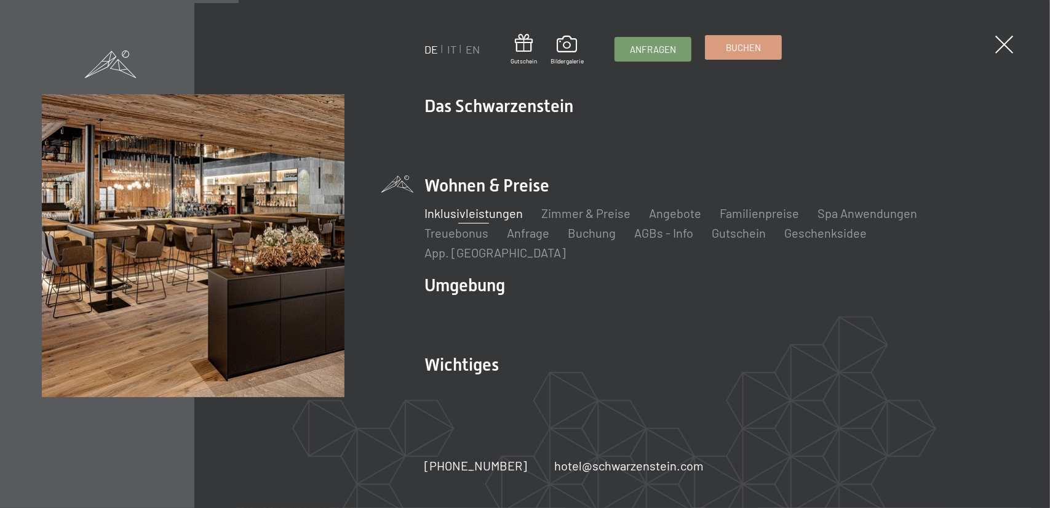
click at [742, 45] on span "Buchen" at bounding box center [743, 47] width 35 height 13
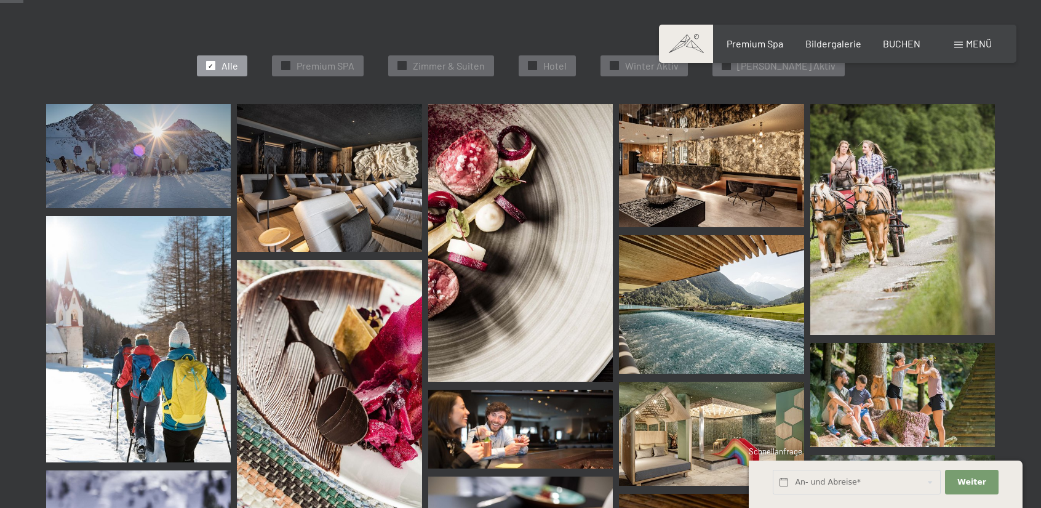
scroll to position [369, 0]
click at [679, 175] on img at bounding box center [711, 164] width 185 height 123
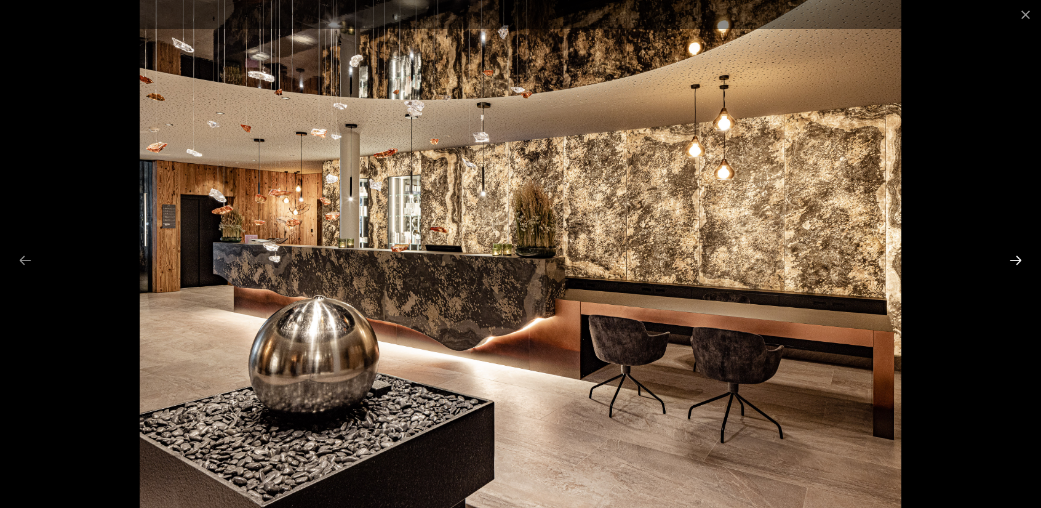
click at [1018, 257] on button "Next slide" at bounding box center [1016, 260] width 26 height 24
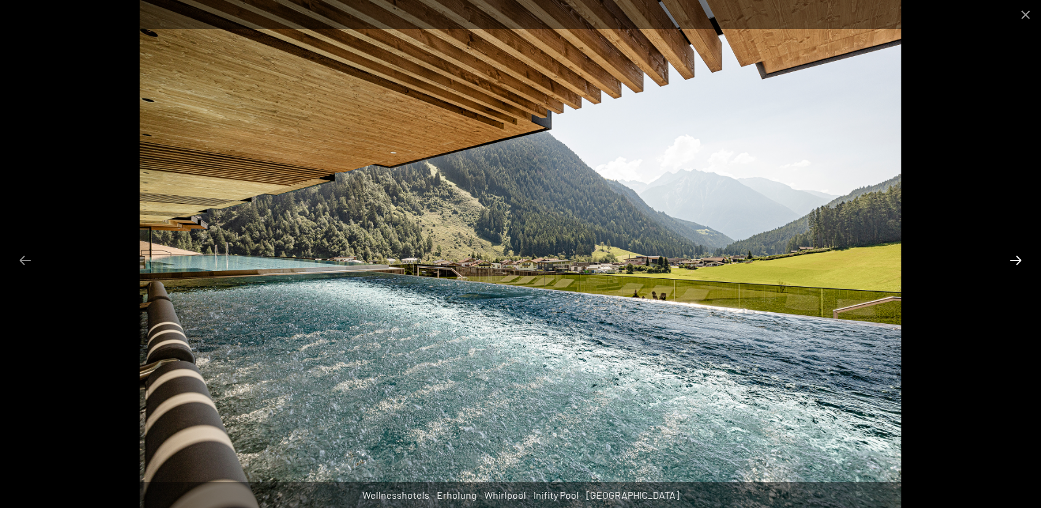
click at [1020, 258] on button "Next slide" at bounding box center [1016, 260] width 26 height 24
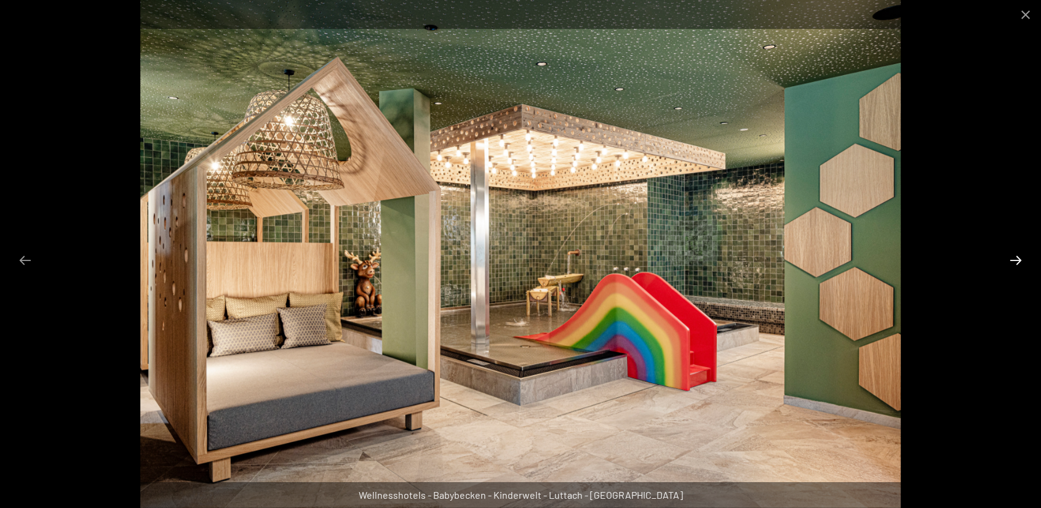
click at [1020, 258] on button "Next slide" at bounding box center [1016, 260] width 26 height 24
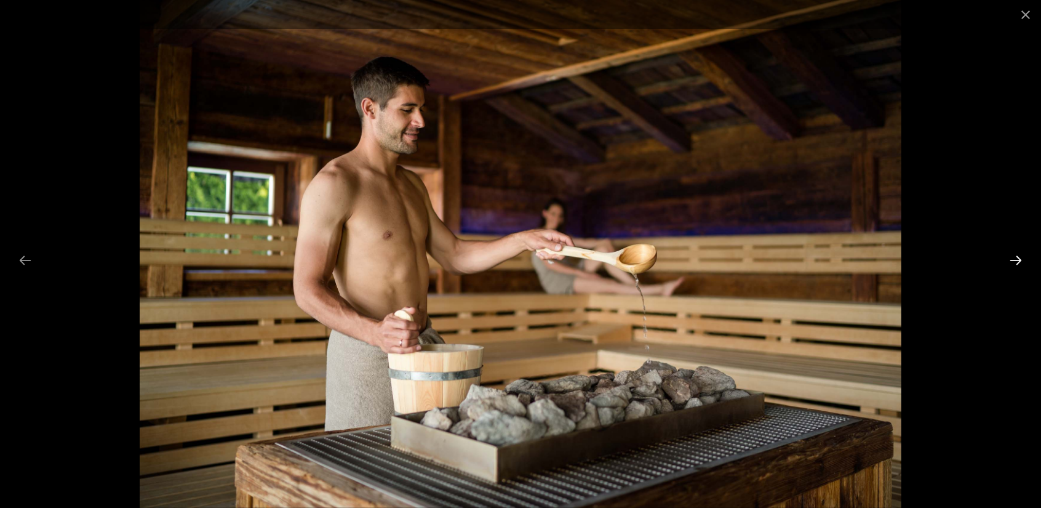
click at [1013, 260] on button "Next slide" at bounding box center [1016, 260] width 26 height 24
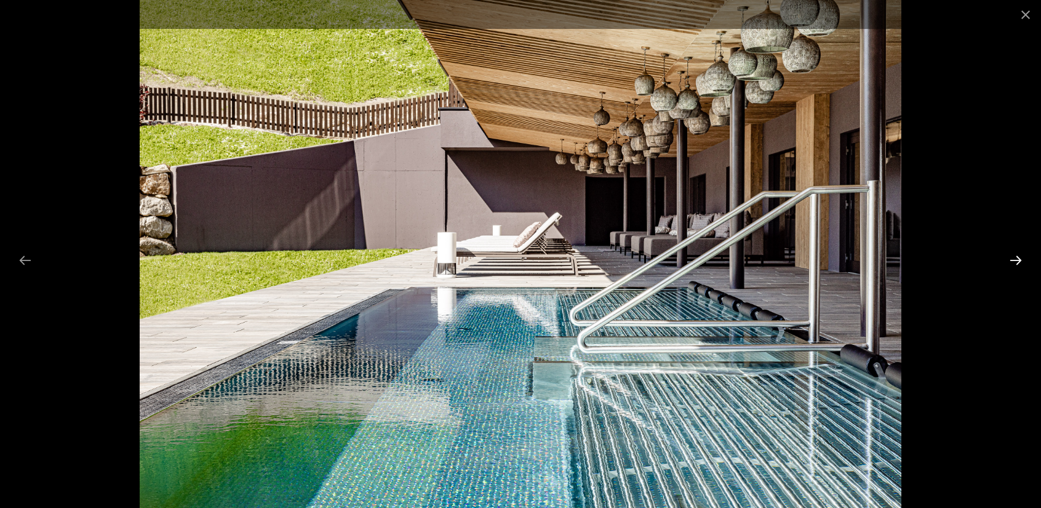
click at [1016, 261] on button "Next slide" at bounding box center [1016, 260] width 26 height 24
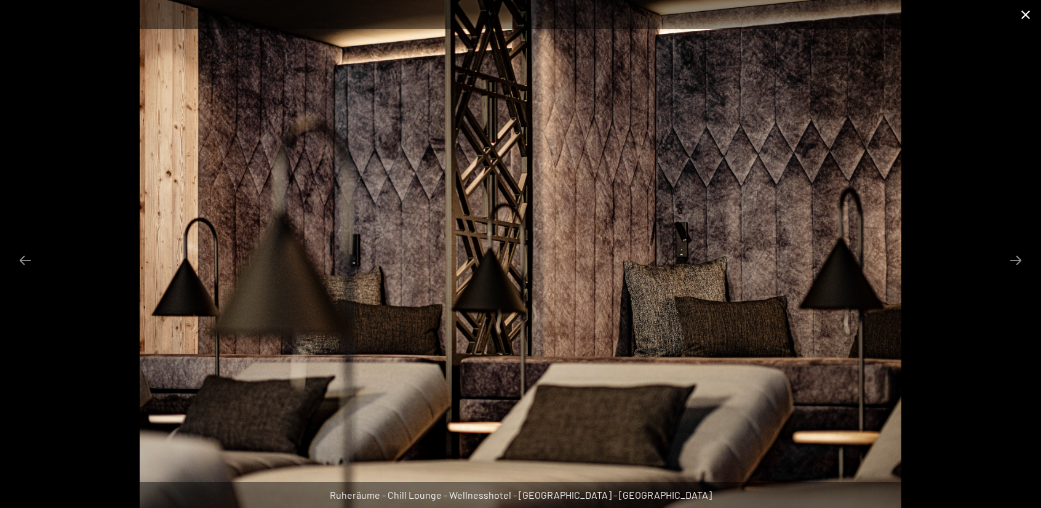
drag, startPoint x: 1023, startPoint y: 12, endPoint x: 1021, endPoint y: 25, distance: 13.7
click at [1023, 12] on button "Close gallery" at bounding box center [1025, 14] width 31 height 29
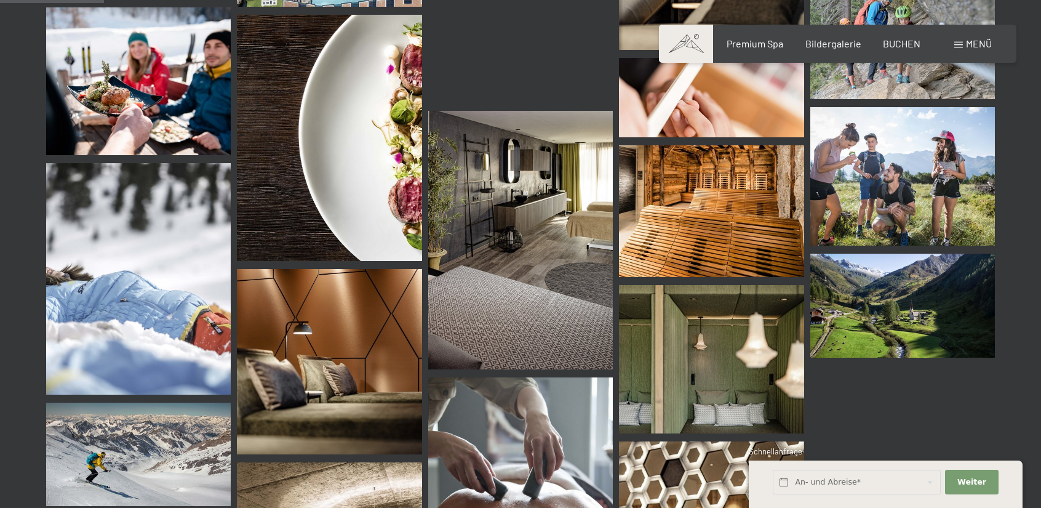
scroll to position [1538, 0]
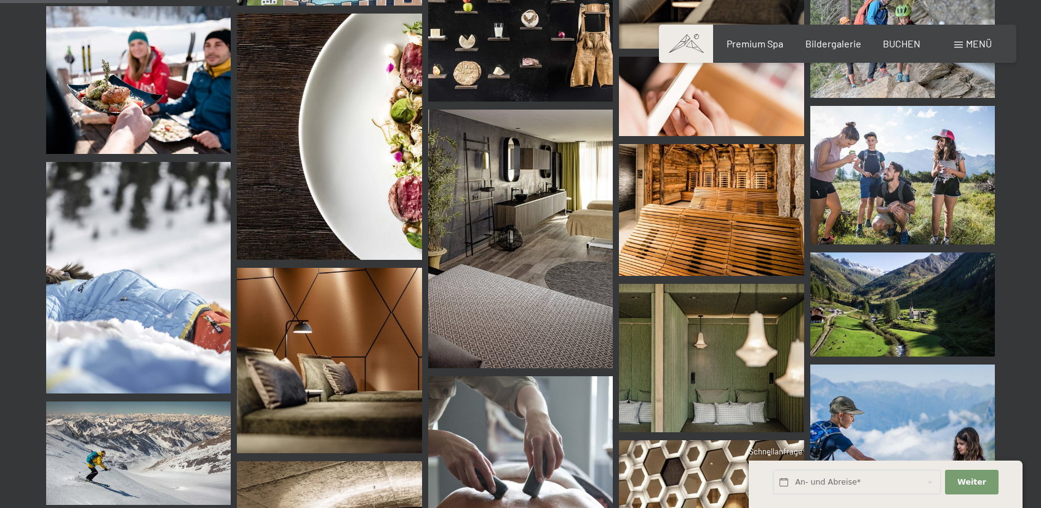
click at [719, 202] on img at bounding box center [711, 210] width 185 height 132
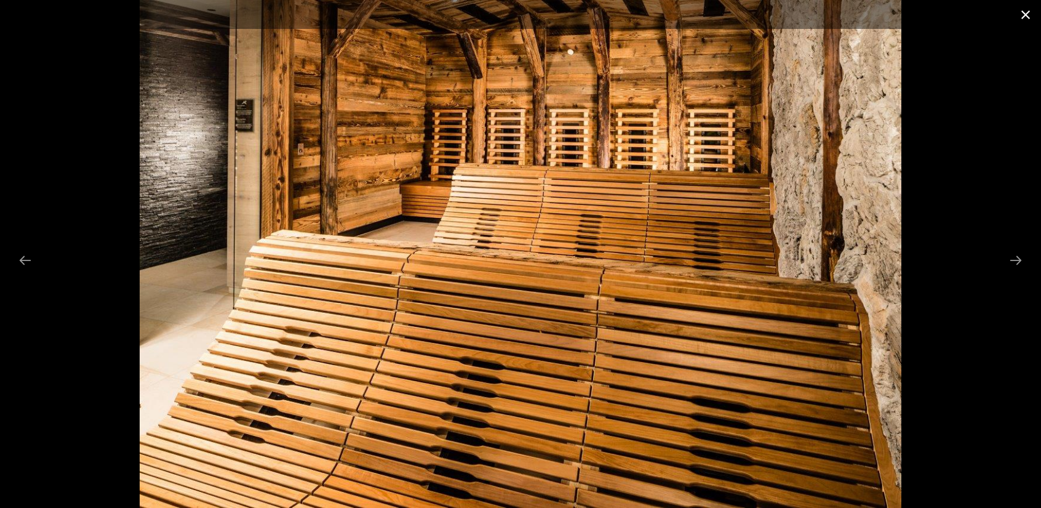
click at [1026, 12] on button "Close gallery" at bounding box center [1025, 14] width 31 height 29
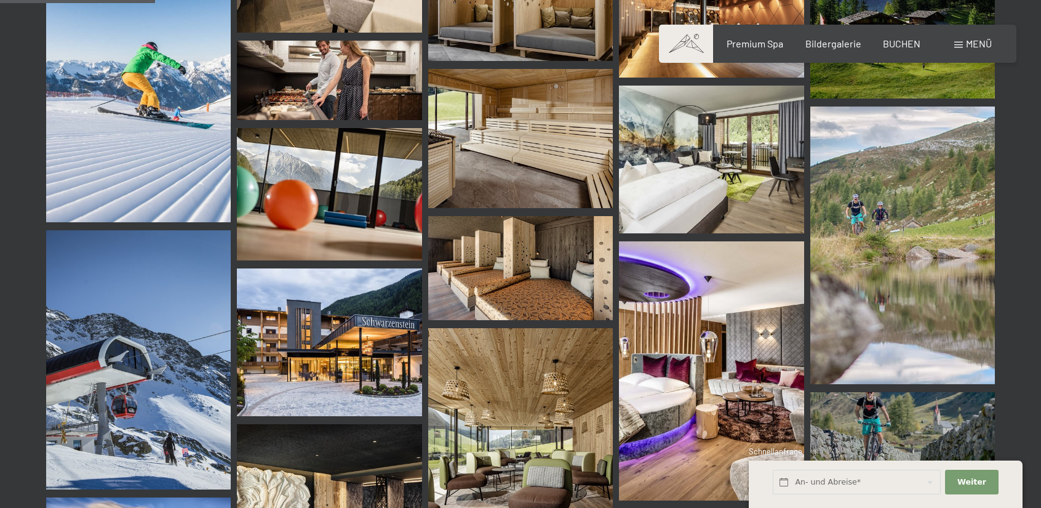
scroll to position [2277, 0]
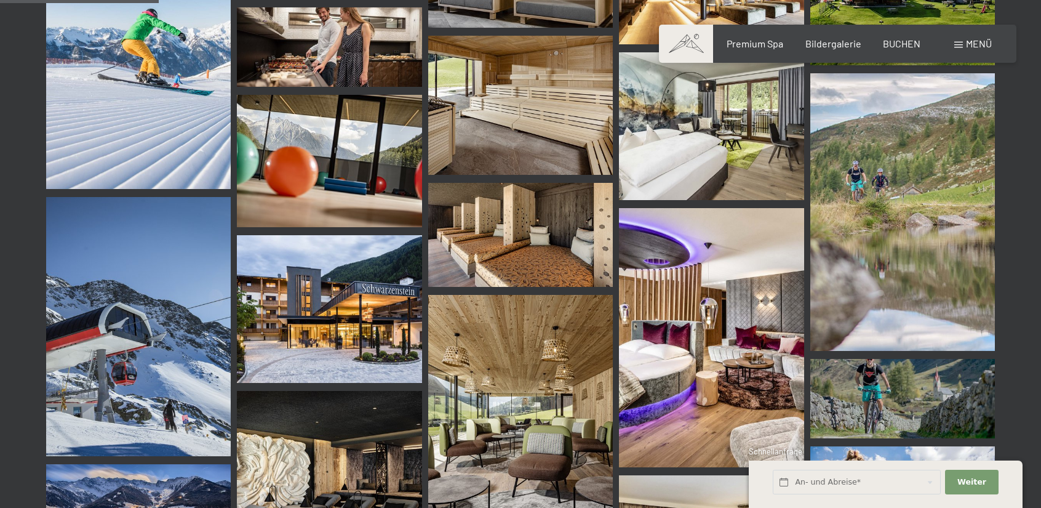
click at [284, 315] on img at bounding box center [329, 309] width 185 height 148
drag, startPoint x: 321, startPoint y: 306, endPoint x: 297, endPoint y: 324, distance: 30.3
click at [297, 324] on img at bounding box center [329, 309] width 185 height 148
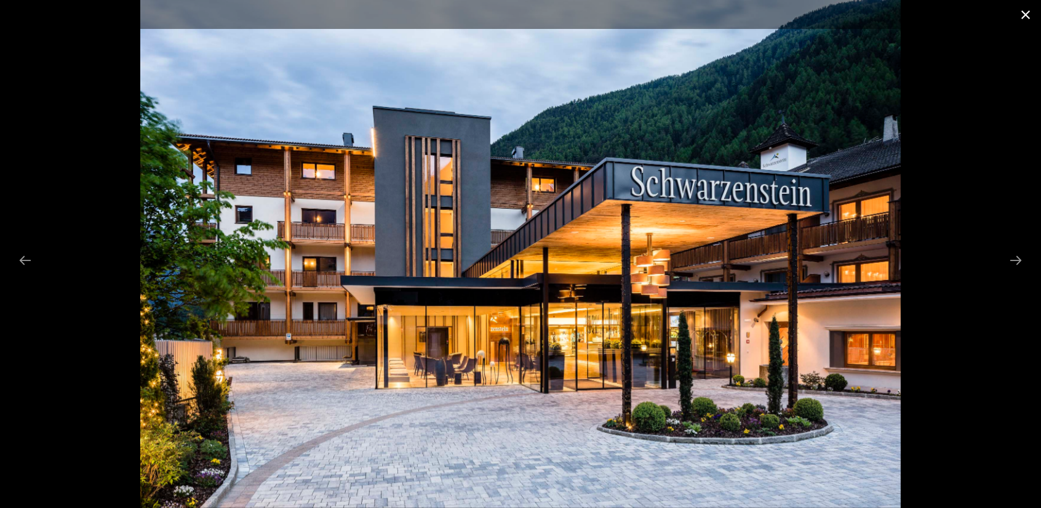
click at [1025, 14] on button "Close gallery" at bounding box center [1025, 14] width 31 height 29
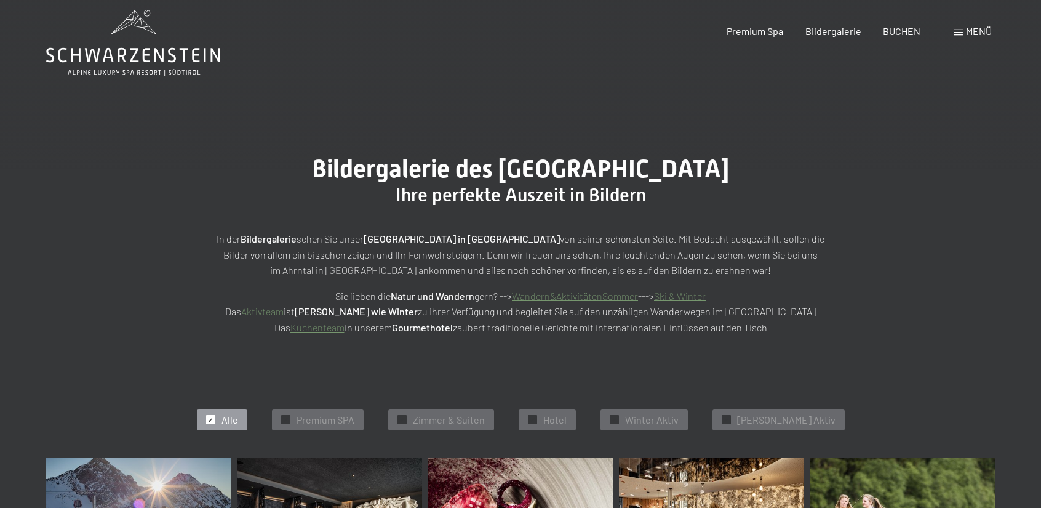
scroll to position [0, 0]
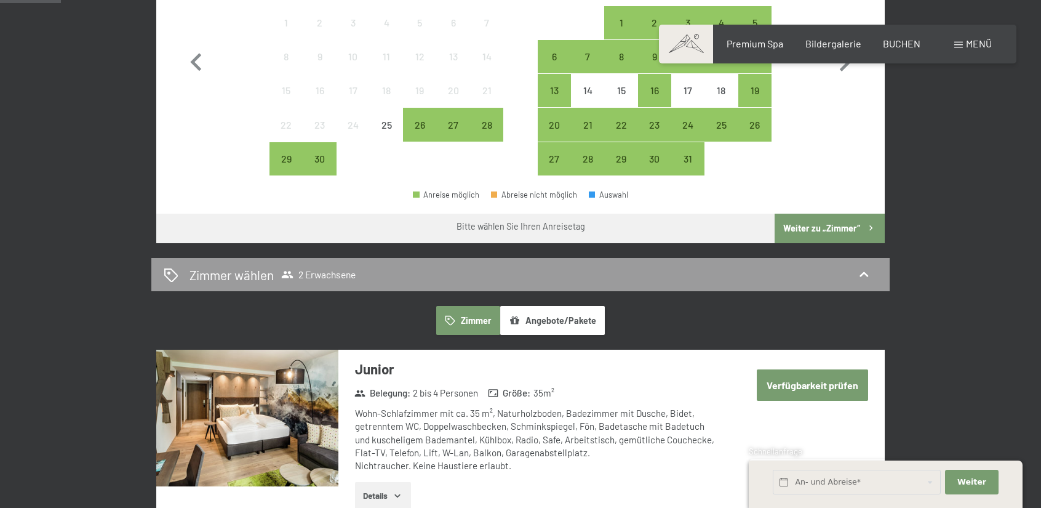
scroll to position [492, 0]
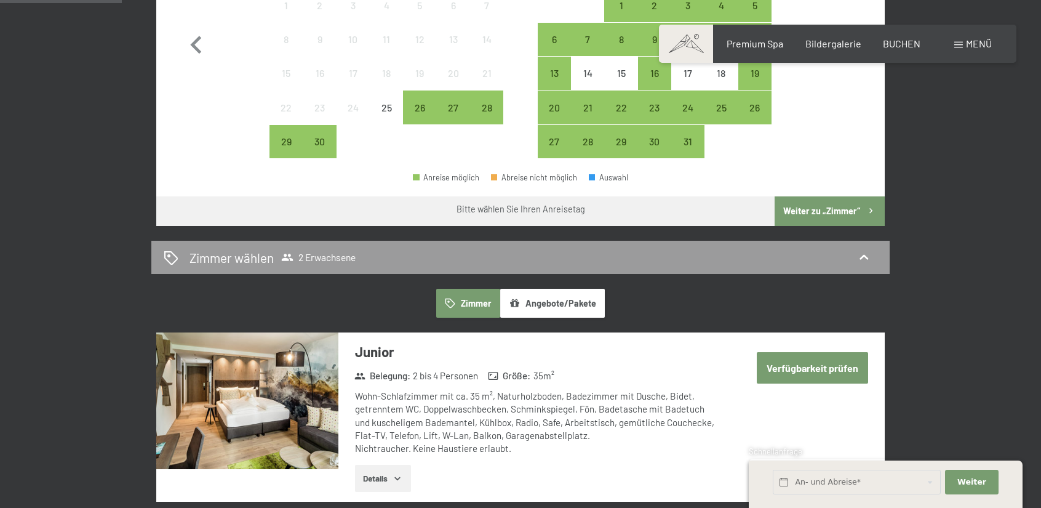
click at [377, 350] on h3 "Junior" at bounding box center [538, 351] width 366 height 19
click at [471, 300] on button "Zimmer" at bounding box center [468, 303] width 64 height 28
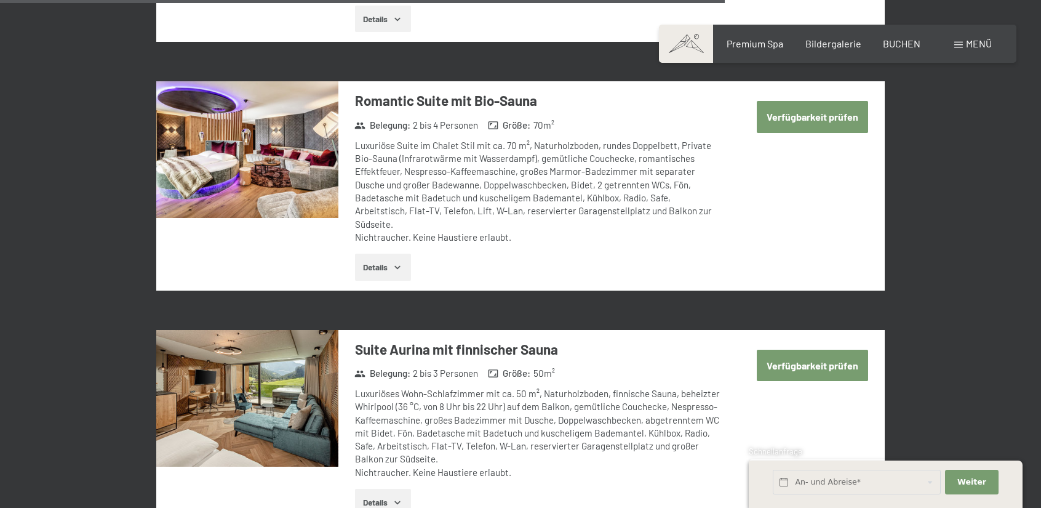
scroll to position [3015, 0]
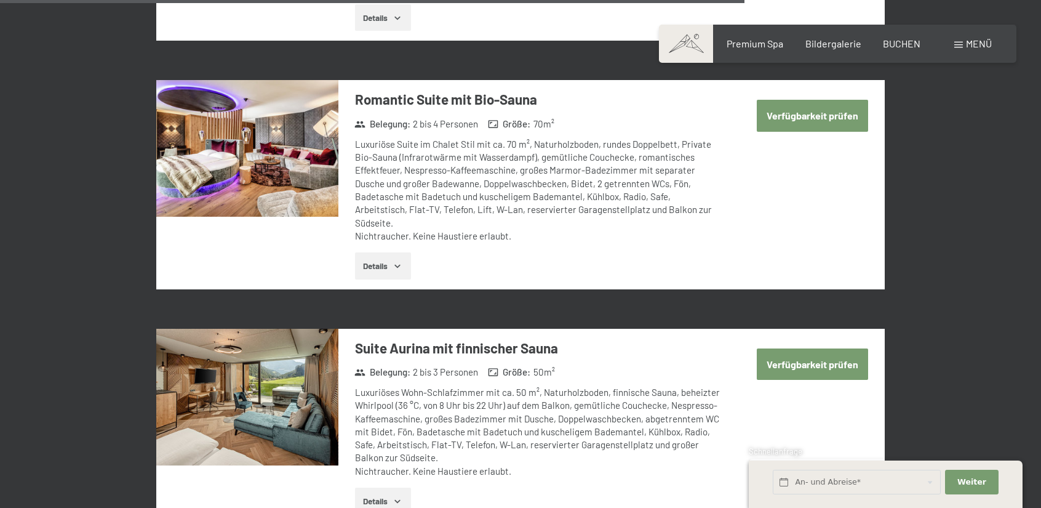
drag, startPoint x: 514, startPoint y: 357, endPoint x: 433, endPoint y: 333, distance: 84.7
click at [433, 333] on div "Suite Aurina mit finnischer Sauna Belegung : 2 bis 3 Personen Größe : 50 m² Lux…" at bounding box center [529, 427] width 383 height 196
click at [792, 348] on button "Verfügbarkeit prüfen" at bounding box center [812, 363] width 111 height 31
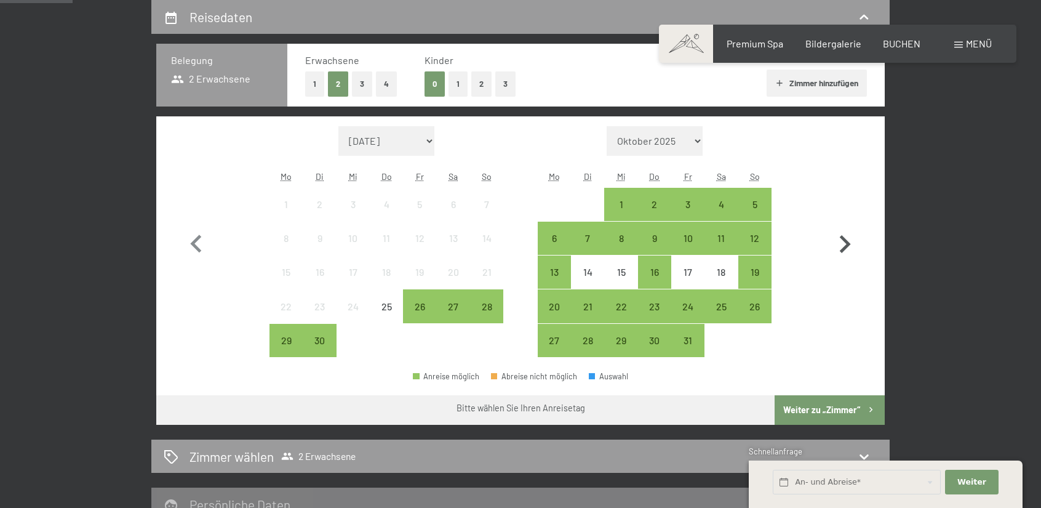
click at [845, 241] on icon "button" at bounding box center [845, 244] width 11 height 18
select select "[DATE]"
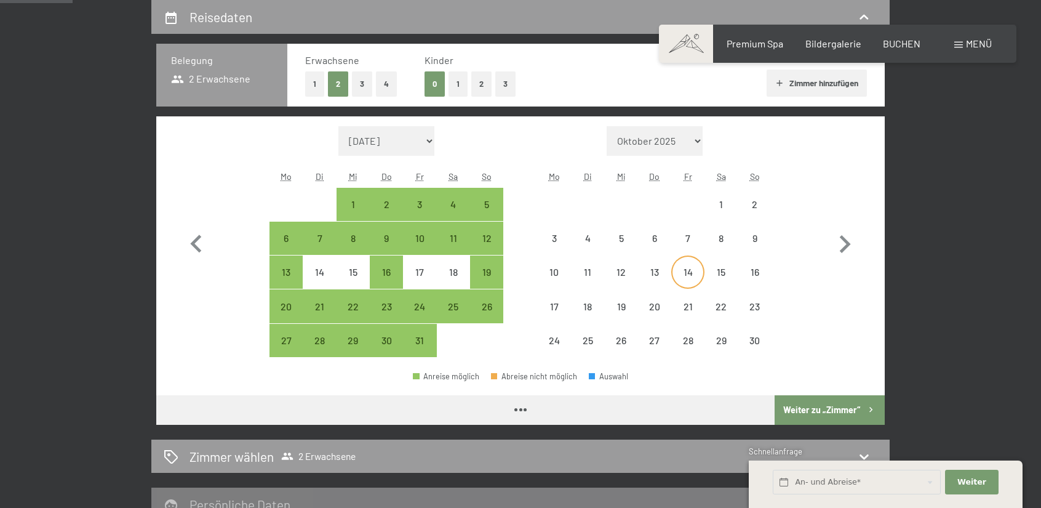
select select "[DATE]"
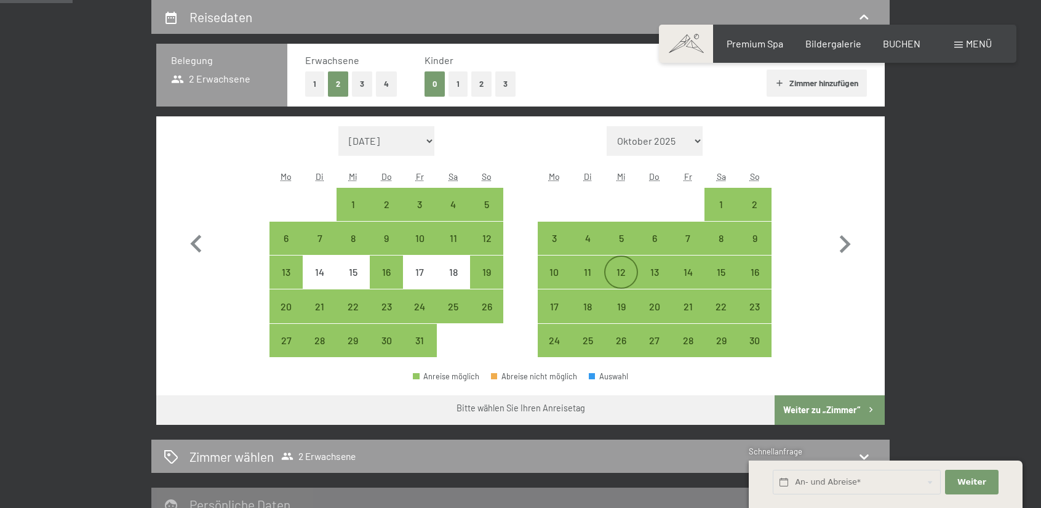
click at [625, 270] on div "12" at bounding box center [620, 282] width 31 height 31
select select "[DATE]"
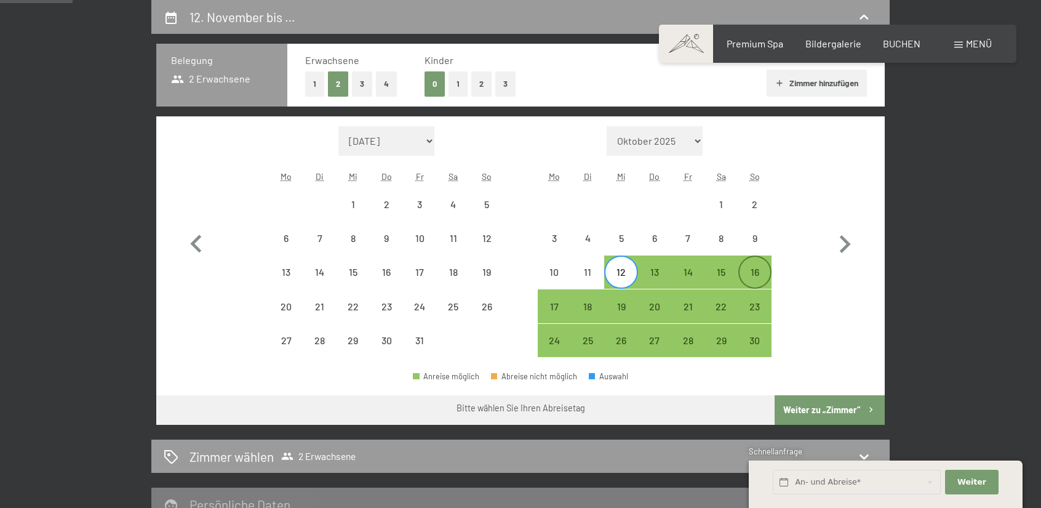
click at [767, 265] on div "16" at bounding box center [755, 272] width 31 height 31
select select "[DATE]"
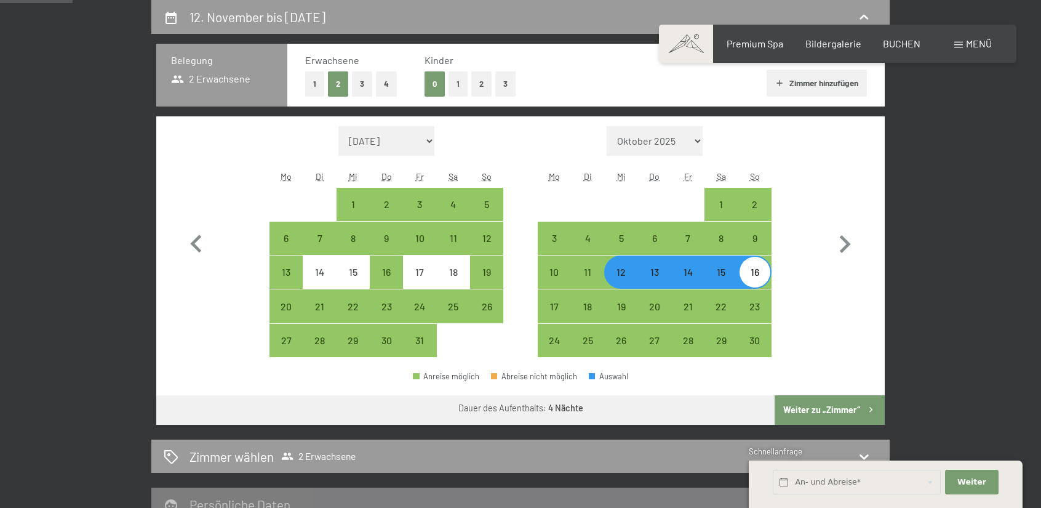
click at [836, 402] on button "Weiter zu „Zimmer“" at bounding box center [830, 410] width 110 height 30
select select "[DATE]"
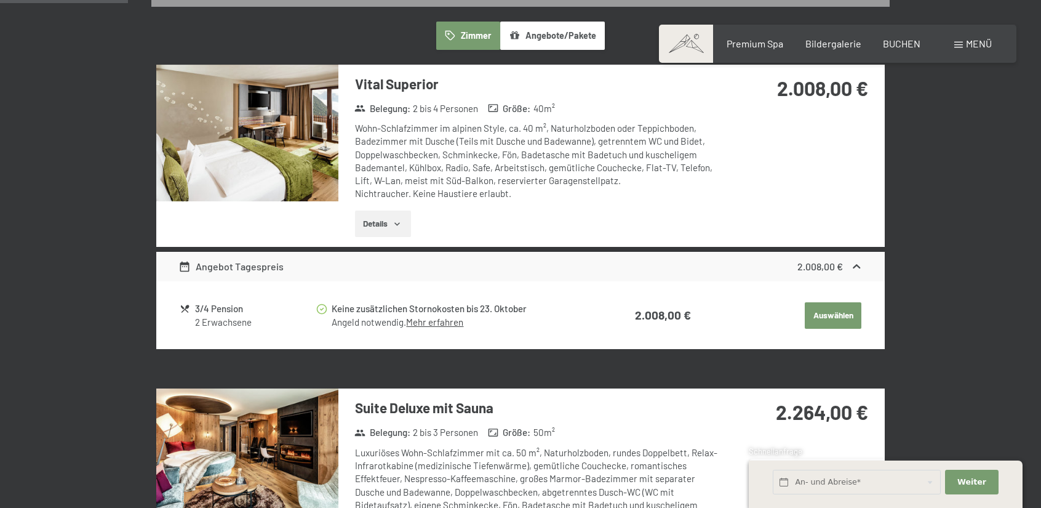
scroll to position [308, 0]
